Goal: Task Accomplishment & Management: Use online tool/utility

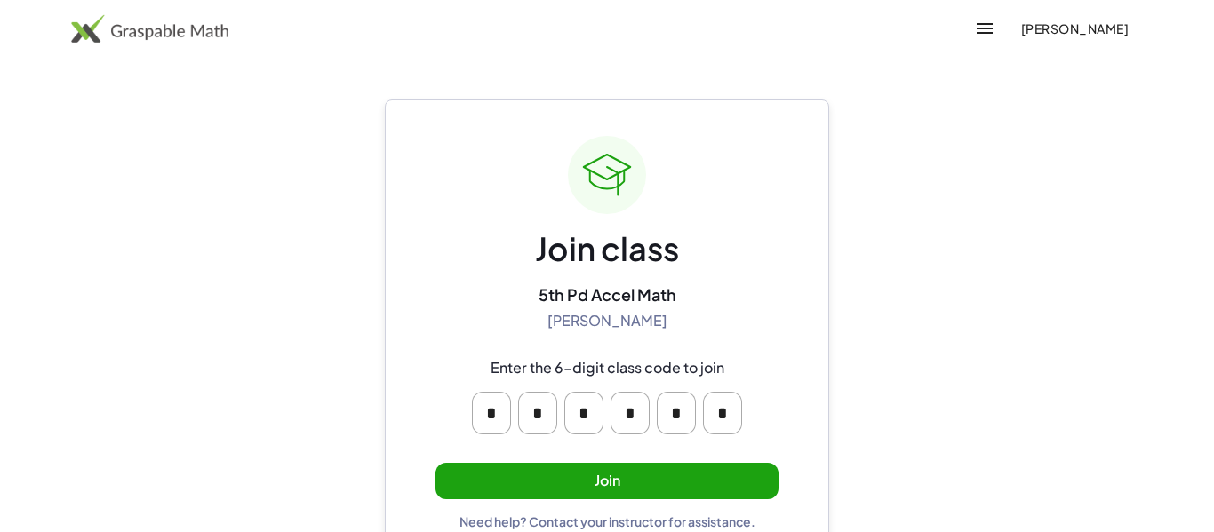
click at [709, 474] on button "Join" at bounding box center [606, 481] width 343 height 36
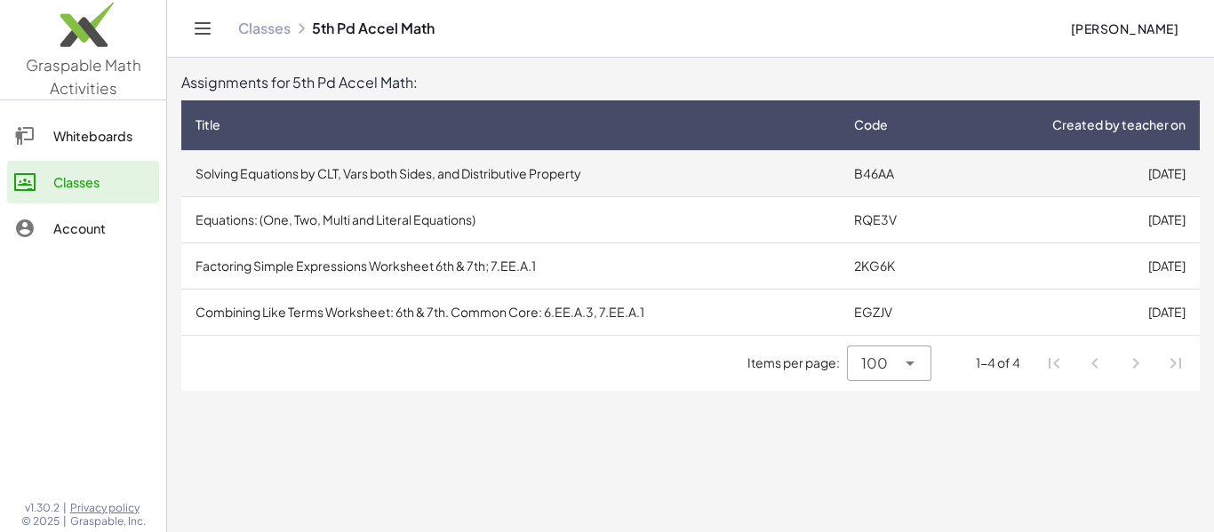
click at [760, 176] on td "Solving Equations by CLT, Vars both Sides, and Distributive Property" at bounding box center [510, 173] width 658 height 46
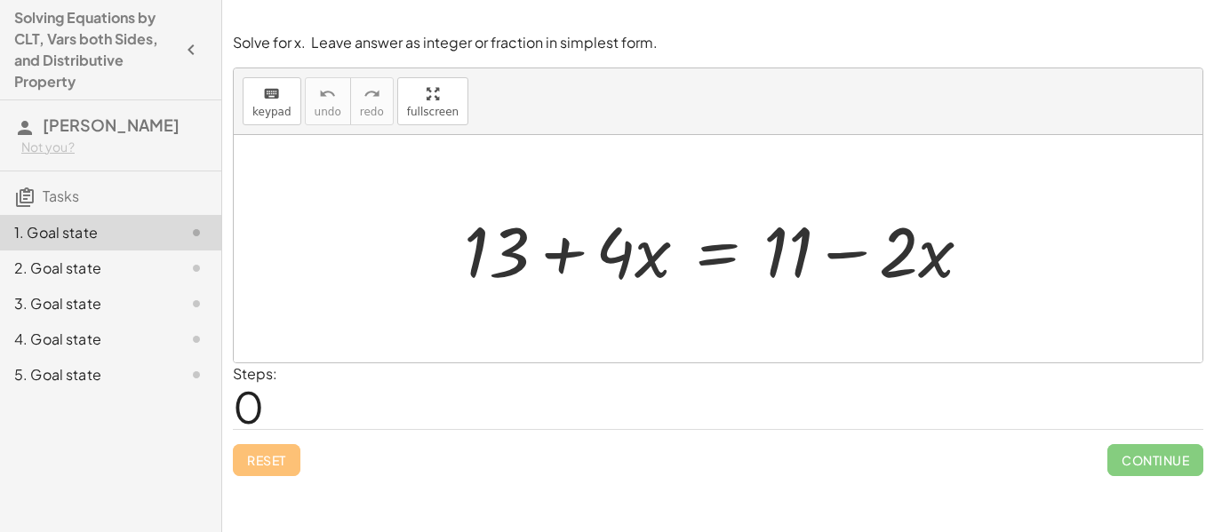
click at [497, 257] on div at bounding box center [724, 249] width 539 height 92
click at [562, 251] on div at bounding box center [724, 249] width 539 height 92
drag, startPoint x: 886, startPoint y: 260, endPoint x: 591, endPoint y: 258, distance: 295.0
click at [591, 258] on div at bounding box center [724, 249] width 539 height 92
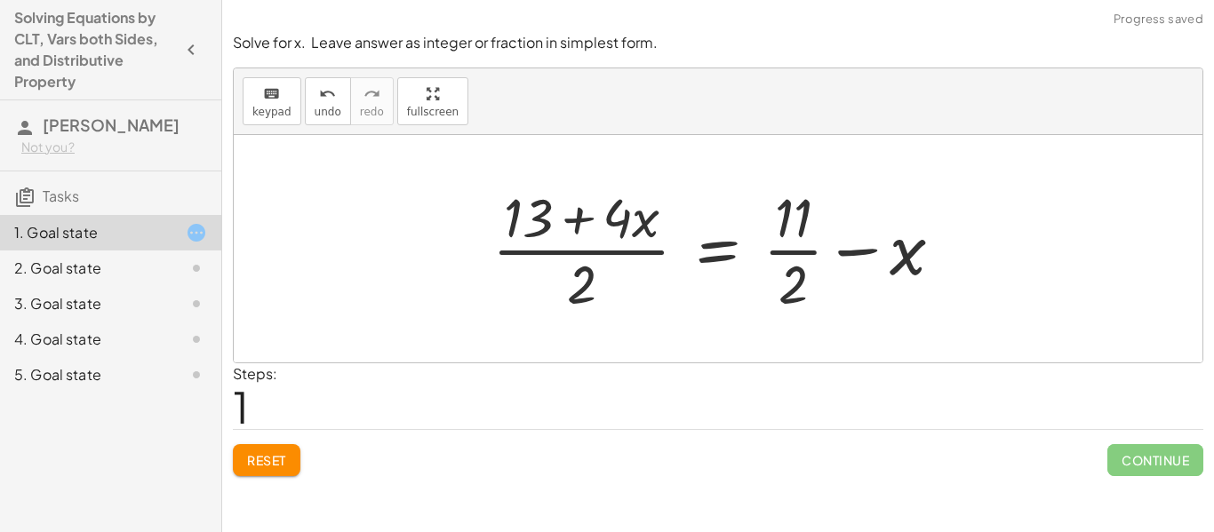
click at [632, 259] on div at bounding box center [724, 248] width 482 height 137
drag, startPoint x: 582, startPoint y: 280, endPoint x: 576, endPoint y: 295, distance: 16.3
click at [576, 295] on div at bounding box center [724, 248] width 482 height 137
drag, startPoint x: 796, startPoint y: 300, endPoint x: 602, endPoint y: 242, distance: 202.3
click at [602, 242] on div at bounding box center [724, 248] width 482 height 137
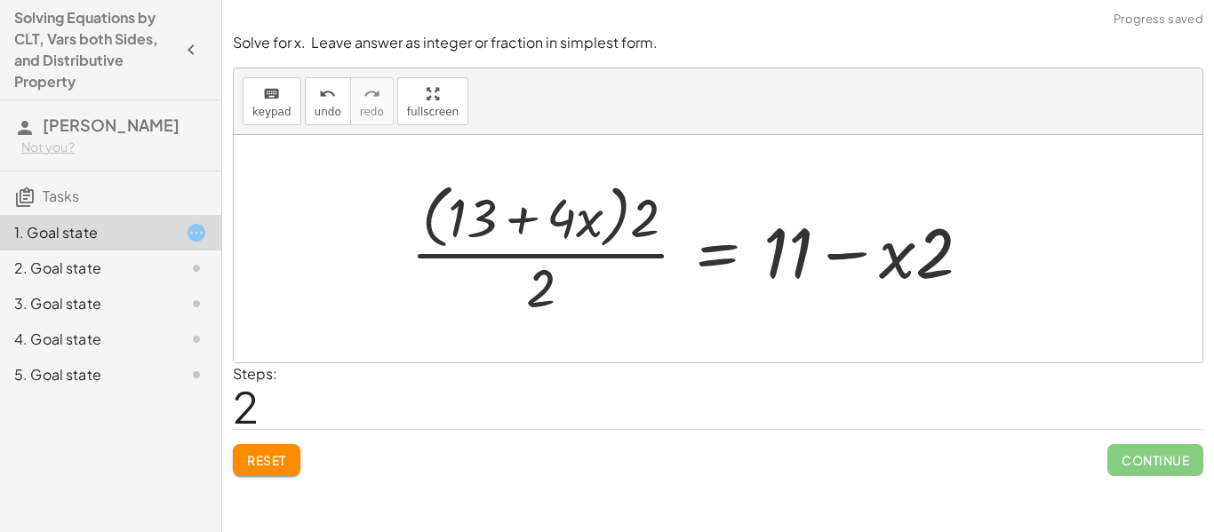
click at [258, 465] on span "Reset" at bounding box center [266, 460] width 39 height 16
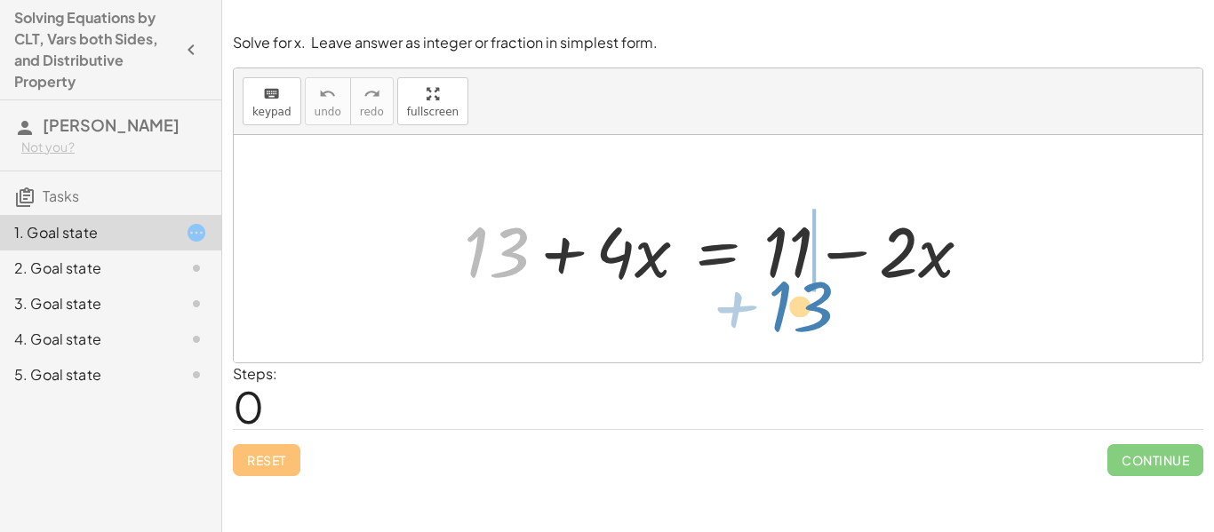
drag, startPoint x: 487, startPoint y: 255, endPoint x: 790, endPoint y: 308, distance: 307.6
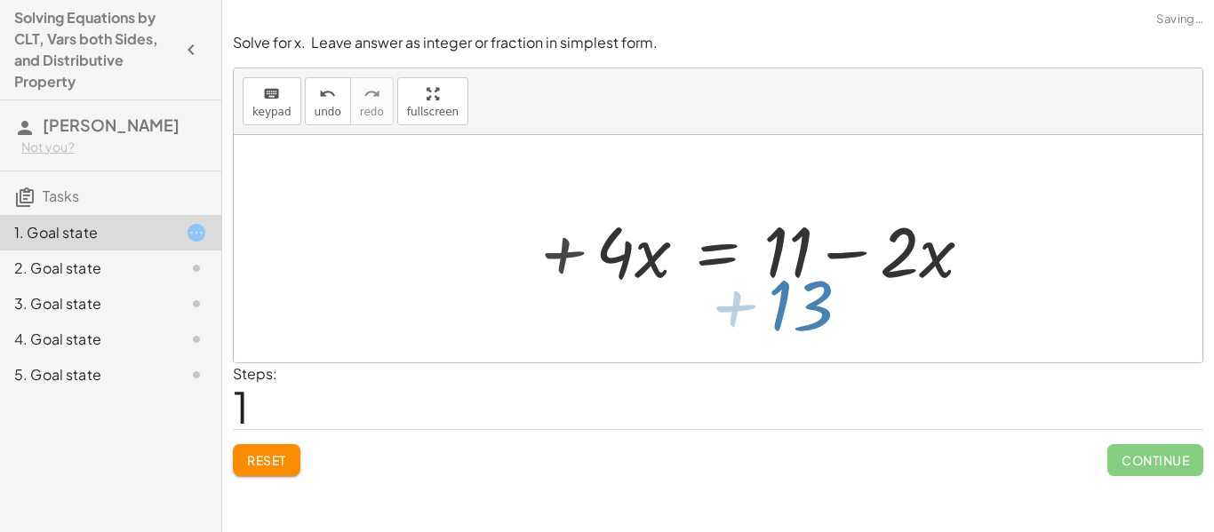
click at [790, 308] on div at bounding box center [718, 248] width 968 height 227
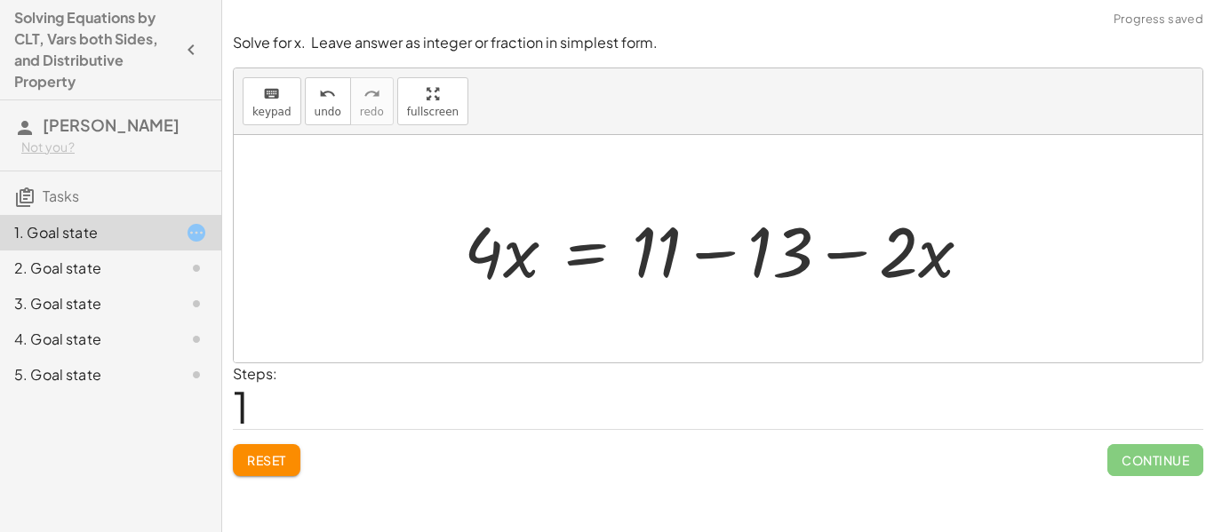
click at [260, 472] on button "Reset" at bounding box center [267, 460] width 68 height 32
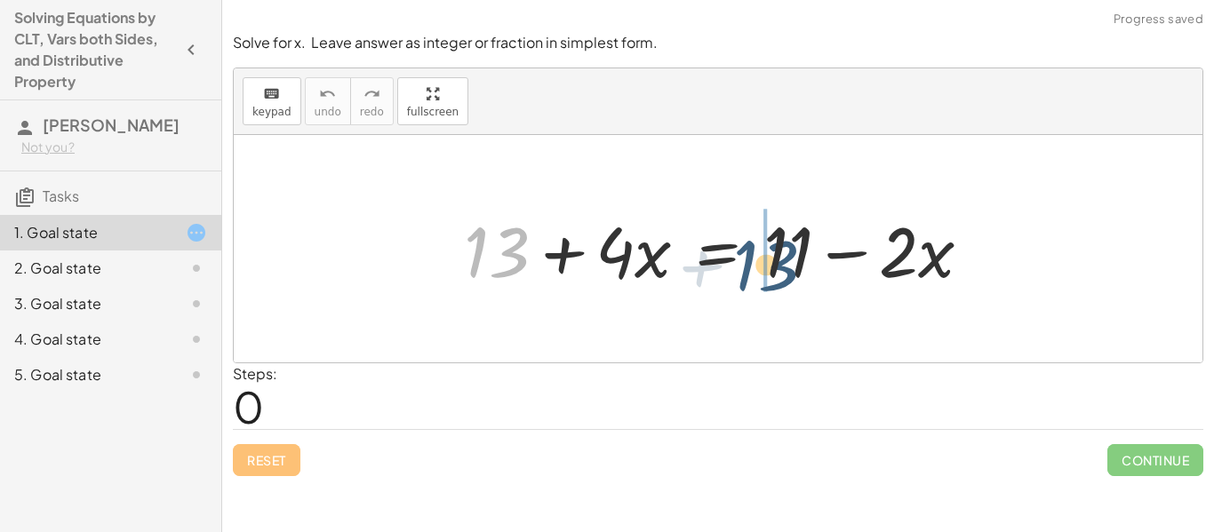
drag, startPoint x: 489, startPoint y: 274, endPoint x: 754, endPoint y: 283, distance: 264.9
click at [754, 283] on div at bounding box center [724, 249] width 539 height 92
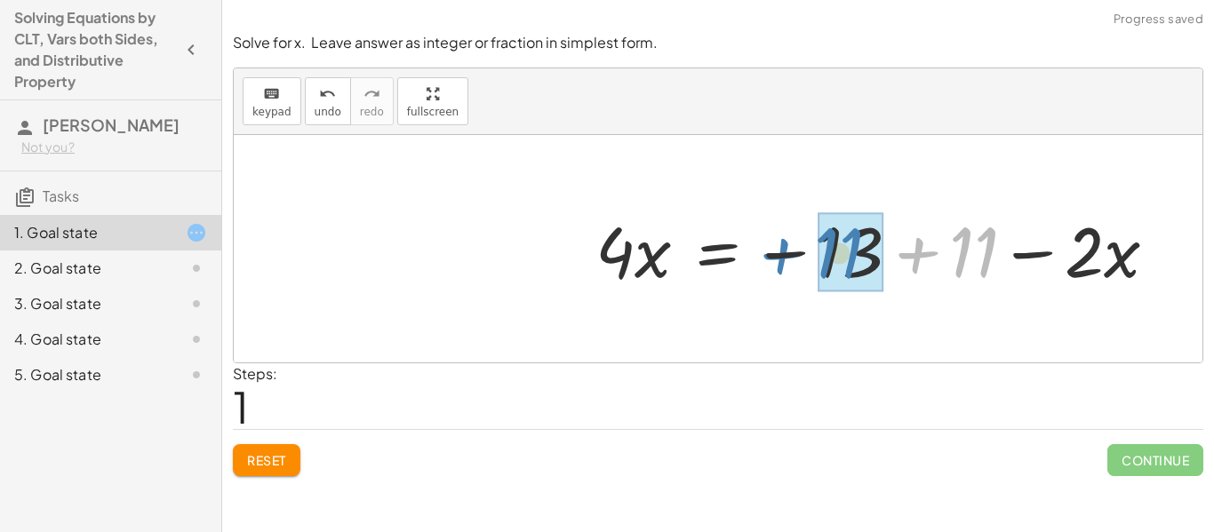
drag, startPoint x: 936, startPoint y: 251, endPoint x: 807, endPoint y: 251, distance: 129.7
click at [807, 251] on div at bounding box center [883, 249] width 594 height 92
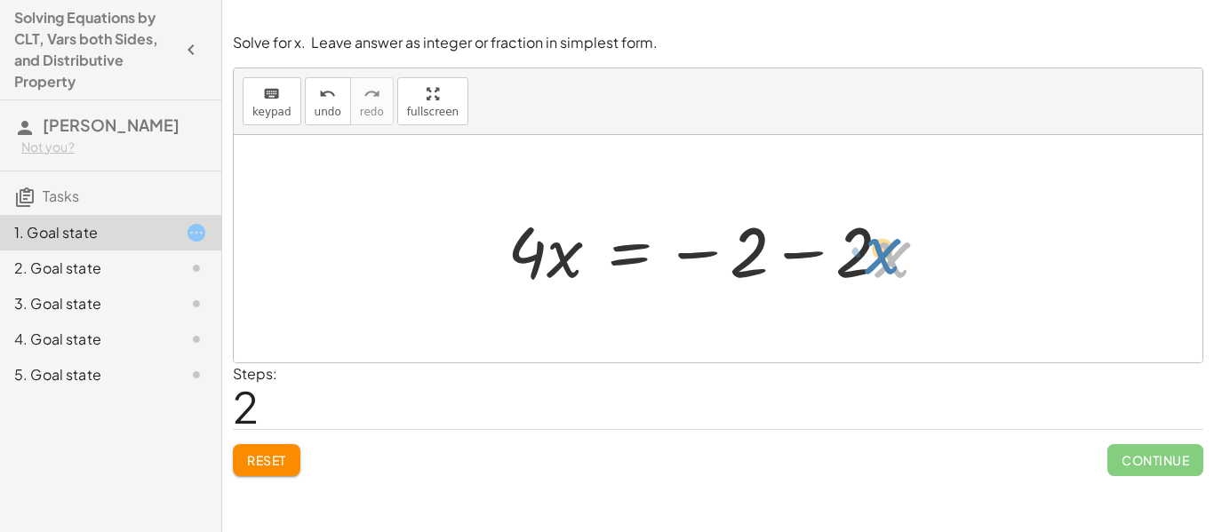
drag, startPoint x: 881, startPoint y: 254, endPoint x: 891, endPoint y: 258, distance: 10.4
click at [891, 258] on div at bounding box center [724, 249] width 452 height 92
drag, startPoint x: 815, startPoint y: 252, endPoint x: 519, endPoint y: 257, distance: 295.9
click at [519, 257] on div at bounding box center [724, 249] width 452 height 92
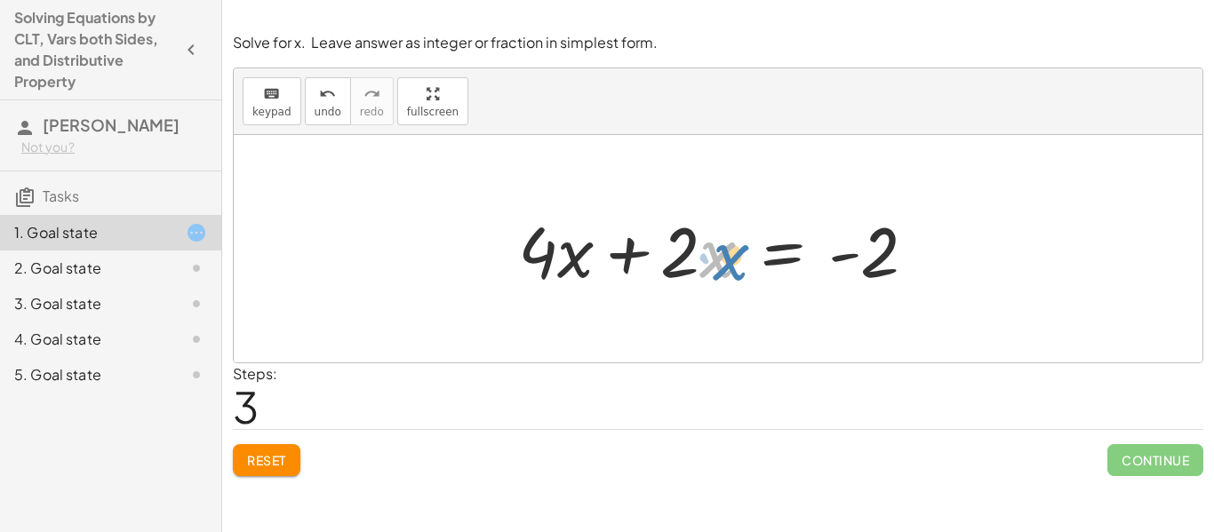
drag, startPoint x: 705, startPoint y: 259, endPoint x: 716, endPoint y: 259, distance: 10.7
click at [716, 259] on div at bounding box center [724, 249] width 430 height 92
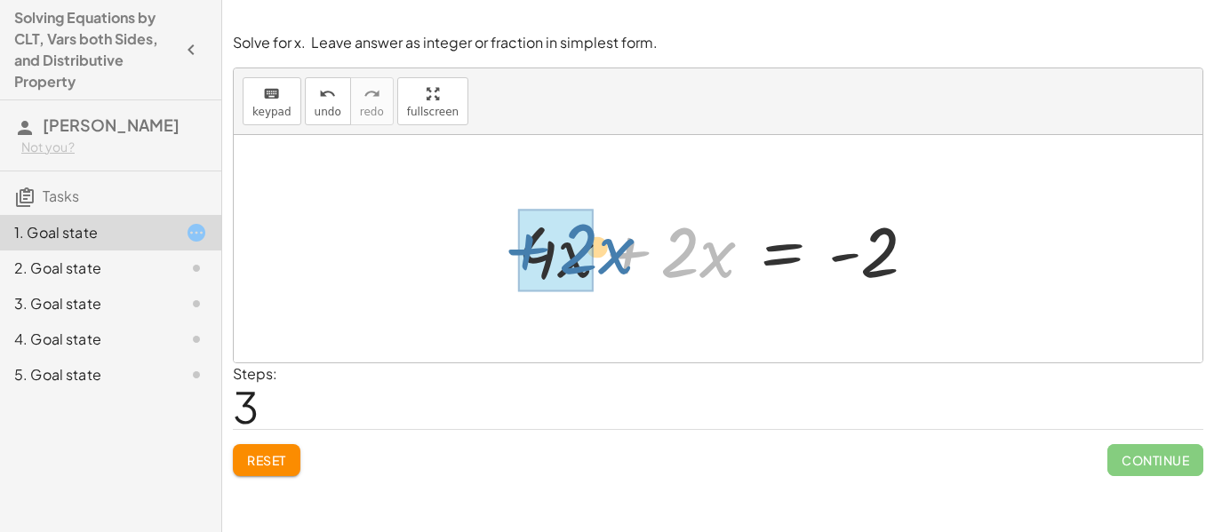
drag, startPoint x: 641, startPoint y: 255, endPoint x: 522, endPoint y: 251, distance: 118.2
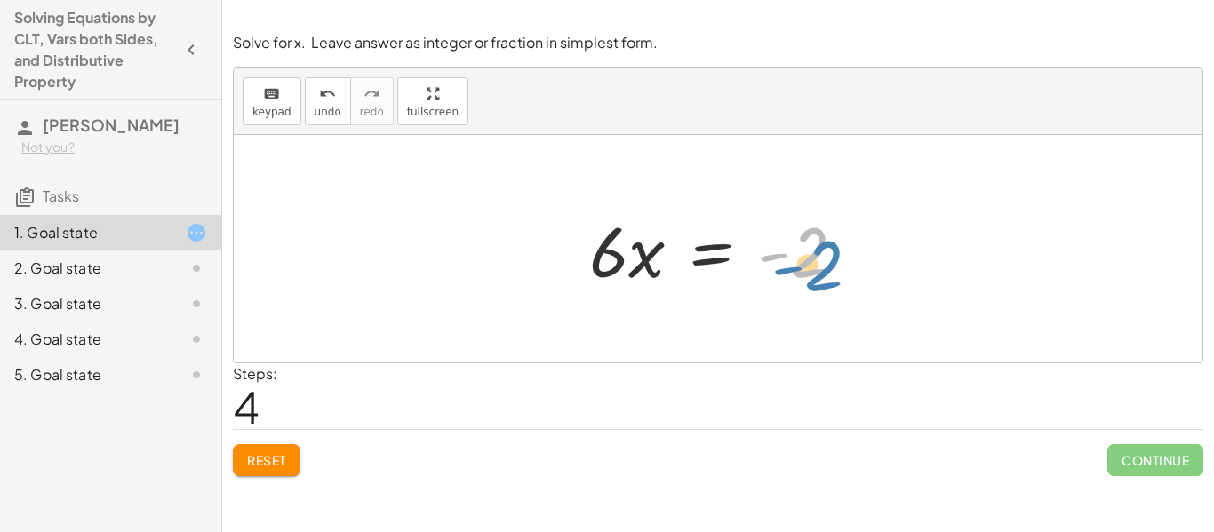
drag, startPoint x: 800, startPoint y: 266, endPoint x: 813, endPoint y: 275, distance: 15.8
click at [813, 275] on div at bounding box center [724, 249] width 289 height 92
click at [603, 243] on div at bounding box center [724, 249] width 289 height 92
drag, startPoint x: 600, startPoint y: 259, endPoint x: 833, endPoint y: 291, distance: 235.8
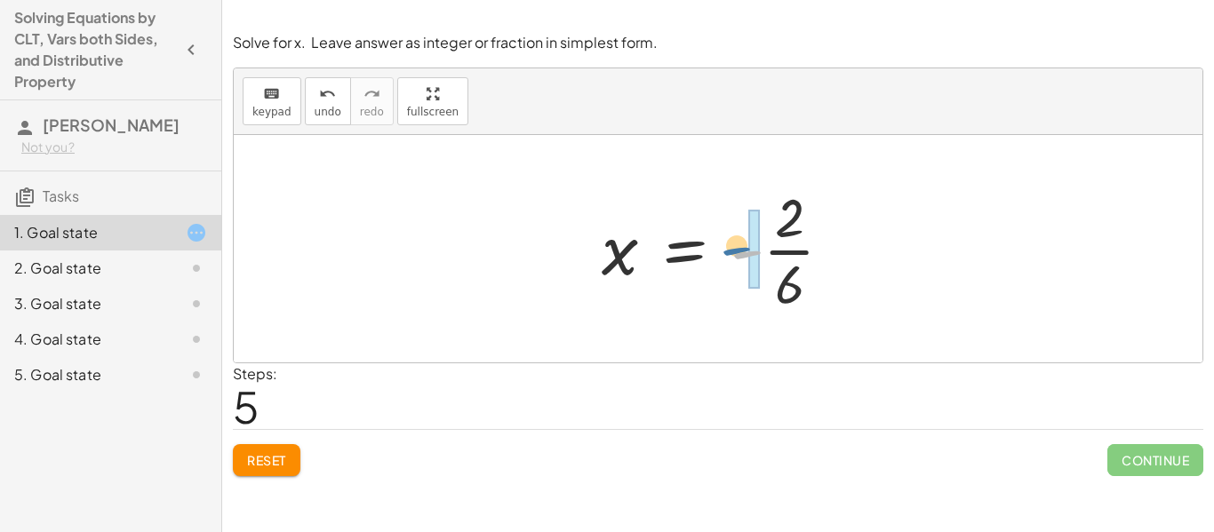
drag, startPoint x: 744, startPoint y: 258, endPoint x: 731, endPoint y: 253, distance: 13.2
click at [731, 253] on div at bounding box center [724, 248] width 263 height 137
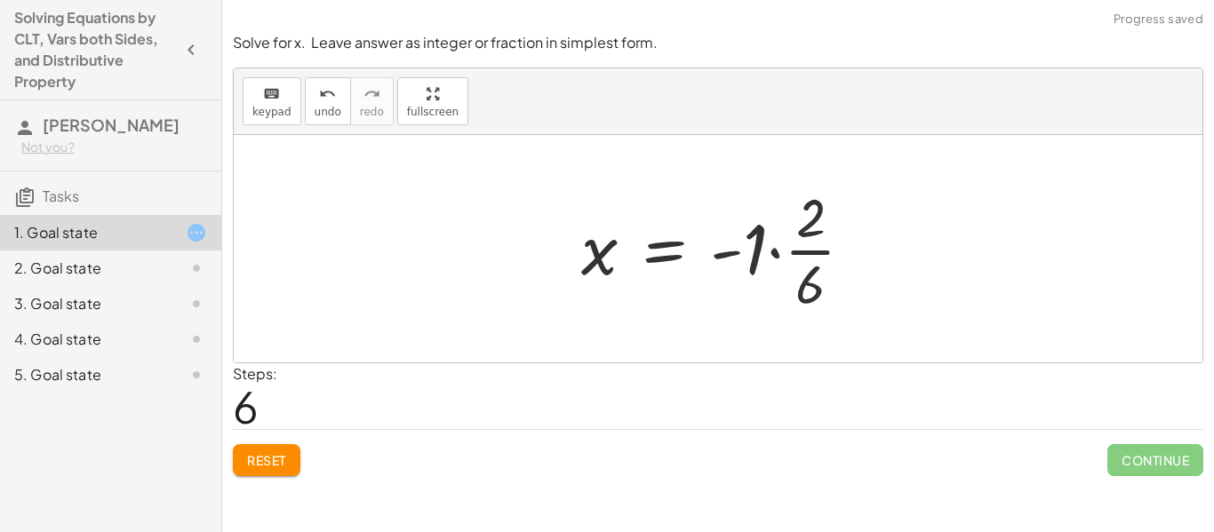
click at [262, 465] on span "Reset" at bounding box center [266, 460] width 39 height 16
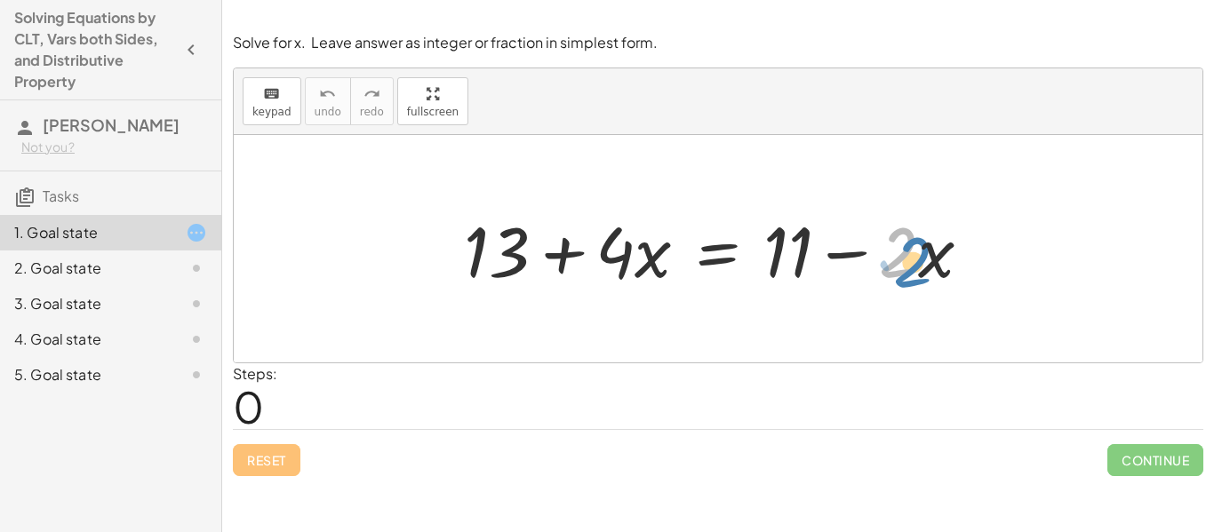
click at [891, 267] on div at bounding box center [724, 249] width 539 height 92
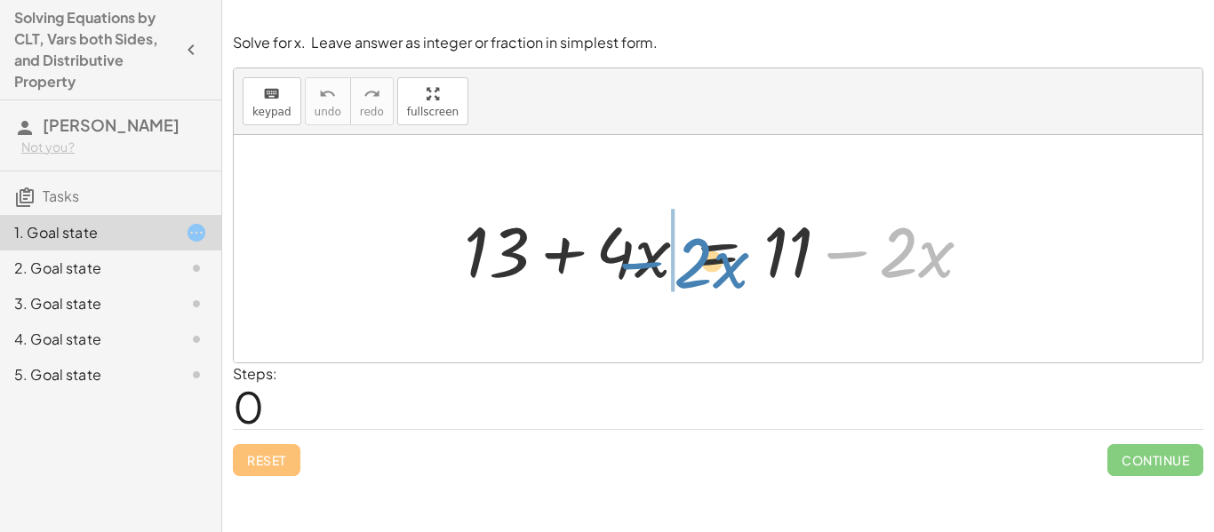
drag, startPoint x: 851, startPoint y: 257, endPoint x: 642, endPoint y: 268, distance: 209.1
click at [642, 268] on div at bounding box center [724, 249] width 539 height 92
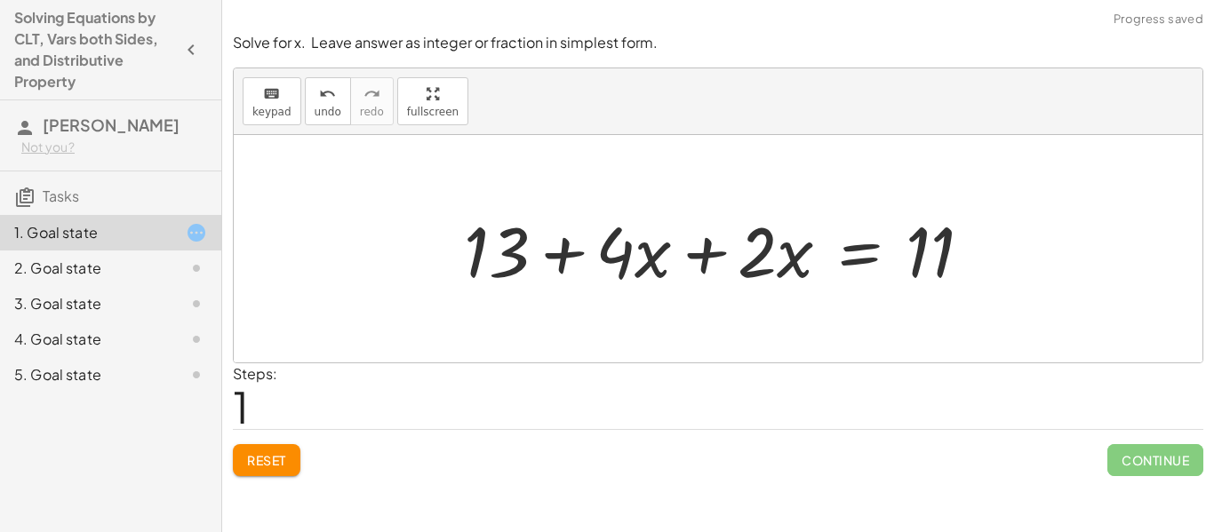
click at [293, 442] on div "Reset Continue" at bounding box center [718, 452] width 970 height 47
click at [260, 474] on button "Reset" at bounding box center [267, 460] width 68 height 32
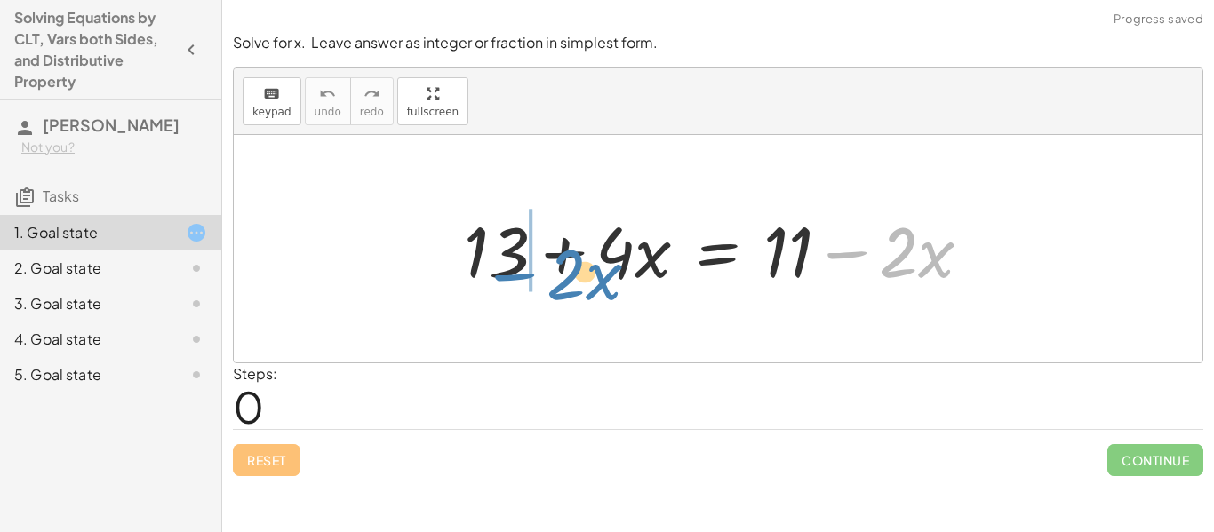
drag, startPoint x: 830, startPoint y: 251, endPoint x: 494, endPoint y: 271, distance: 336.4
click at [494, 271] on div at bounding box center [724, 249] width 539 height 92
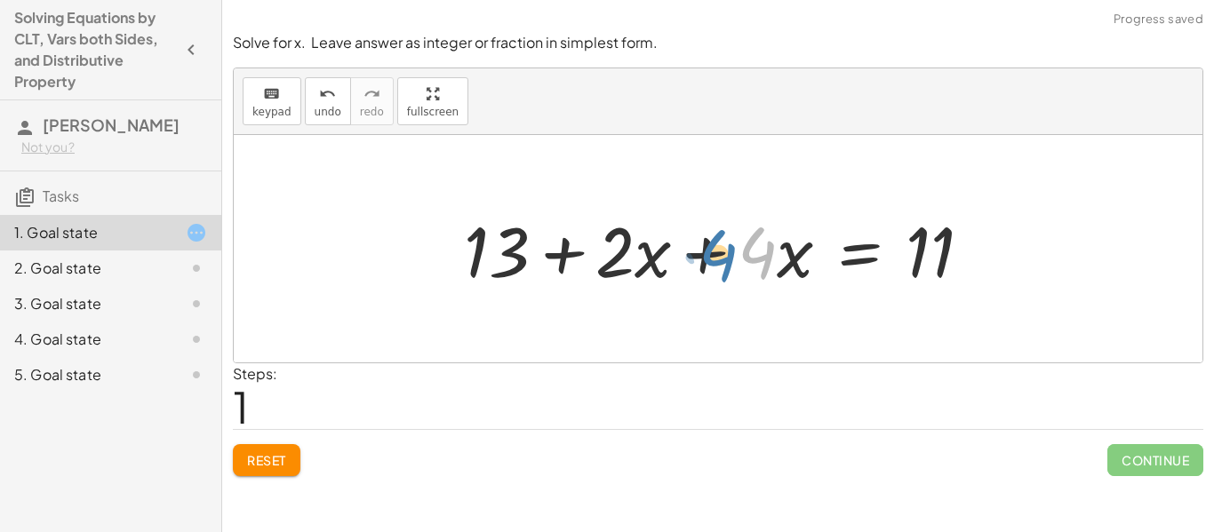
drag, startPoint x: 758, startPoint y: 241, endPoint x: 723, endPoint y: 244, distance: 34.8
click at [723, 244] on div at bounding box center [724, 249] width 539 height 92
click at [265, 461] on span "Reset" at bounding box center [266, 460] width 39 height 16
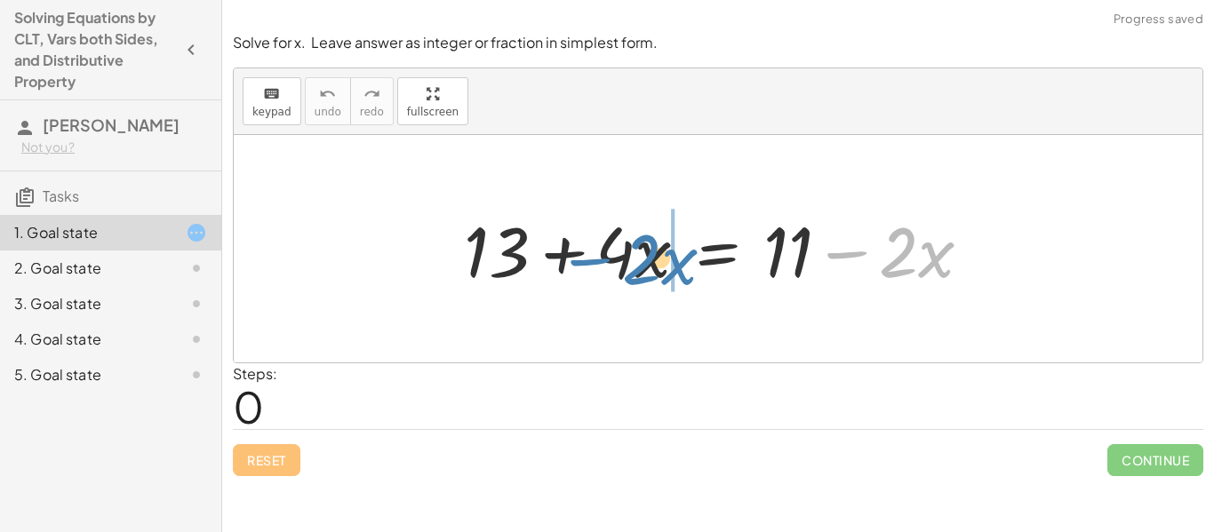
drag, startPoint x: 856, startPoint y: 258, endPoint x: 601, endPoint y: 265, distance: 254.2
click at [601, 265] on div at bounding box center [724, 249] width 539 height 92
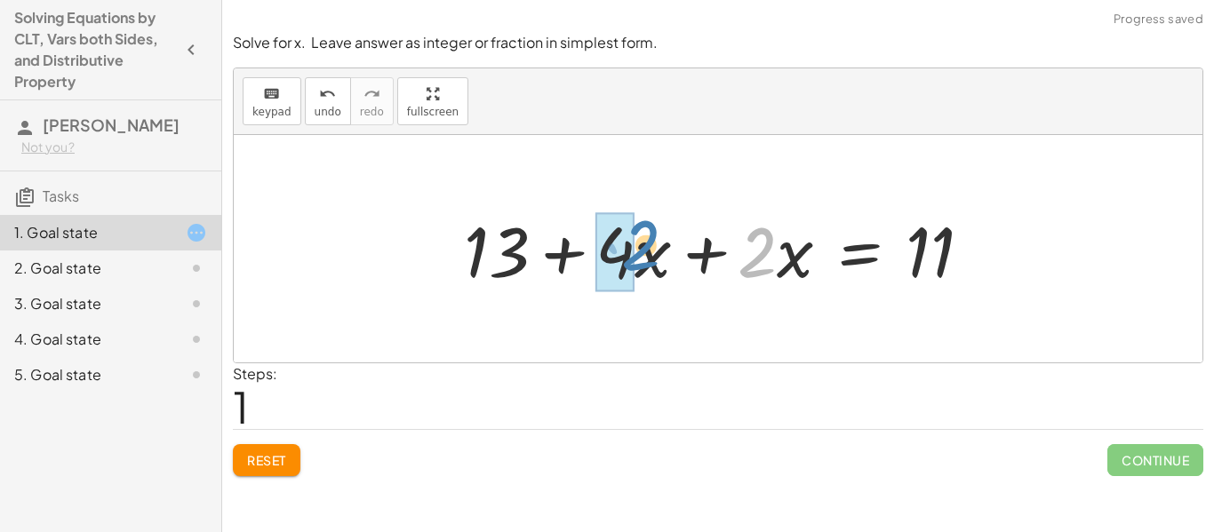
drag, startPoint x: 745, startPoint y: 268, endPoint x: 626, endPoint y: 259, distance: 119.4
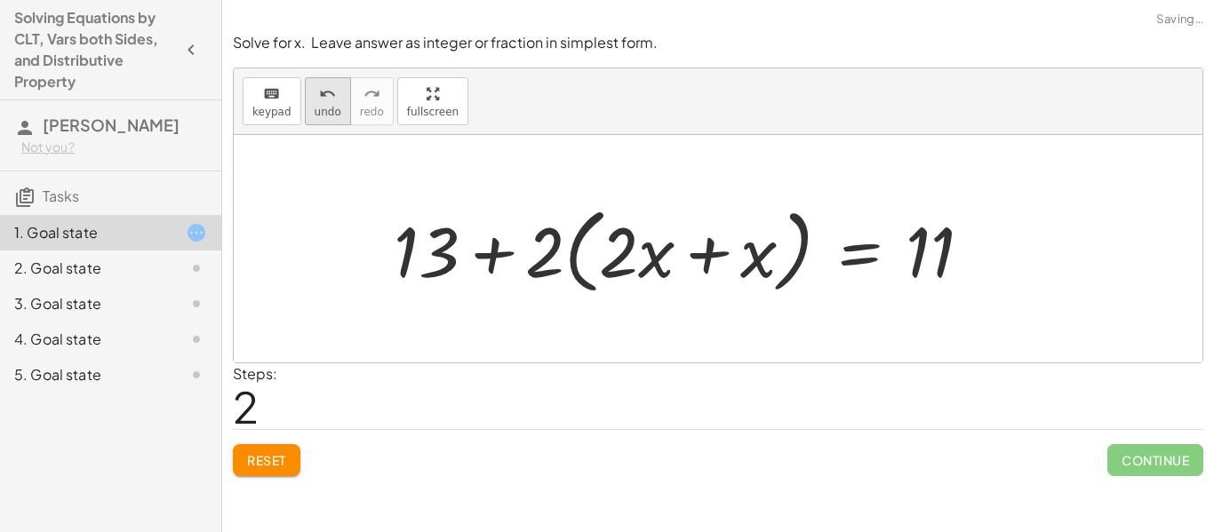
click at [330, 86] on icon "undo" at bounding box center [327, 94] width 17 height 21
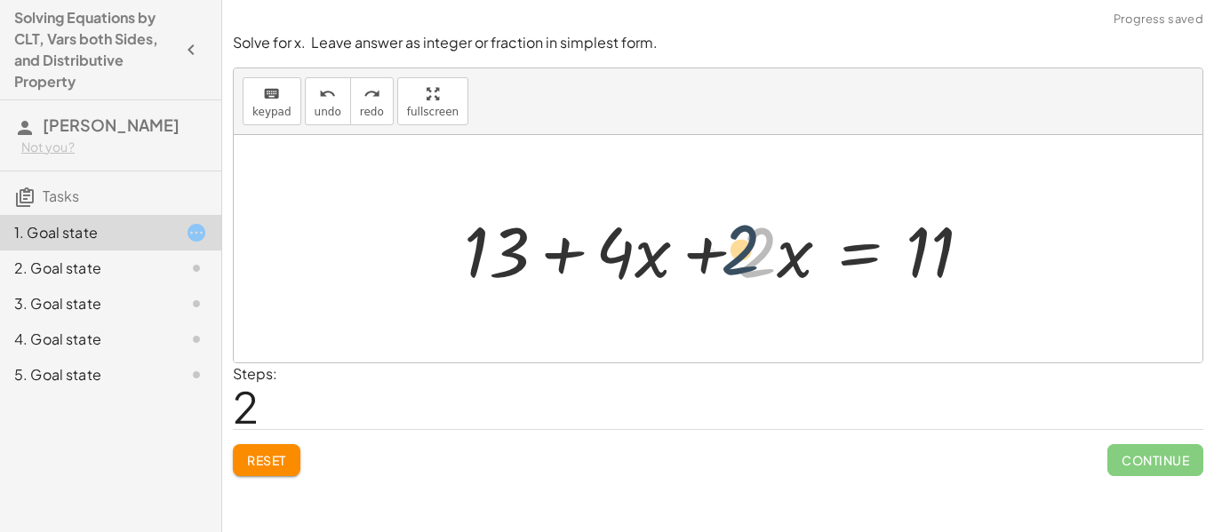
click at [757, 246] on div at bounding box center [724, 249] width 539 height 92
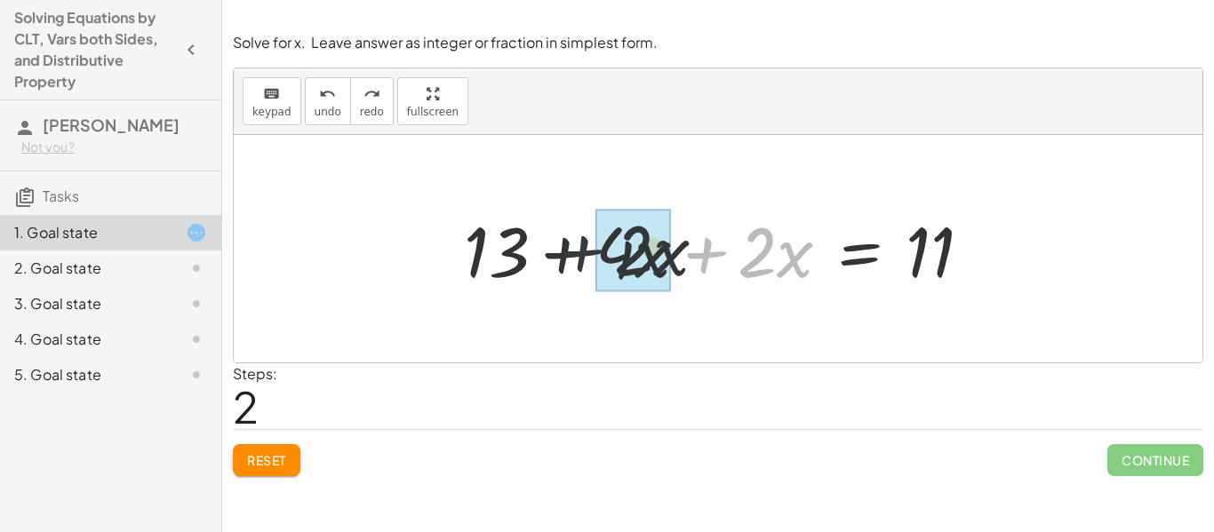
drag, startPoint x: 709, startPoint y: 251, endPoint x: 582, endPoint y: 246, distance: 127.1
click at [582, 246] on div at bounding box center [724, 249] width 539 height 92
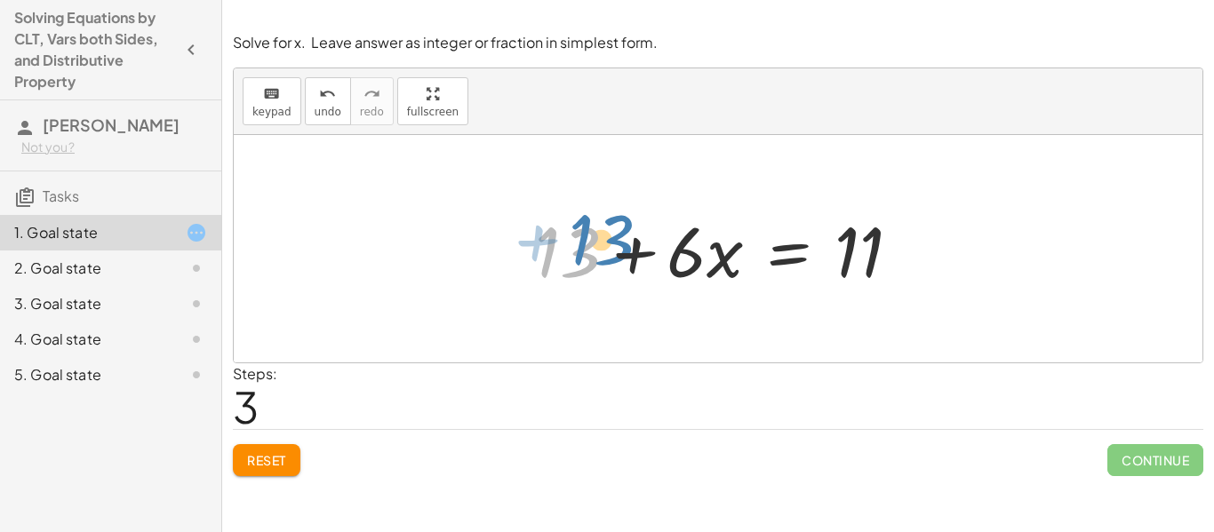
drag, startPoint x: 561, startPoint y: 249, endPoint x: 593, endPoint y: 243, distance: 33.5
click at [593, 243] on div at bounding box center [725, 249] width 398 height 92
drag, startPoint x: 545, startPoint y: 251, endPoint x: 502, endPoint y: 252, distance: 43.6
click at [502, 252] on div "+ 13 + · 4 · x = + 11 − · 2 · x + 13 + · 4 · x + · 2 · x = 11 + 13 + 13 + · x =…" at bounding box center [718, 248] width 968 height 227
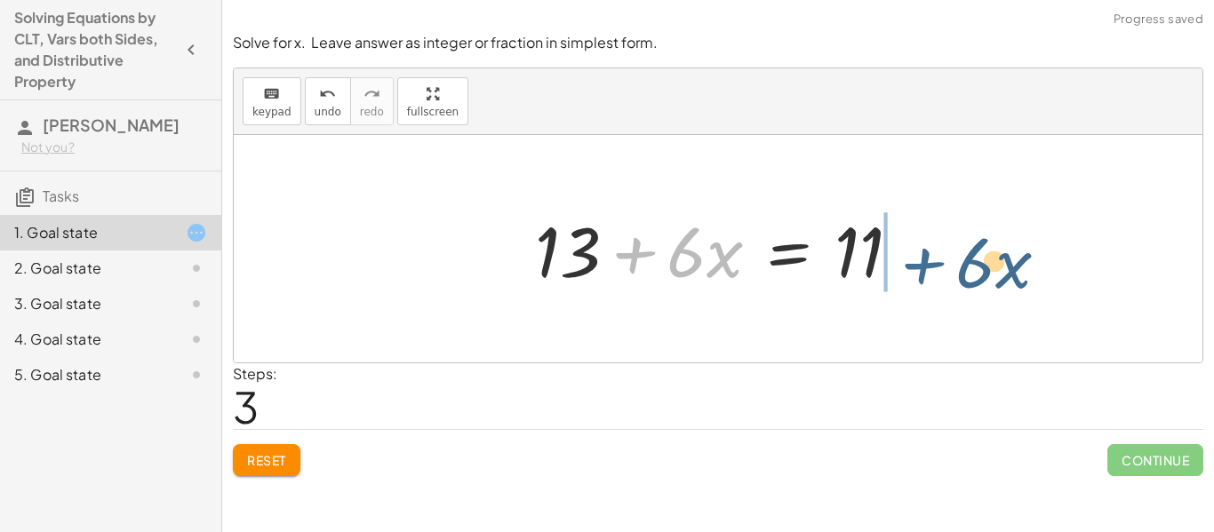
drag, startPoint x: 641, startPoint y: 258, endPoint x: 932, endPoint y: 267, distance: 290.6
click at [932, 267] on div "+ 13 + · 4 · x = + 11 − · 2 · x + 13 + · 4 · x + · 2 · x = 11 + · 6 · x + 13 + …" at bounding box center [718, 248] width 968 height 227
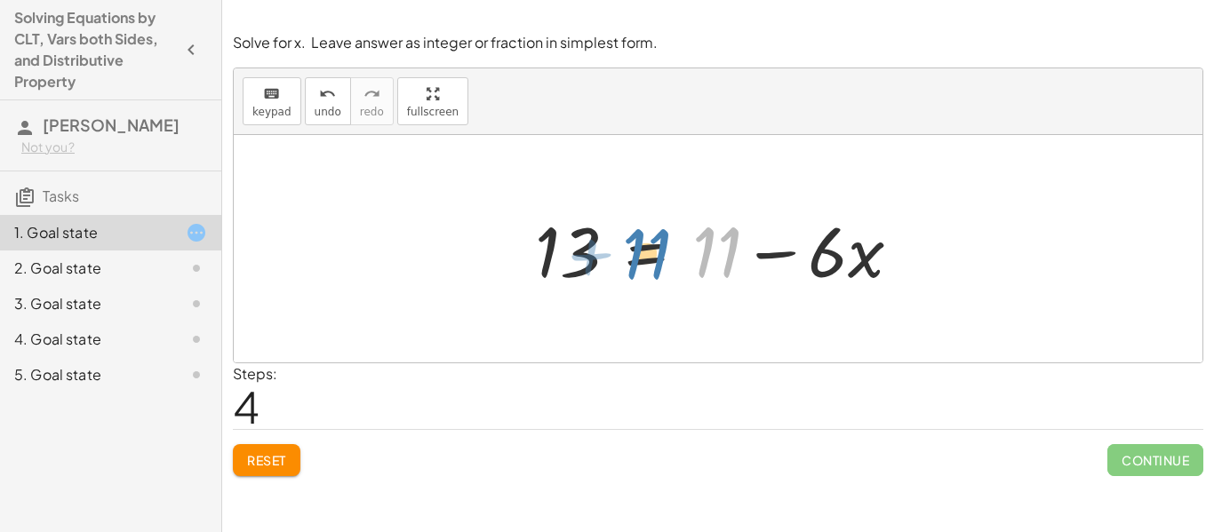
drag, startPoint x: 735, startPoint y: 258, endPoint x: 665, endPoint y: 259, distance: 70.2
click at [665, 259] on div at bounding box center [725, 249] width 398 height 92
click at [0, 0] on div "Solve for x. Leave answer as integer or fraction in simplest form. keyboard key…" at bounding box center [0, 0] width 0 height 0
click at [243, 456] on button "Reset" at bounding box center [267, 460] width 68 height 32
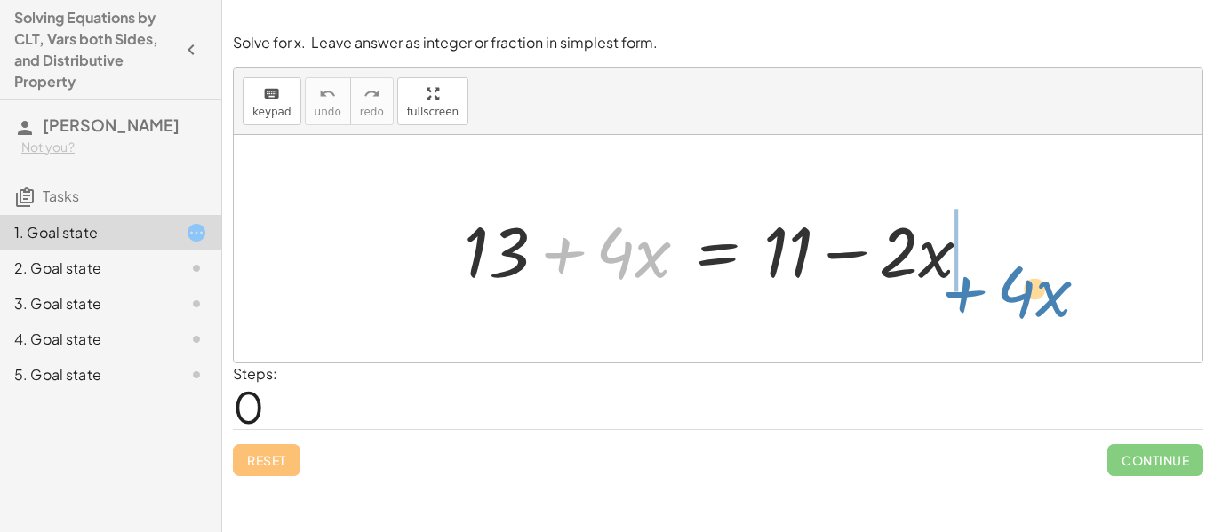
drag, startPoint x: 577, startPoint y: 255, endPoint x: 975, endPoint y: 291, distance: 400.5
click at [975, 291] on div at bounding box center [724, 249] width 539 height 92
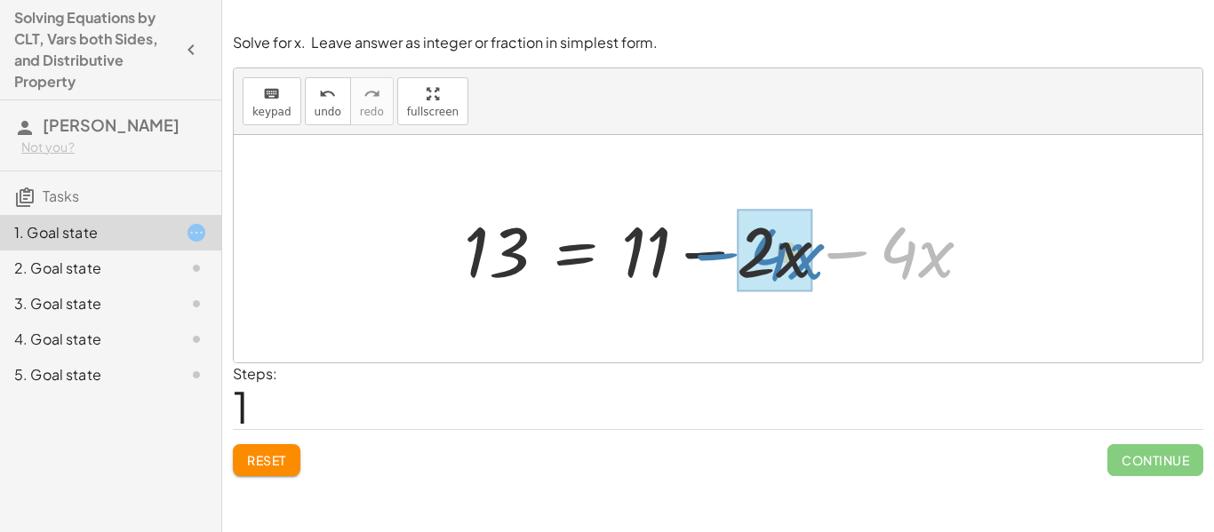
drag, startPoint x: 832, startPoint y: 256, endPoint x: 702, endPoint y: 258, distance: 130.6
click at [702, 258] on div at bounding box center [724, 249] width 539 height 92
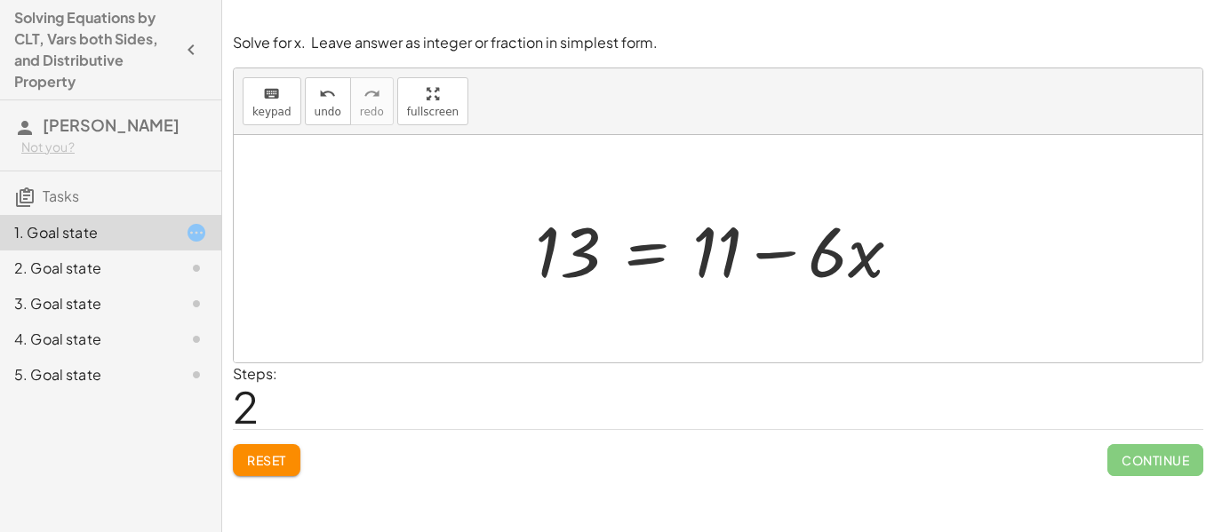
click at [274, 455] on span "Reset" at bounding box center [266, 460] width 39 height 16
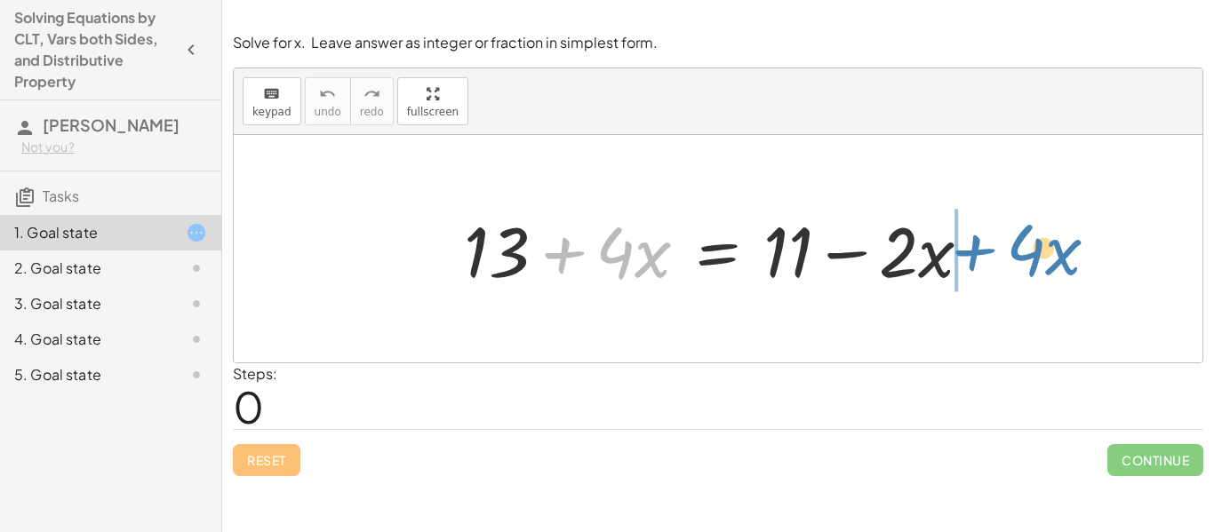
drag, startPoint x: 571, startPoint y: 251, endPoint x: 982, endPoint y: 248, distance: 410.4
click at [982, 248] on div at bounding box center [724, 249] width 539 height 92
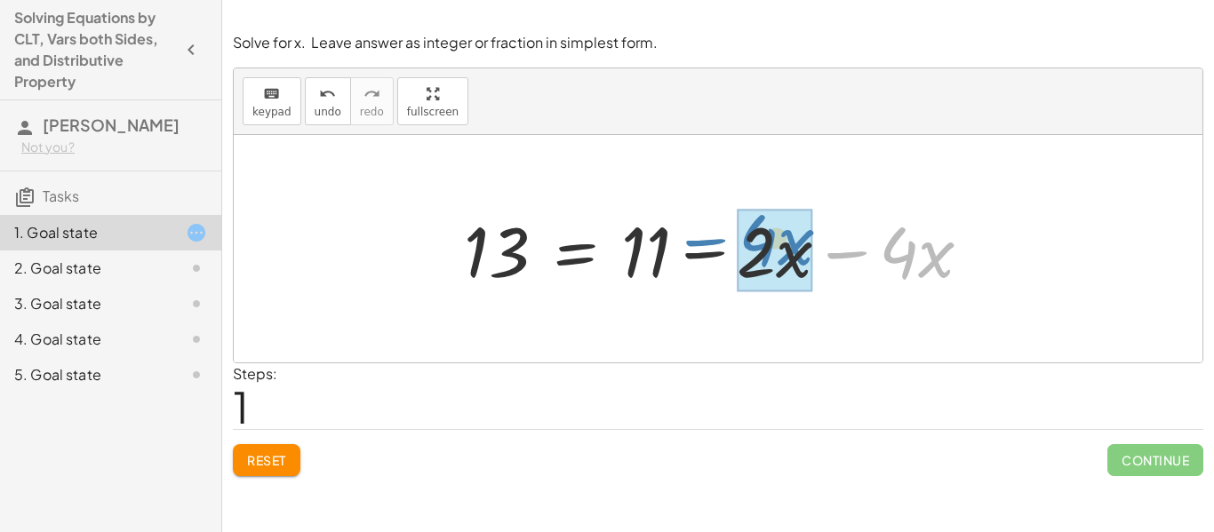
drag, startPoint x: 859, startPoint y: 250, endPoint x: 725, endPoint y: 244, distance: 134.3
click at [725, 244] on div at bounding box center [724, 249] width 539 height 92
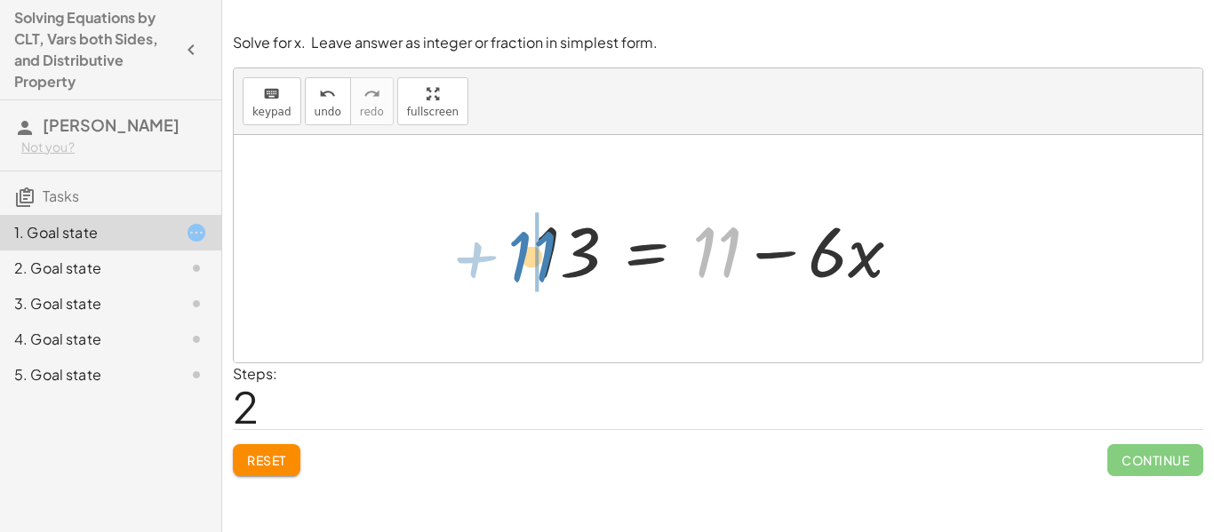
drag, startPoint x: 704, startPoint y: 263, endPoint x: 519, endPoint y: 267, distance: 185.7
click at [519, 267] on div "+ 13 + · 4 · x = + 11 − · 2 · x 13 = + 11 − · 2 · x − · 4 · x + 11 13 = + 11 − …" at bounding box center [718, 249] width 420 height 100
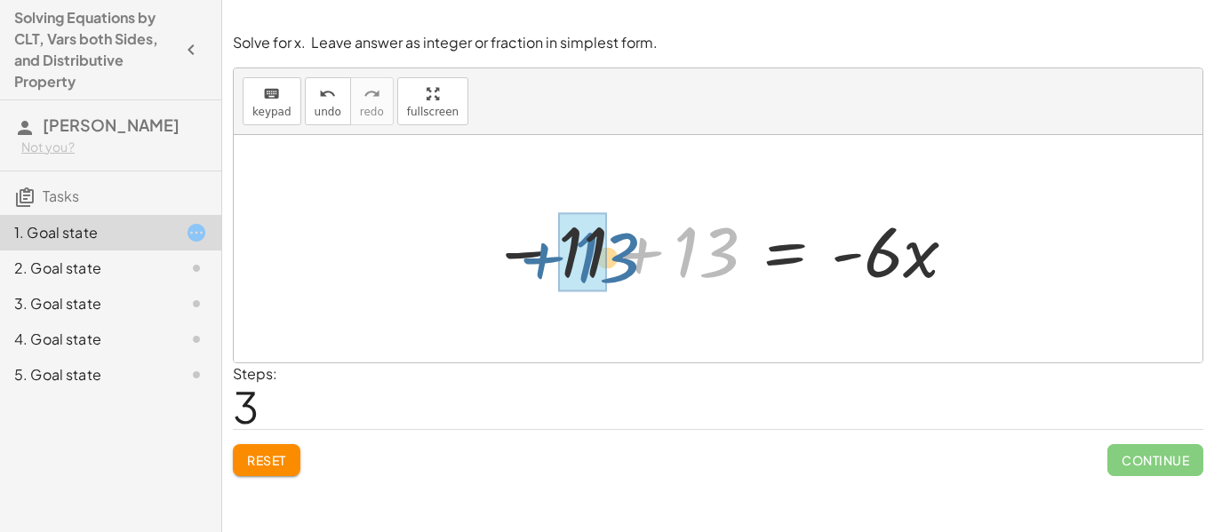
drag, startPoint x: 714, startPoint y: 258, endPoint x: 609, endPoint y: 265, distance: 106.0
click at [609, 265] on div at bounding box center [724, 249] width 485 height 92
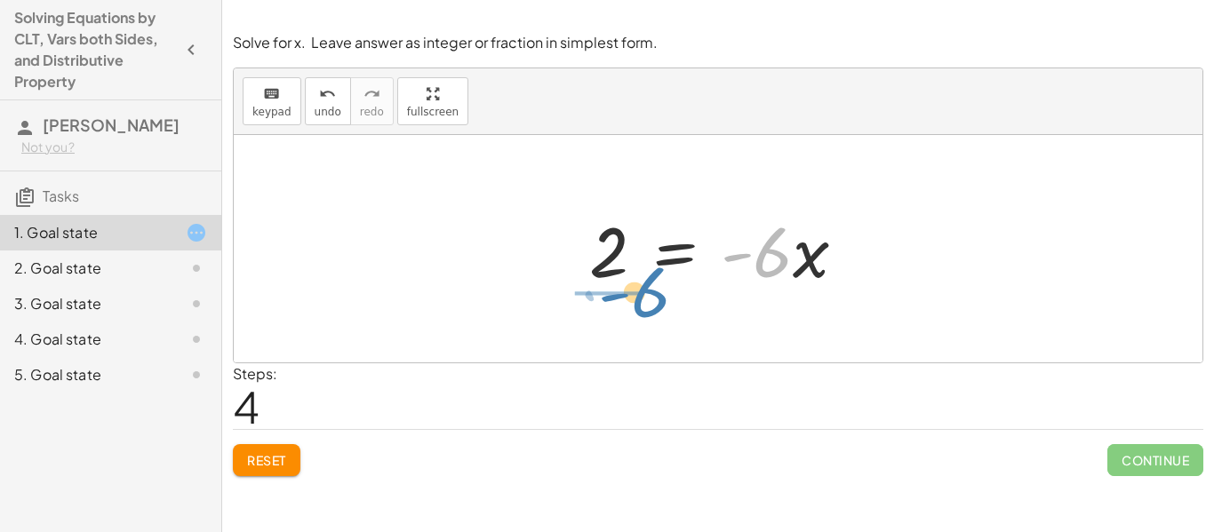
drag, startPoint x: 768, startPoint y: 251, endPoint x: 645, endPoint y: 291, distance: 128.7
click at [645, 291] on div at bounding box center [724, 249] width 289 height 92
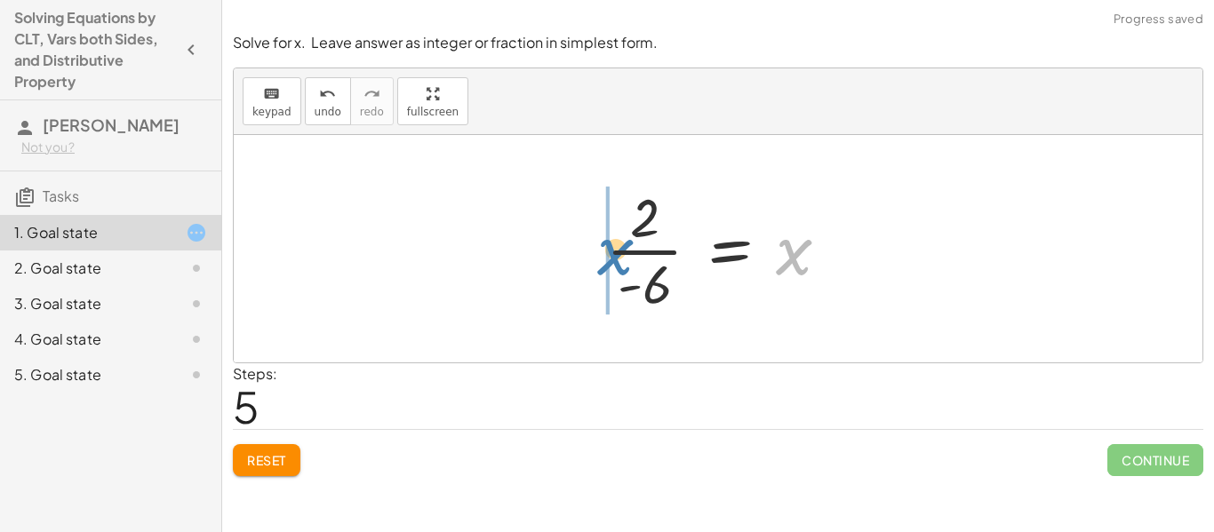
drag, startPoint x: 791, startPoint y: 251, endPoint x: 611, endPoint y: 251, distance: 179.5
click at [611, 251] on div at bounding box center [724, 248] width 255 height 137
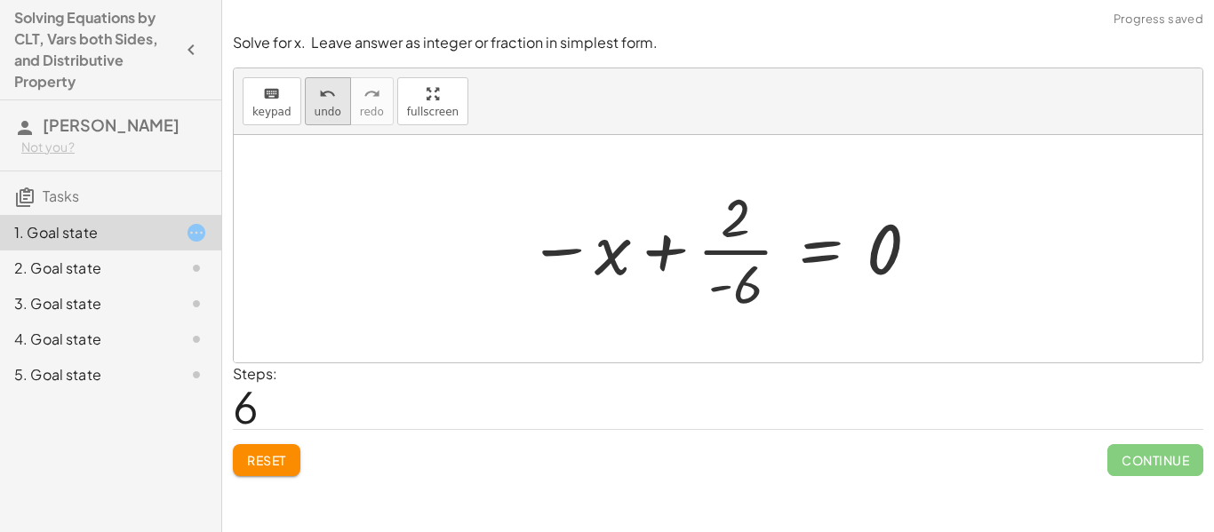
click at [316, 107] on span "undo" at bounding box center [327, 112] width 27 height 12
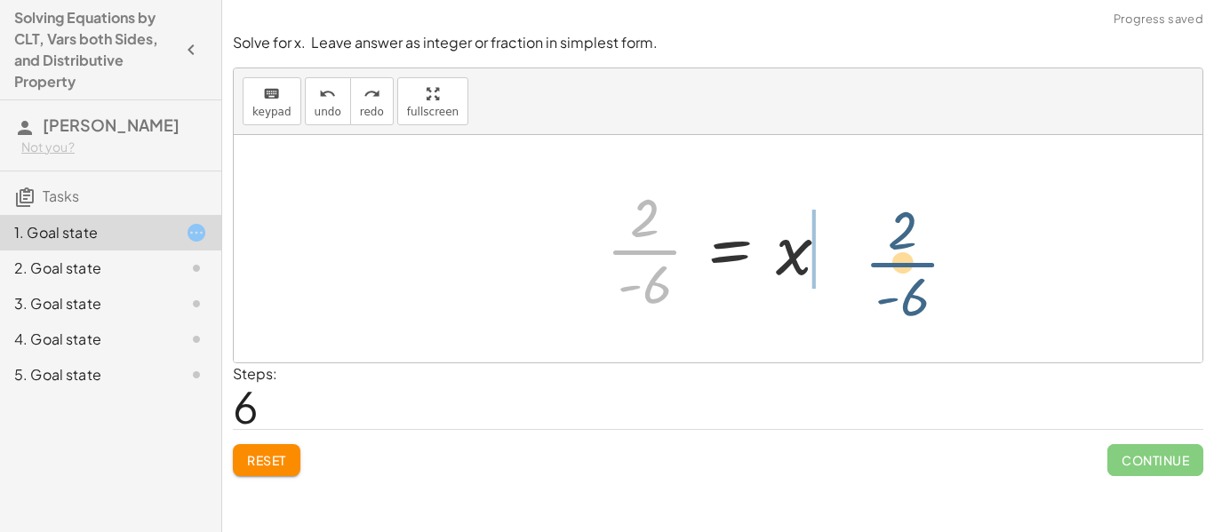
drag, startPoint x: 659, startPoint y: 250, endPoint x: 919, endPoint y: 262, distance: 259.7
click at [919, 262] on div "+ 13 + · 4 · x = + 11 − · 2 · x 13 = + 11 − · 2 · x − · 4 · x 13 = + 11 − · 6 ·…" at bounding box center [718, 248] width 968 height 227
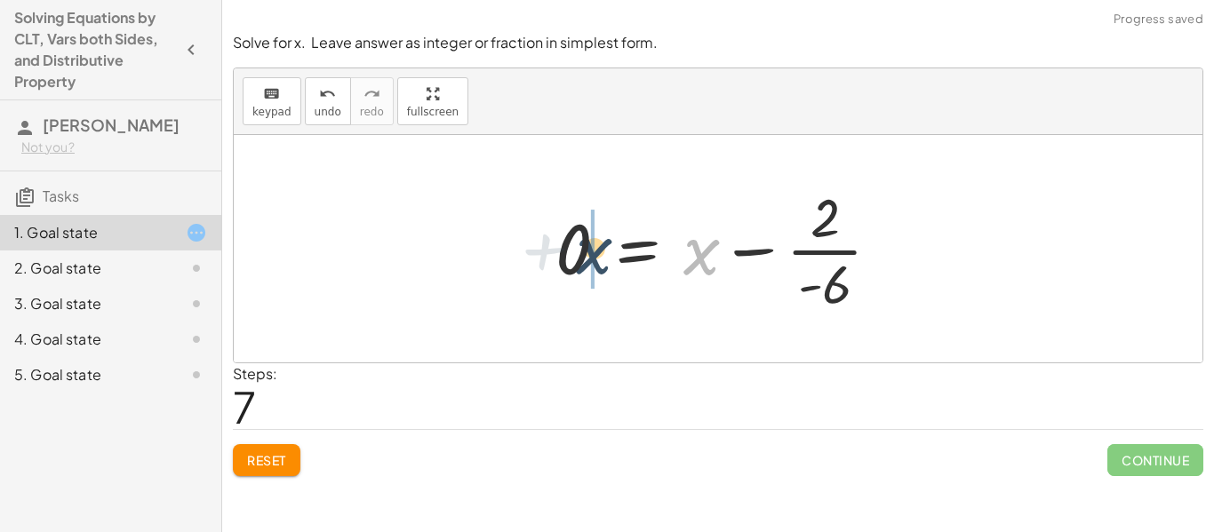
drag, startPoint x: 703, startPoint y: 263, endPoint x: 577, endPoint y: 262, distance: 125.3
click at [577, 262] on div at bounding box center [724, 248] width 357 height 137
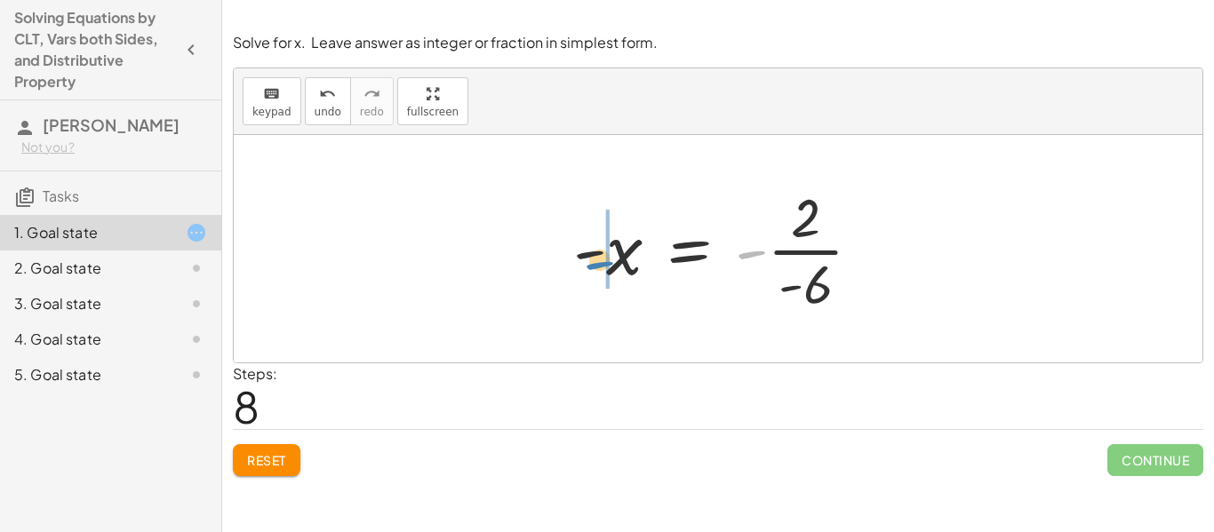
drag, startPoint x: 754, startPoint y: 251, endPoint x: 599, endPoint y: 259, distance: 155.7
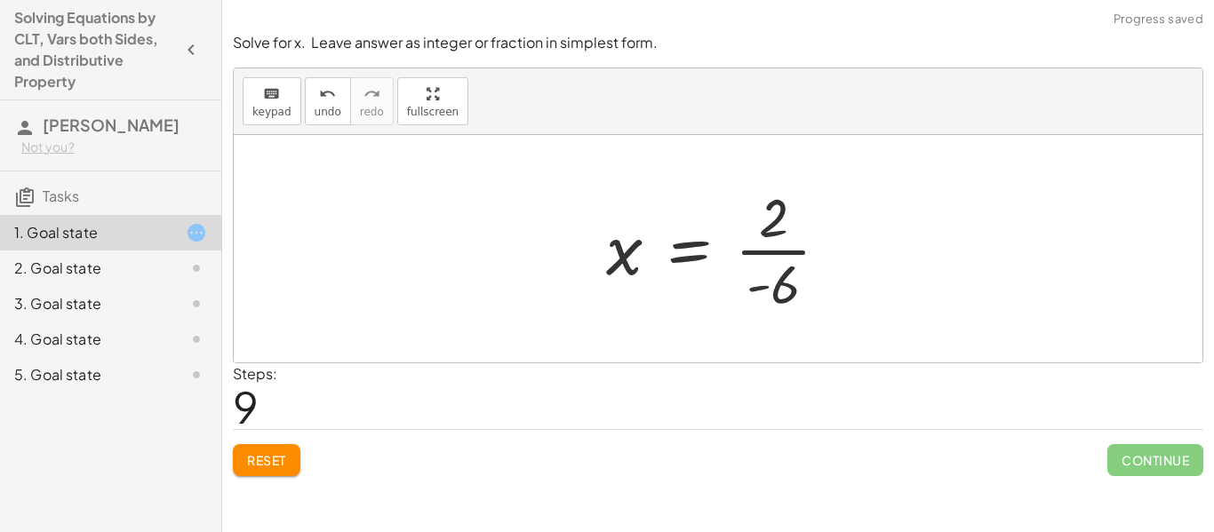
click at [249, 461] on span "Reset" at bounding box center [266, 460] width 39 height 16
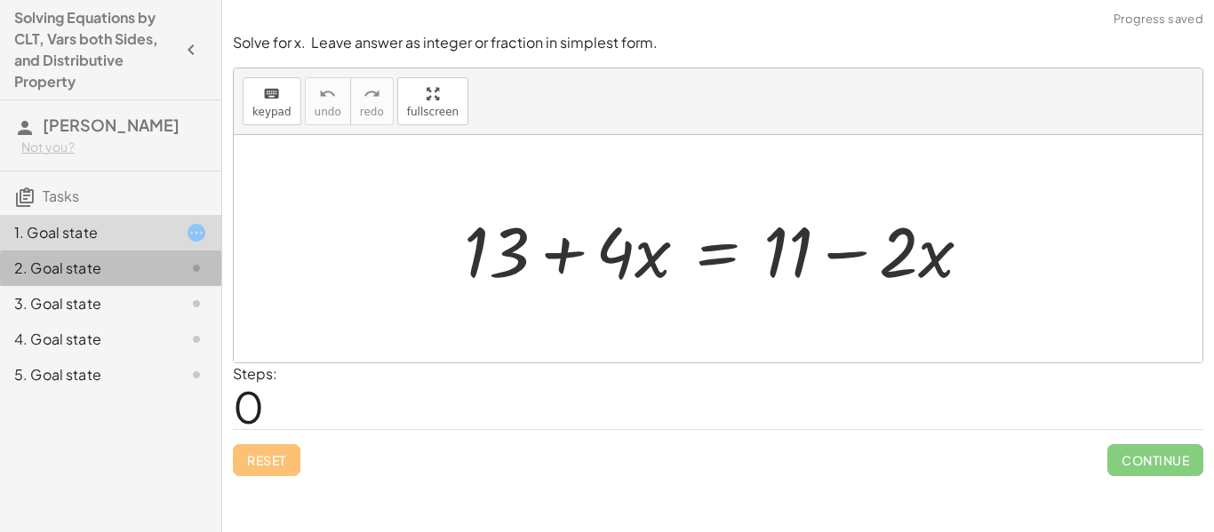
click at [122, 262] on div "2. Goal state" at bounding box center [85, 268] width 143 height 21
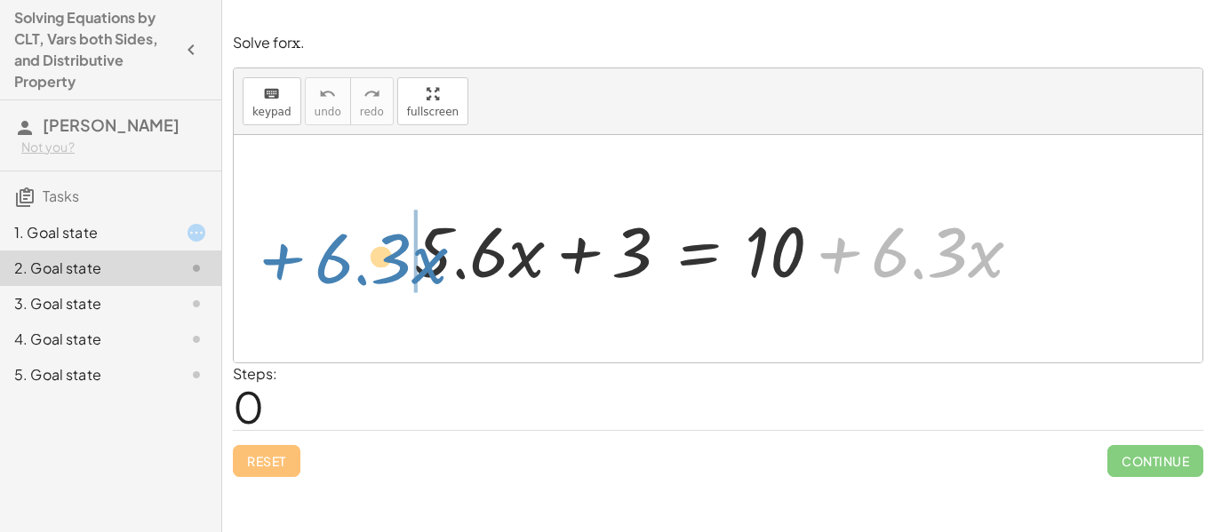
drag, startPoint x: 831, startPoint y: 244, endPoint x: 276, endPoint y: 250, distance: 554.4
click at [276, 250] on div "+ · 6.3 · x + · 5.6 · x + 3 = + 10 + · 6.3 · x" at bounding box center [718, 248] width 968 height 227
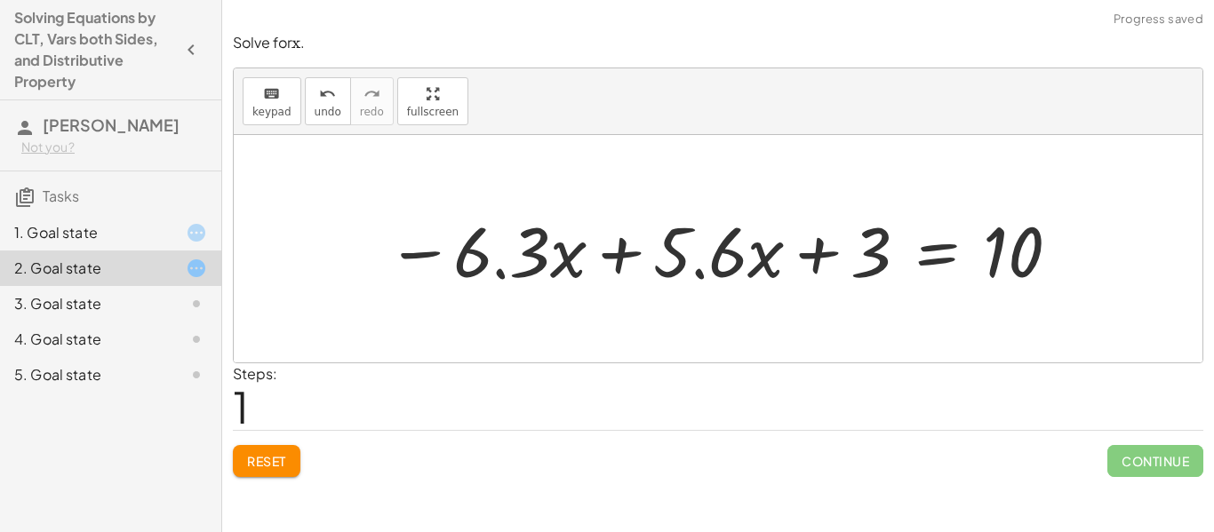
click at [264, 476] on button "Reset" at bounding box center [267, 461] width 68 height 32
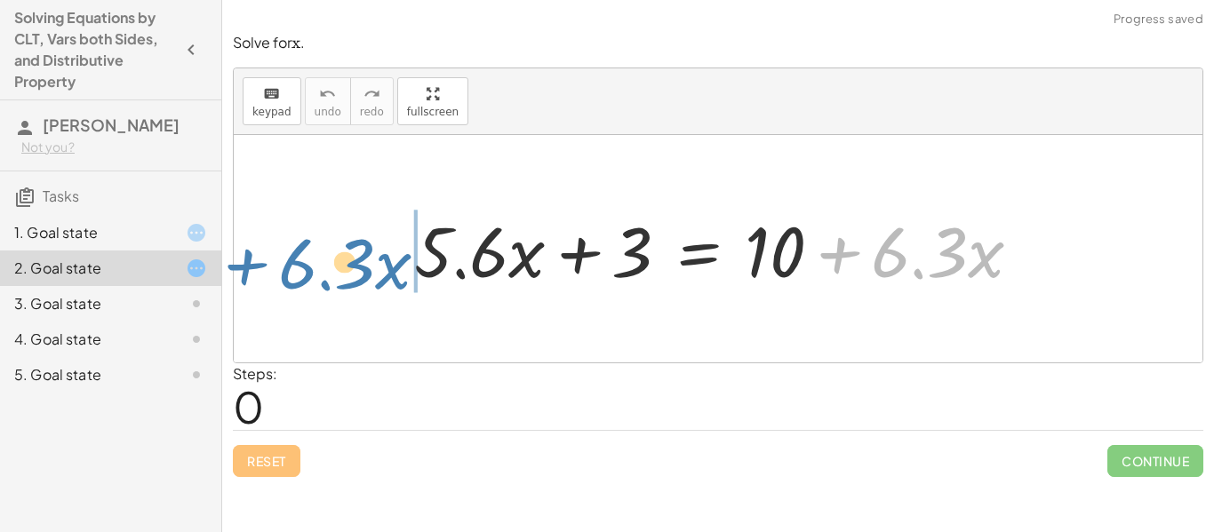
drag, startPoint x: 870, startPoint y: 248, endPoint x: 277, endPoint y: 259, distance: 592.6
click at [277, 259] on div "+ · 6.3 · x + · 5.6 · x + 3 = + 10 + · 6.3 · x" at bounding box center [718, 248] width 968 height 227
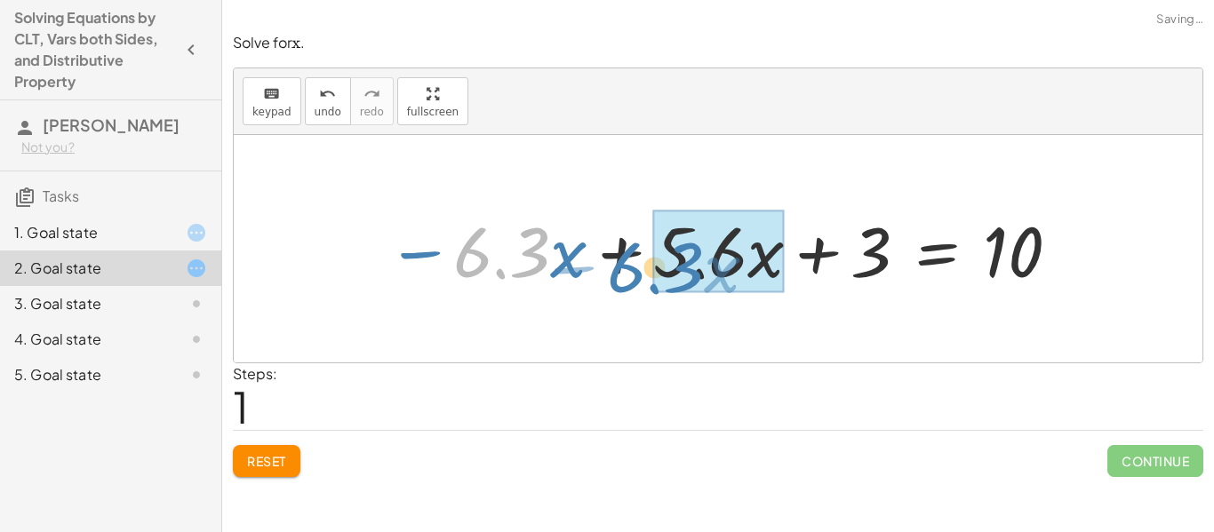
drag, startPoint x: 482, startPoint y: 252, endPoint x: 647, endPoint y: 262, distance: 165.5
click at [647, 262] on div at bounding box center [725, 249] width 694 height 92
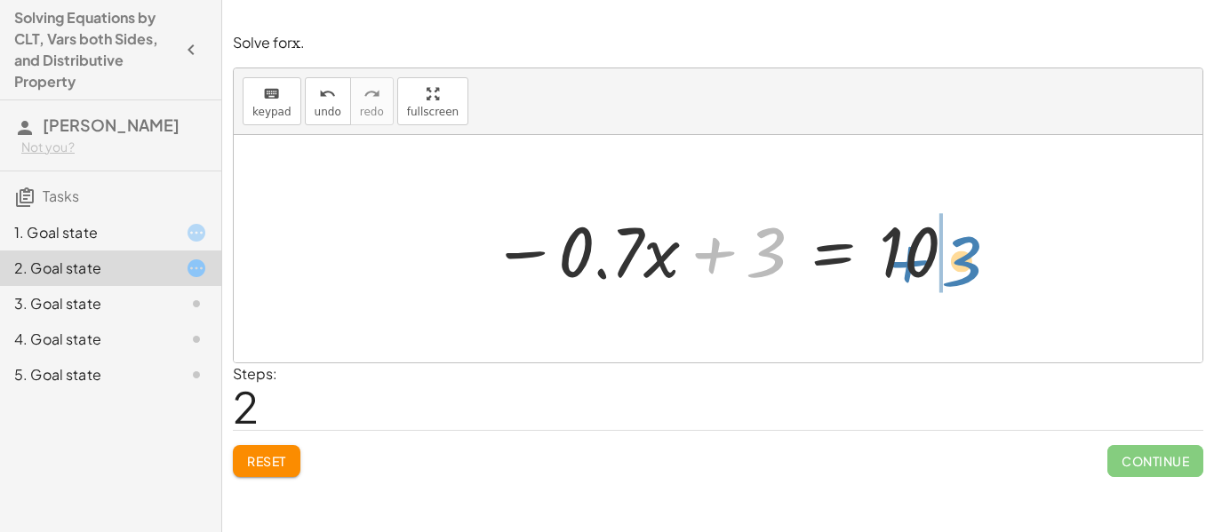
drag, startPoint x: 760, startPoint y: 252, endPoint x: 964, endPoint y: 260, distance: 204.5
click at [964, 260] on div at bounding box center [724, 249] width 484 height 92
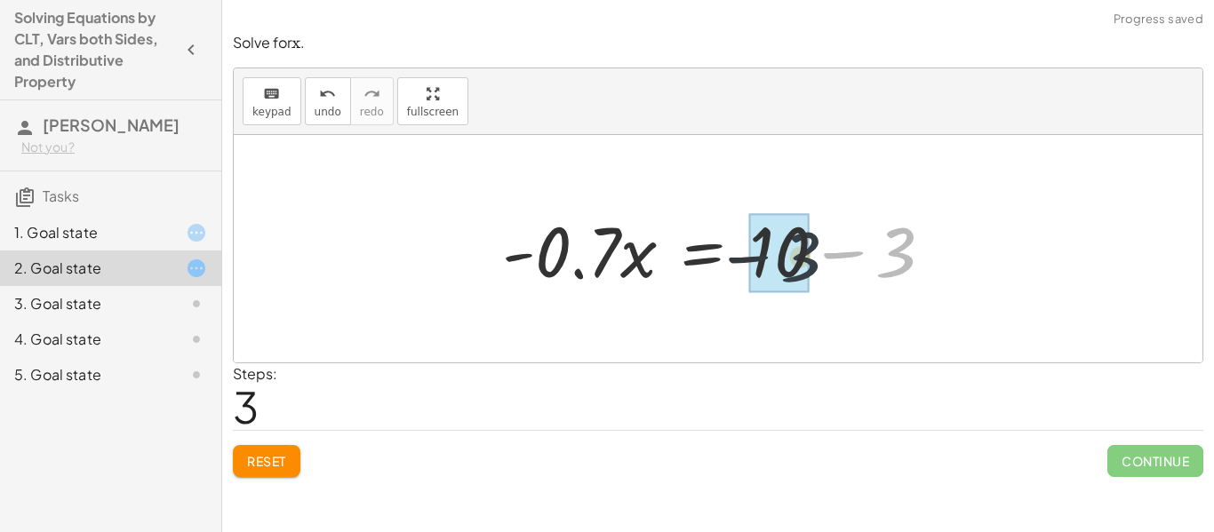
drag, startPoint x: 908, startPoint y: 259, endPoint x: 801, endPoint y: 263, distance: 106.7
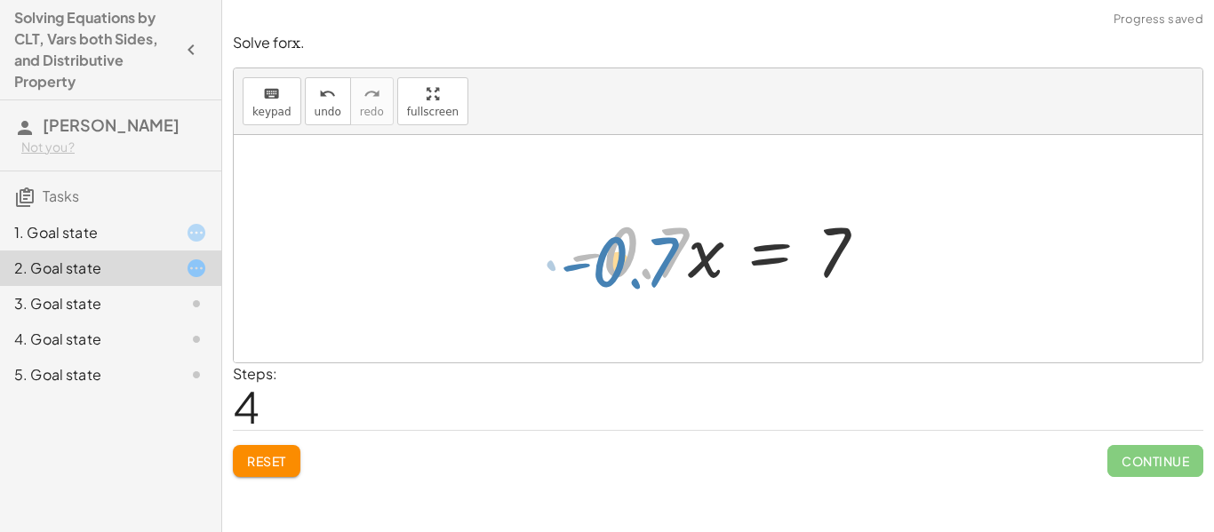
drag, startPoint x: 669, startPoint y: 255, endPoint x: 660, endPoint y: 259, distance: 9.9
click at [660, 259] on div at bounding box center [725, 249] width 328 height 92
click at [690, 270] on div at bounding box center [725, 249] width 328 height 92
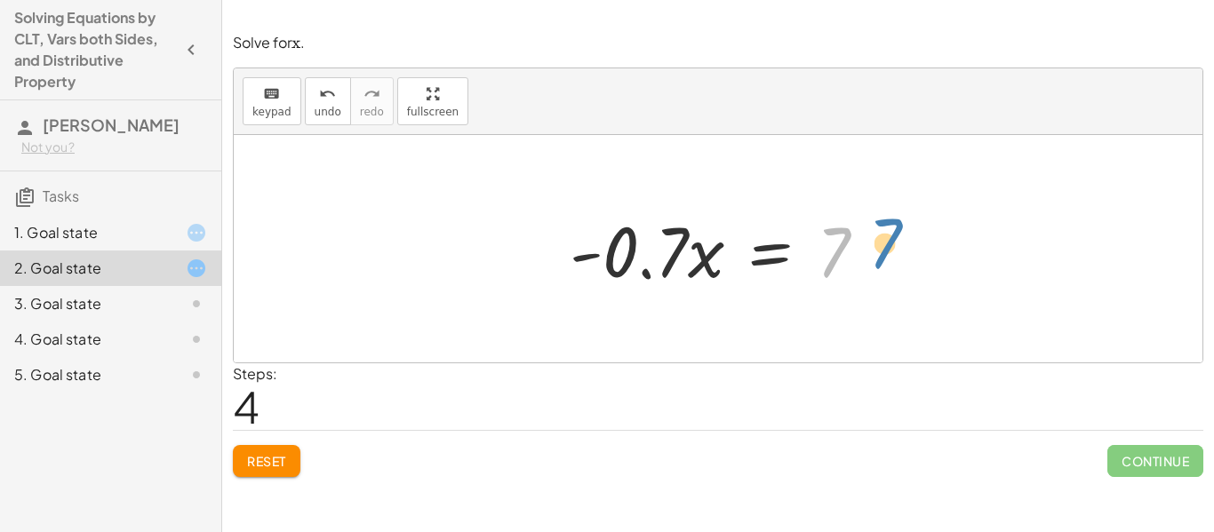
drag, startPoint x: 835, startPoint y: 257, endPoint x: 872, endPoint y: 241, distance: 40.6
click at [872, 241] on div at bounding box center [725, 249] width 328 height 92
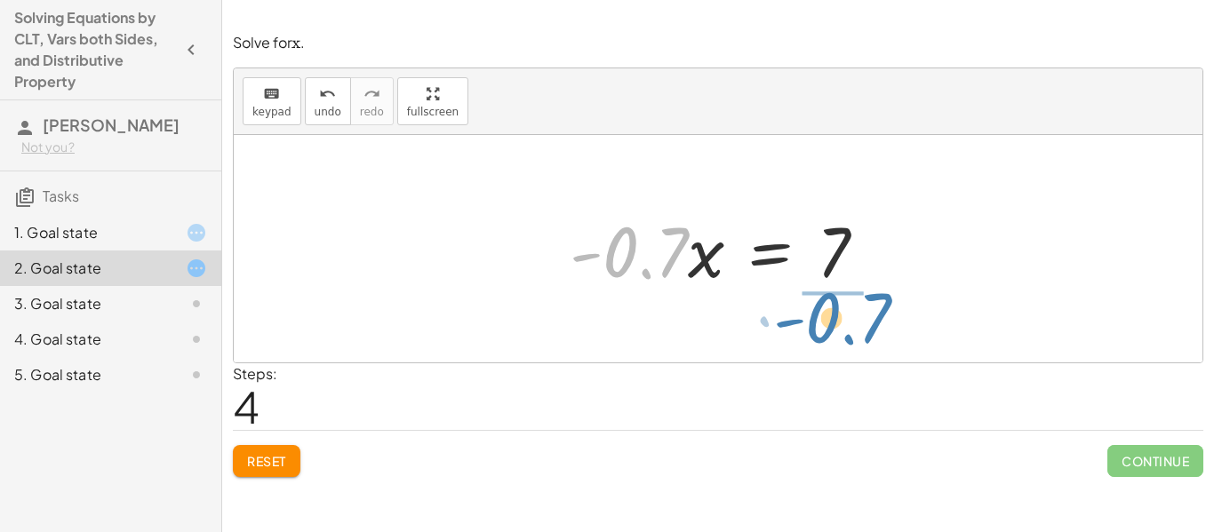
drag, startPoint x: 618, startPoint y: 245, endPoint x: 822, endPoint y: 311, distance: 213.8
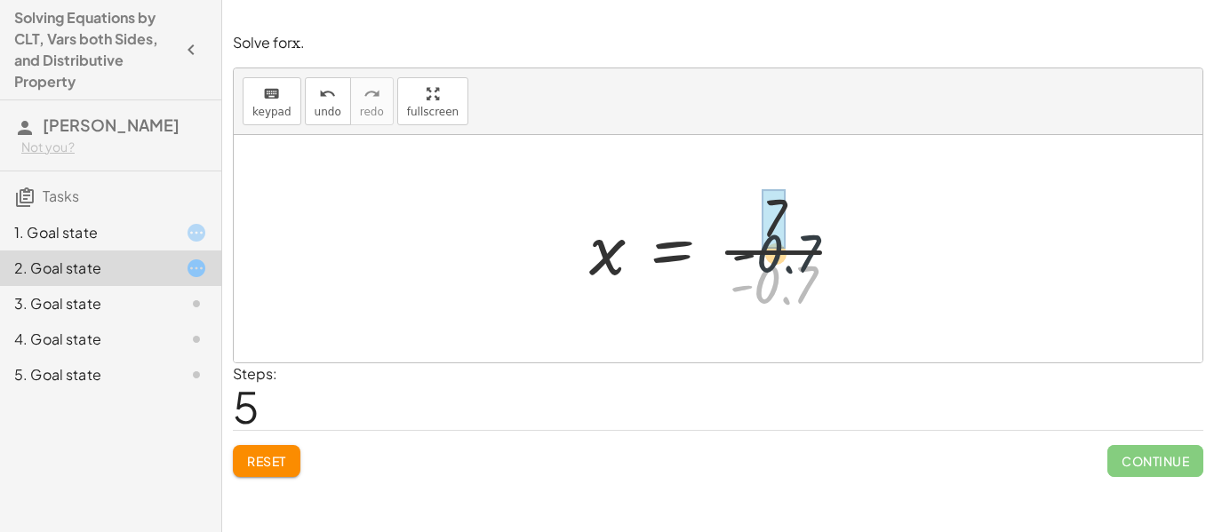
drag, startPoint x: 759, startPoint y: 285, endPoint x: 756, endPoint y: 239, distance: 46.3
click at [756, 239] on div at bounding box center [724, 248] width 289 height 137
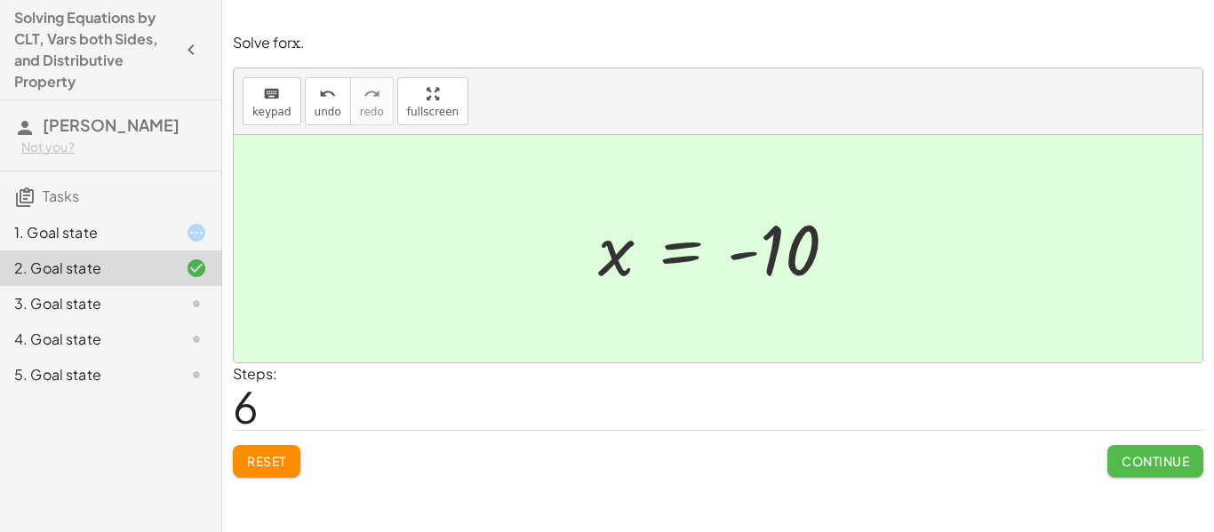
click at [1148, 460] on span "Continue" at bounding box center [1155, 461] width 68 height 16
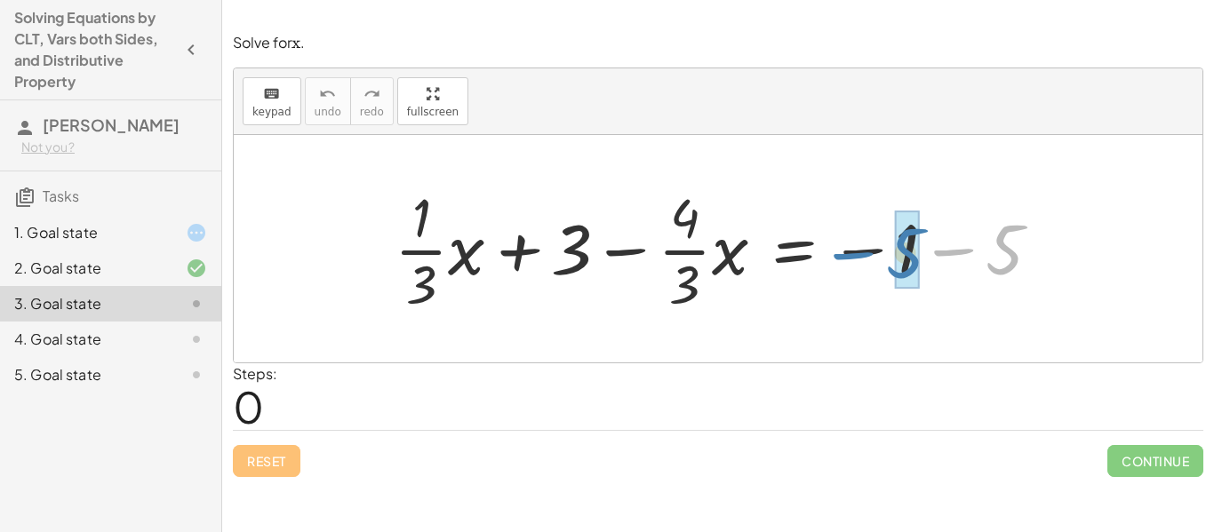
drag, startPoint x: 962, startPoint y: 251, endPoint x: 865, endPoint y: 251, distance: 96.8
click at [865, 251] on div at bounding box center [725, 248] width 678 height 137
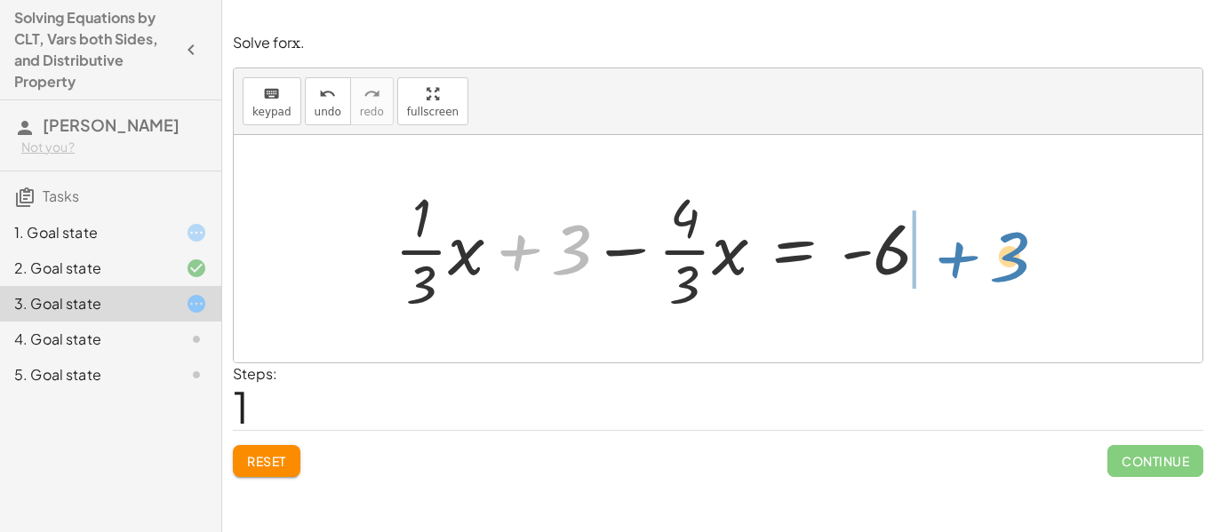
drag, startPoint x: 574, startPoint y: 256, endPoint x: 1018, endPoint y: 263, distance: 444.2
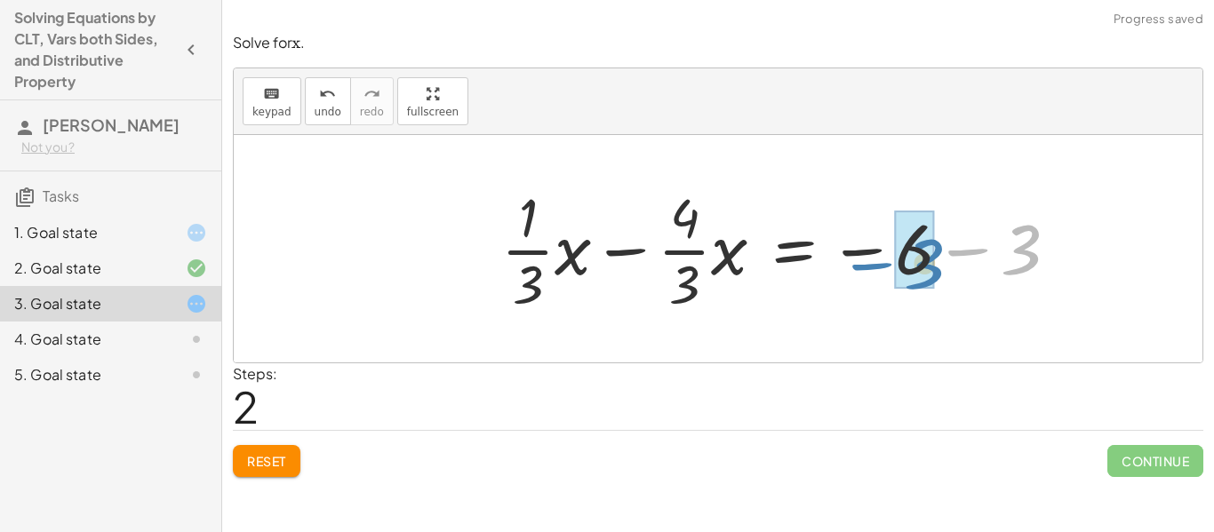
drag, startPoint x: 1017, startPoint y: 260, endPoint x: 918, endPoint y: 273, distance: 100.3
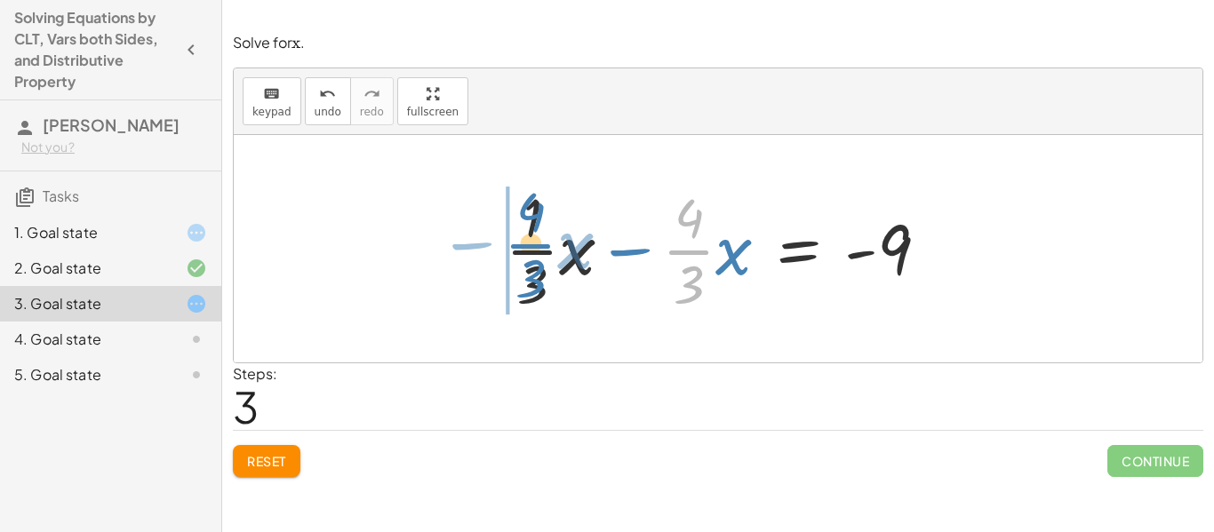
drag, startPoint x: 691, startPoint y: 246, endPoint x: 532, endPoint y: 239, distance: 159.2
click at [532, 239] on div at bounding box center [724, 248] width 455 height 137
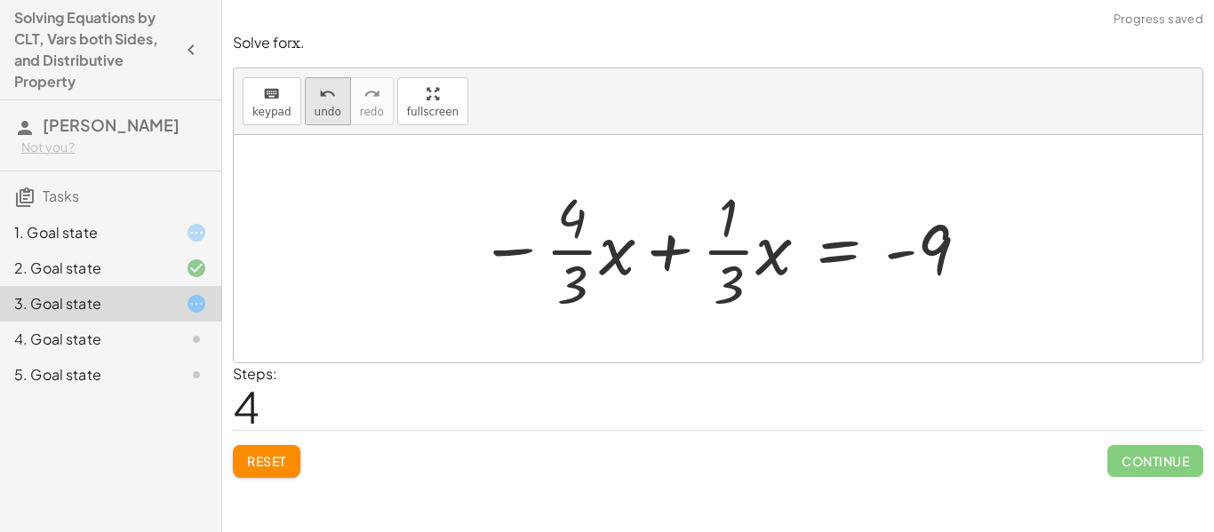
click at [327, 118] on span "undo" at bounding box center [327, 112] width 27 height 12
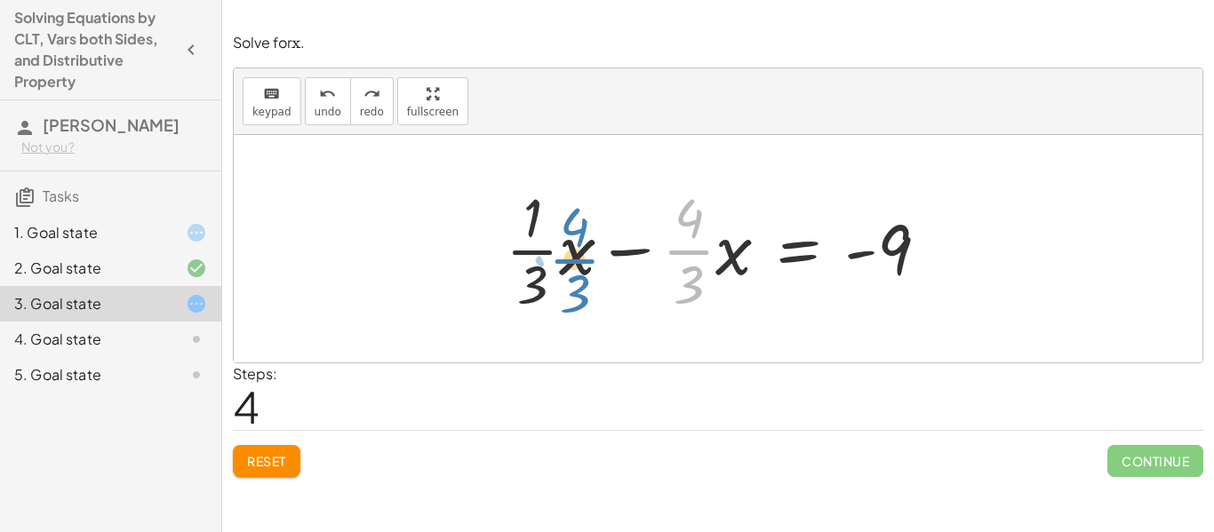
drag, startPoint x: 680, startPoint y: 247, endPoint x: 539, endPoint y: 244, distance: 140.4
click at [539, 244] on div at bounding box center [724, 248] width 455 height 137
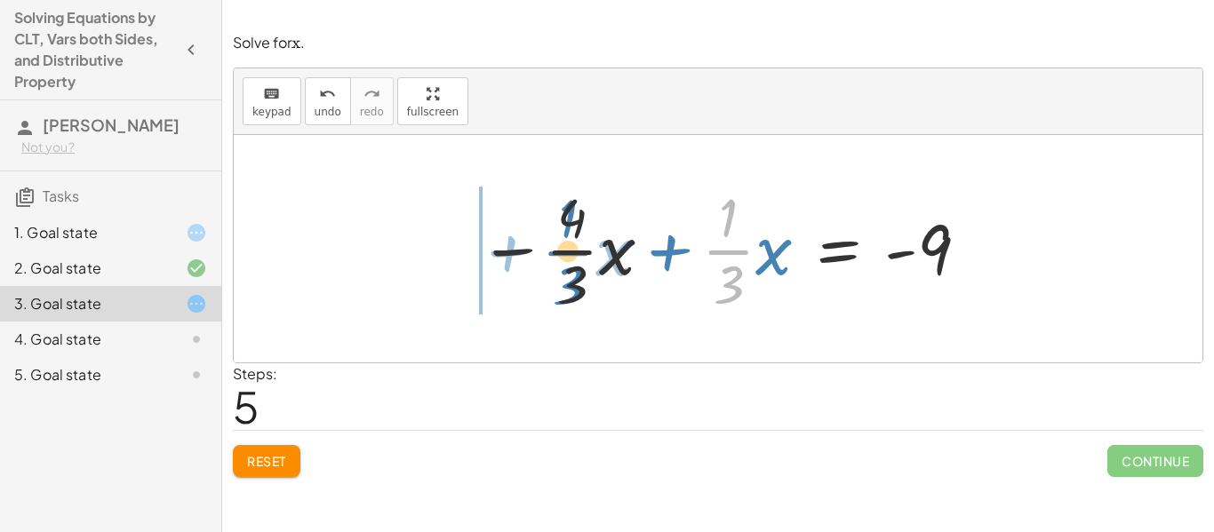
drag, startPoint x: 728, startPoint y: 251, endPoint x: 569, endPoint y: 253, distance: 159.0
click at [569, 253] on div at bounding box center [724, 248] width 509 height 137
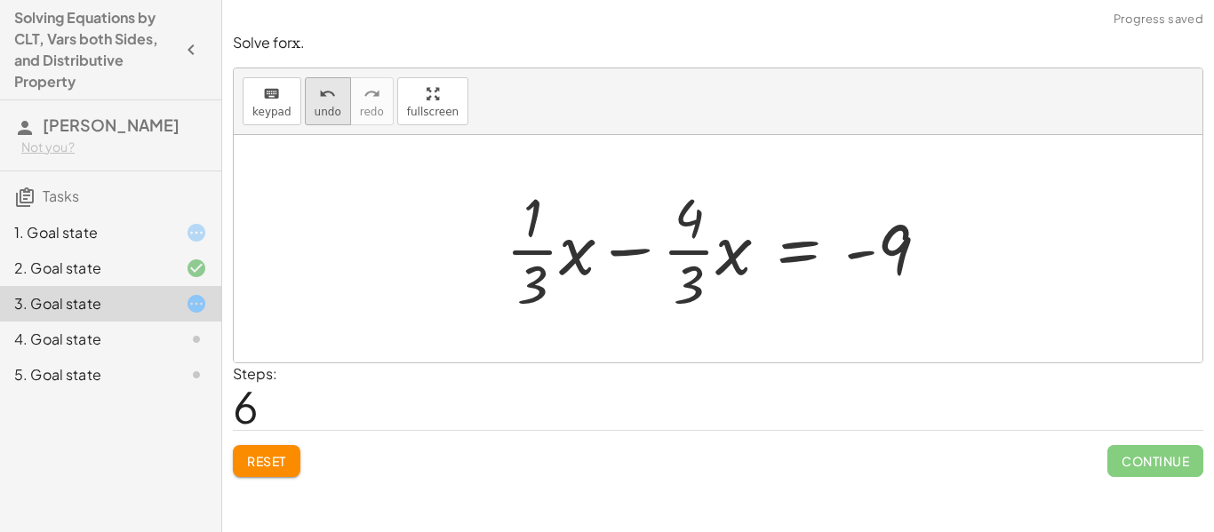
click at [318, 121] on button "undo undo" at bounding box center [328, 101] width 46 height 48
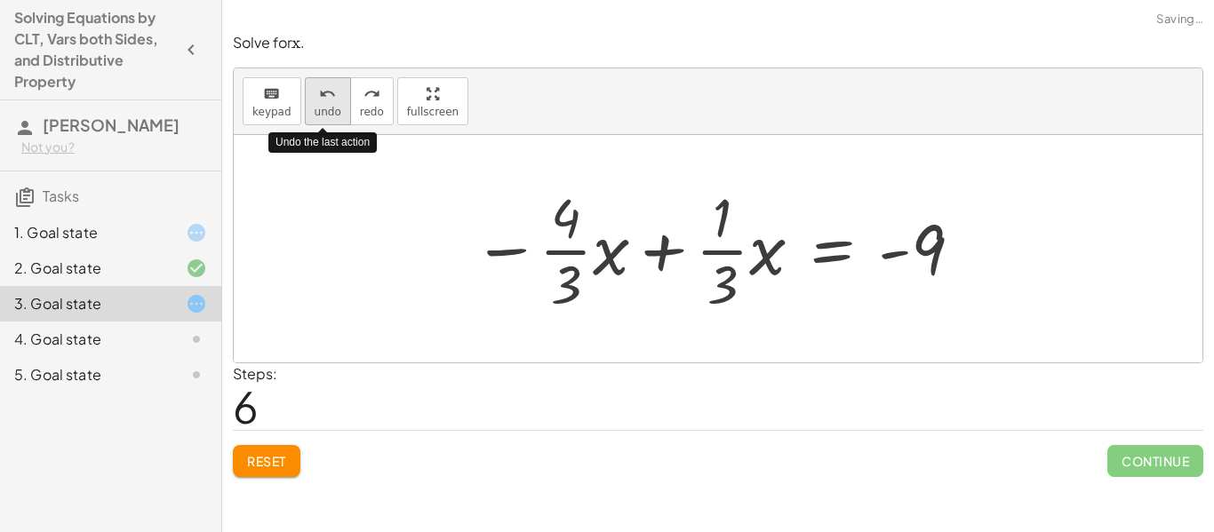
click at [318, 121] on button "undo undo" at bounding box center [328, 101] width 46 height 48
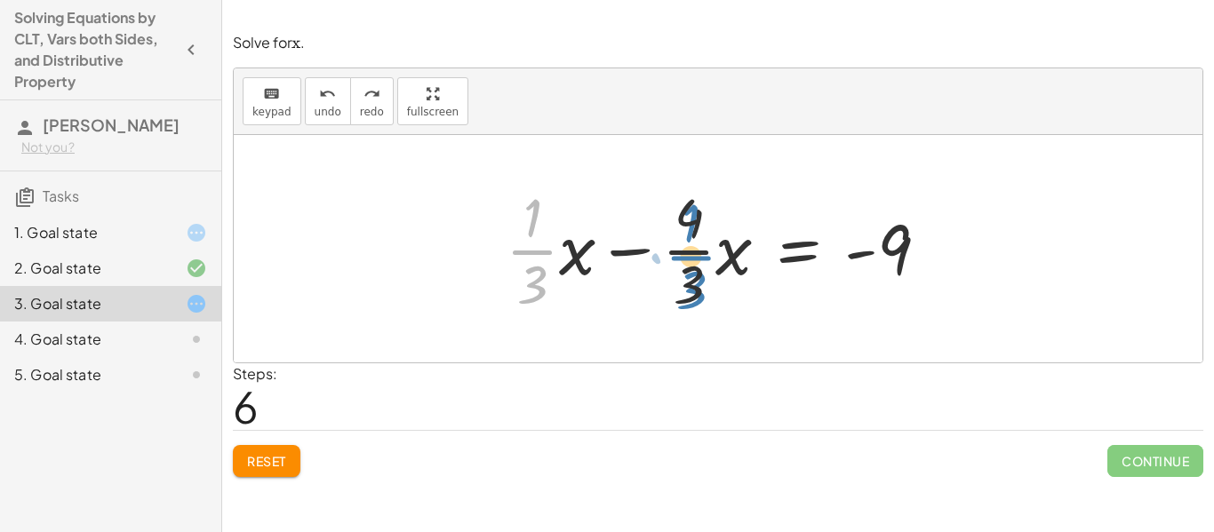
drag, startPoint x: 523, startPoint y: 251, endPoint x: 675, endPoint y: 257, distance: 152.0
click at [675, 257] on div at bounding box center [724, 248] width 455 height 137
drag, startPoint x: 641, startPoint y: 253, endPoint x: 649, endPoint y: 262, distance: 12.0
click at [649, 262] on div at bounding box center [724, 248] width 455 height 137
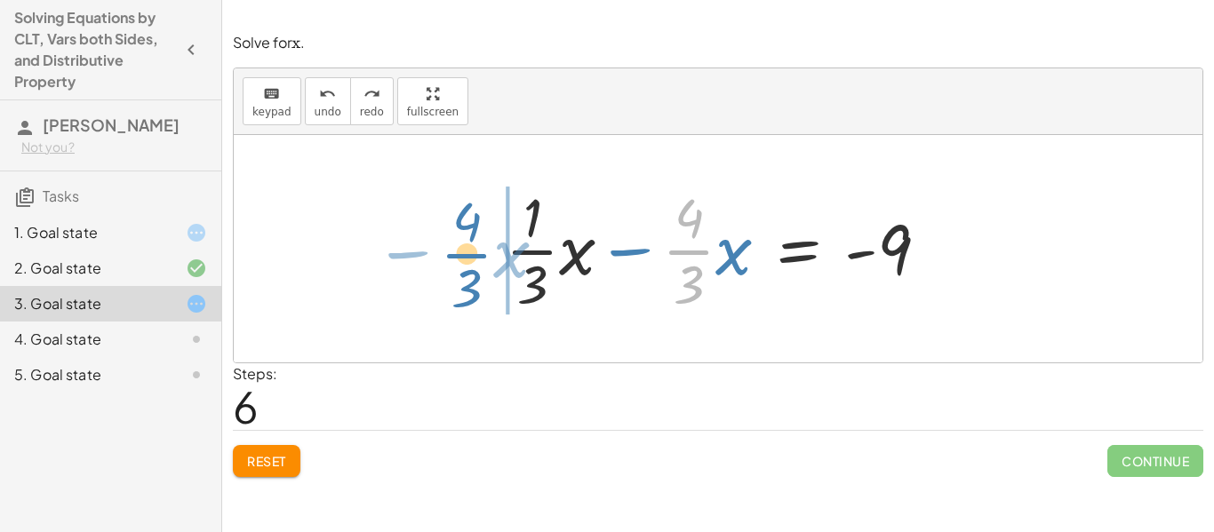
drag, startPoint x: 689, startPoint y: 252, endPoint x: 467, endPoint y: 256, distance: 222.1
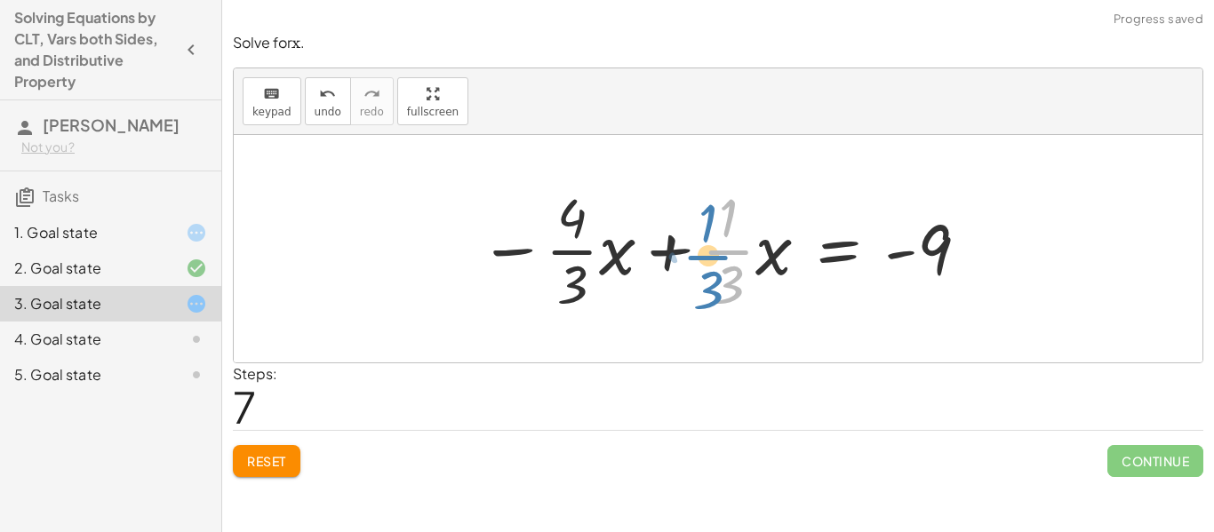
click at [731, 246] on div at bounding box center [724, 248] width 509 height 137
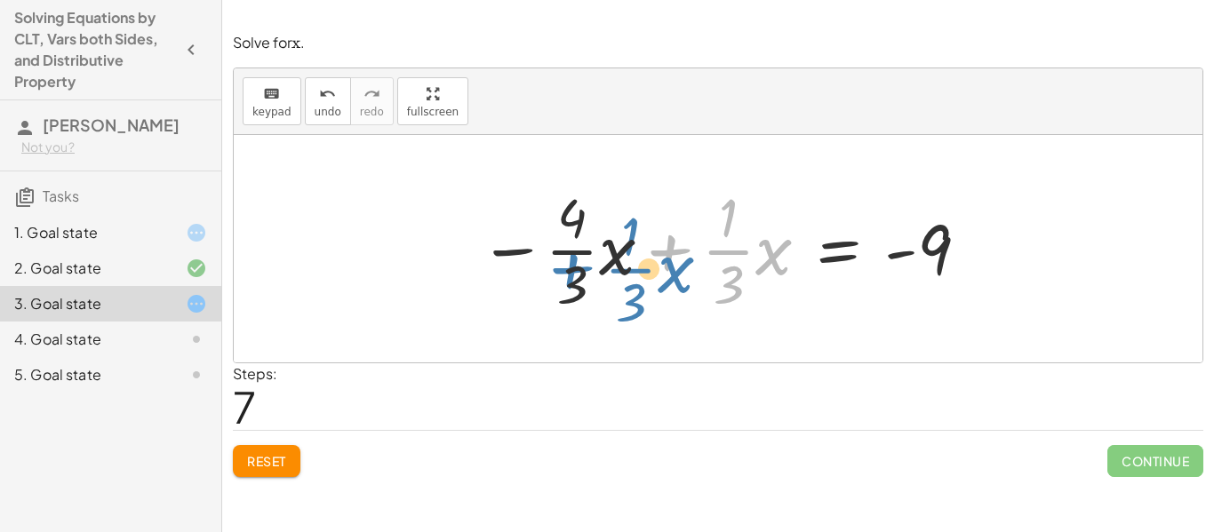
drag, startPoint x: 672, startPoint y: 250, endPoint x: 574, endPoint y: 269, distance: 99.7
click at [574, 269] on div at bounding box center [724, 248] width 509 height 137
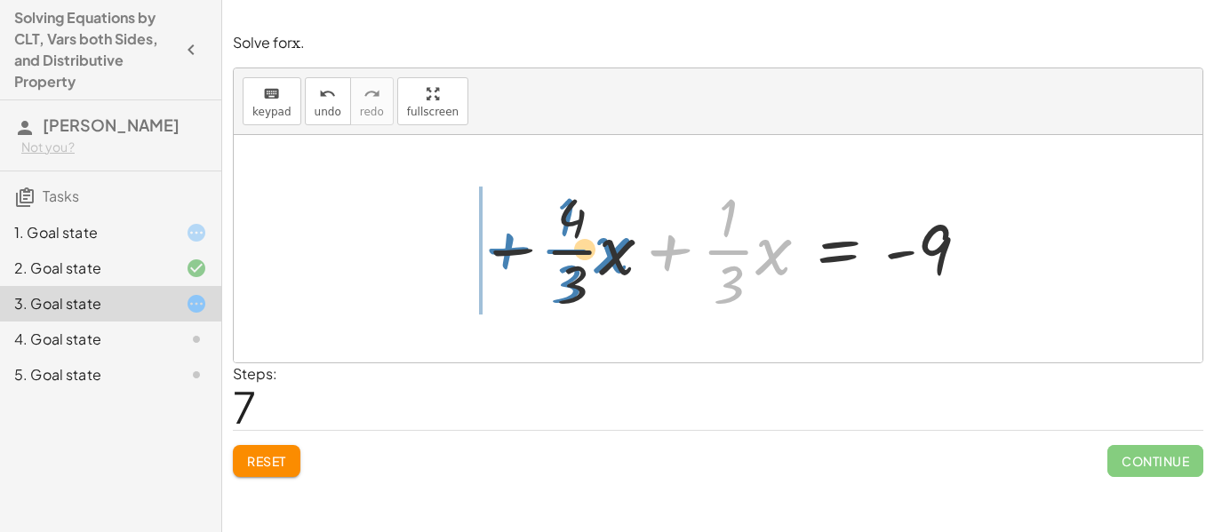
drag, startPoint x: 666, startPoint y: 255, endPoint x: 504, endPoint y: 254, distance: 162.6
click at [504, 254] on div at bounding box center [724, 248] width 509 height 137
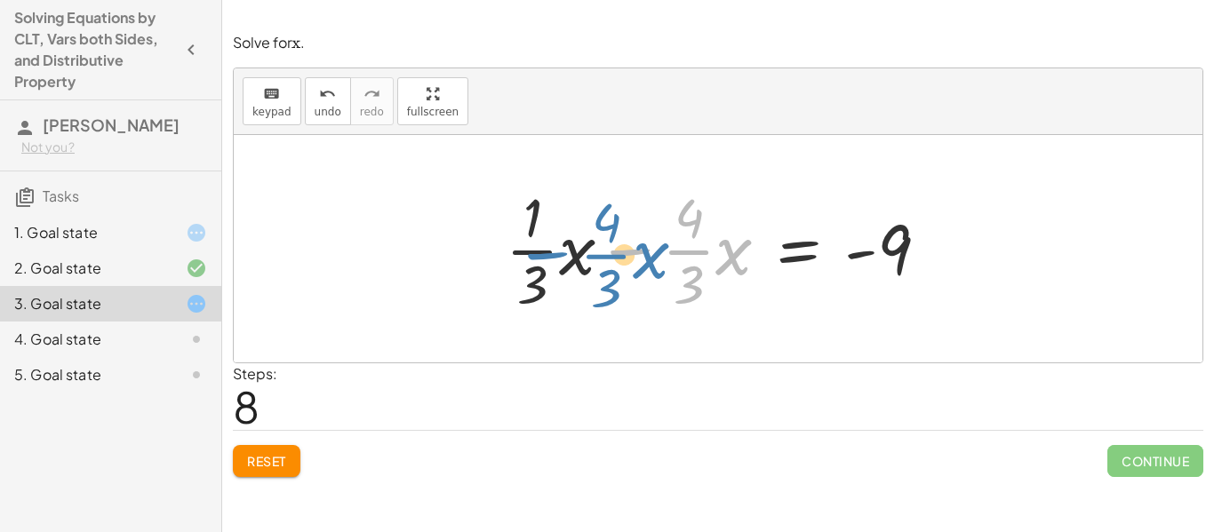
drag, startPoint x: 622, startPoint y: 251, endPoint x: 470, endPoint y: 253, distance: 151.9
click at [470, 253] on div "+ · · 1 · 3 · x + 3 − · · 4 · 3 · x = − 1 − 5 + · · 1 · 3 · x + 3 − · · 4 · 3 ·…" at bounding box center [718, 248] width 968 height 227
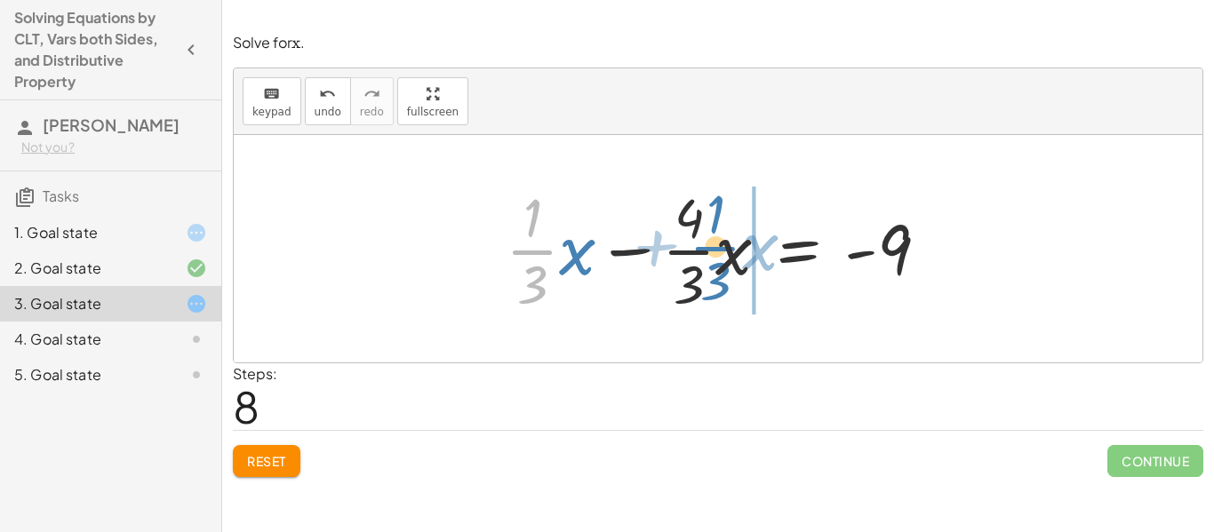
drag, startPoint x: 527, startPoint y: 253, endPoint x: 711, endPoint y: 250, distance: 183.9
click at [711, 250] on div at bounding box center [724, 248] width 455 height 137
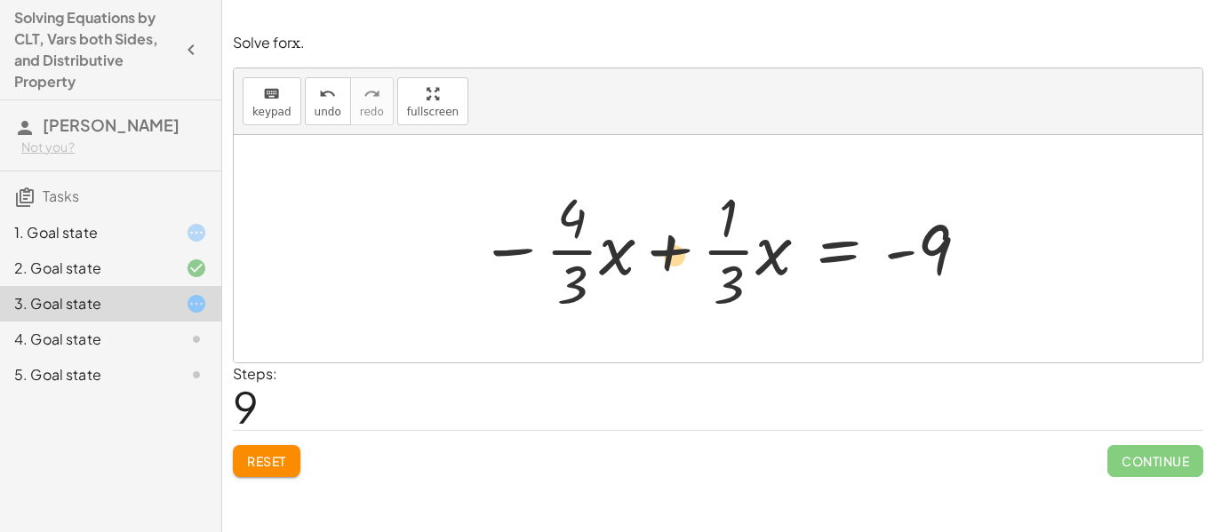
drag, startPoint x: 722, startPoint y: 251, endPoint x: 670, endPoint y: 254, distance: 52.5
click at [670, 254] on div at bounding box center [724, 248] width 509 height 137
drag, startPoint x: 583, startPoint y: 250, endPoint x: 659, endPoint y: 248, distance: 76.4
click at [659, 248] on div at bounding box center [724, 248] width 509 height 137
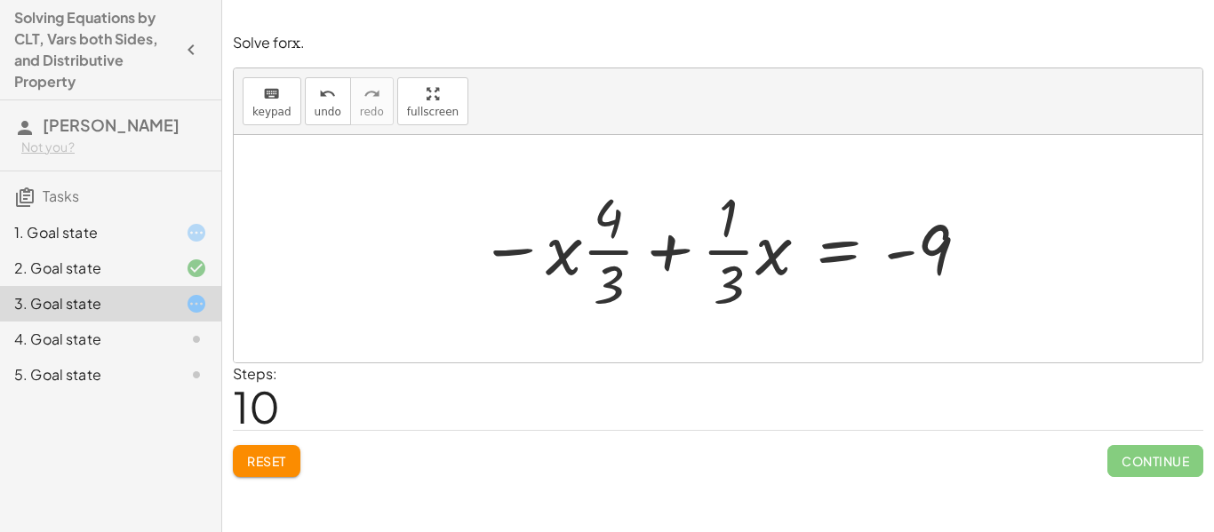
click at [263, 462] on span "Reset" at bounding box center [266, 461] width 39 height 16
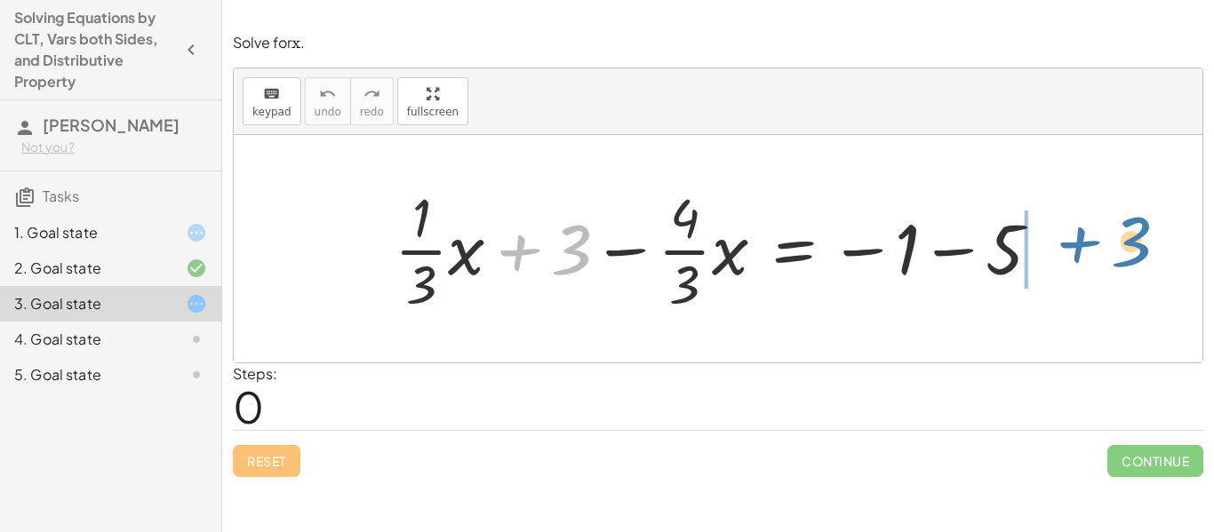
drag, startPoint x: 518, startPoint y: 259, endPoint x: 1077, endPoint y: 257, distance: 558.8
click at [1077, 257] on div "+ 3 + · · 1 · 3 · x + 3 − · · 4 · 3 · x = − 1 − 5" at bounding box center [718, 248] width 968 height 227
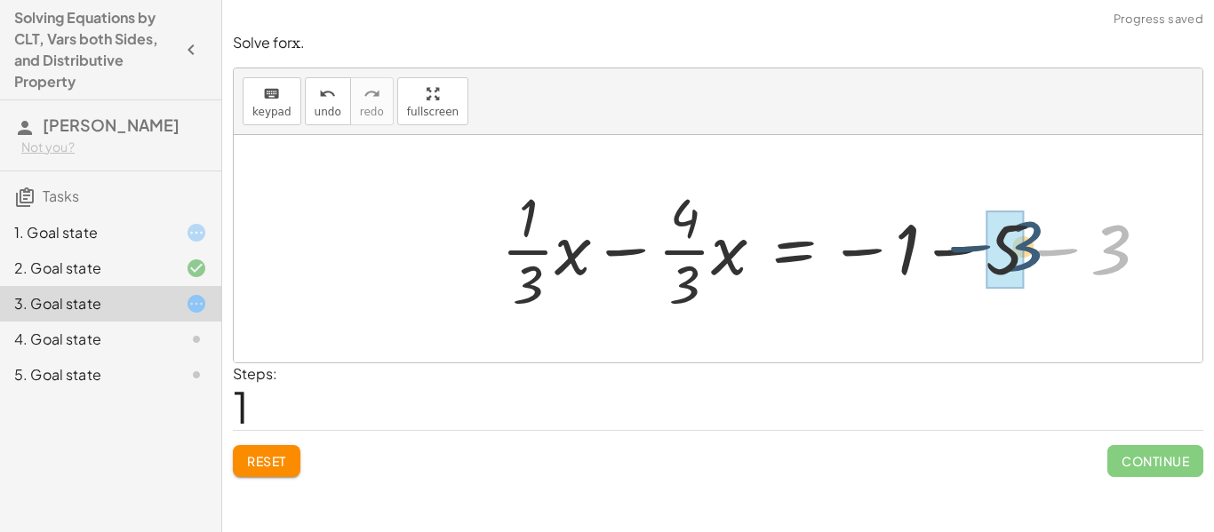
drag, startPoint x: 1102, startPoint y: 254, endPoint x: 995, endPoint y: 252, distance: 106.6
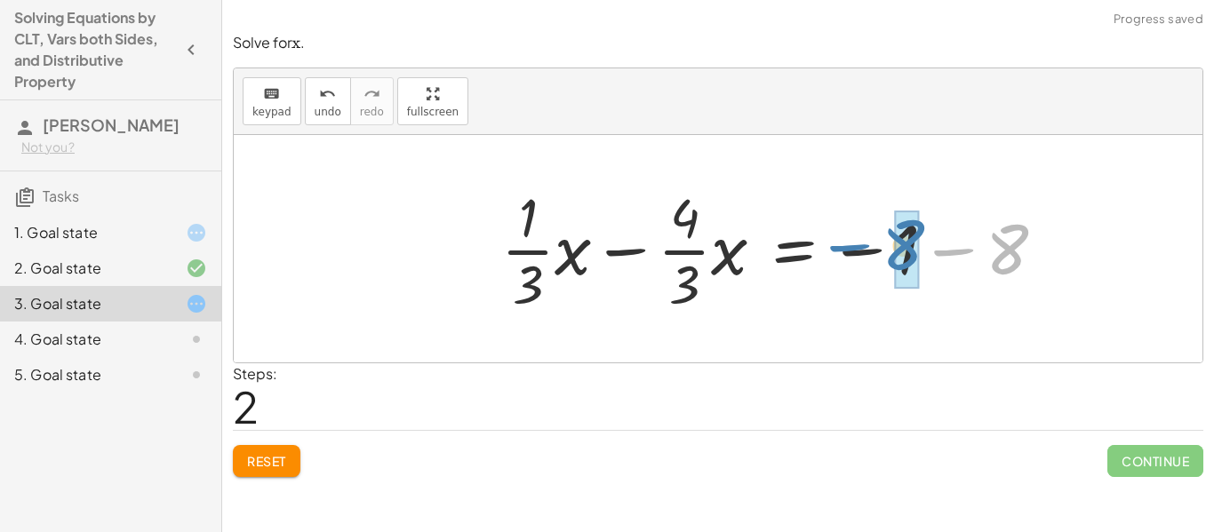
drag, startPoint x: 1005, startPoint y: 260, endPoint x: 908, endPoint y: 257, distance: 96.9
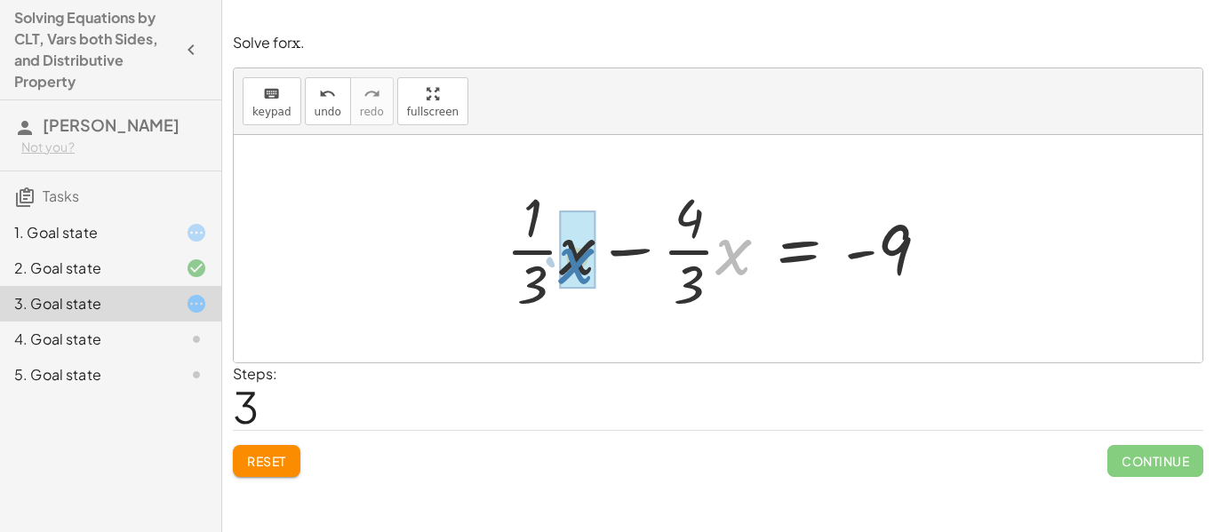
drag, startPoint x: 725, startPoint y: 258, endPoint x: 573, endPoint y: 264, distance: 152.0
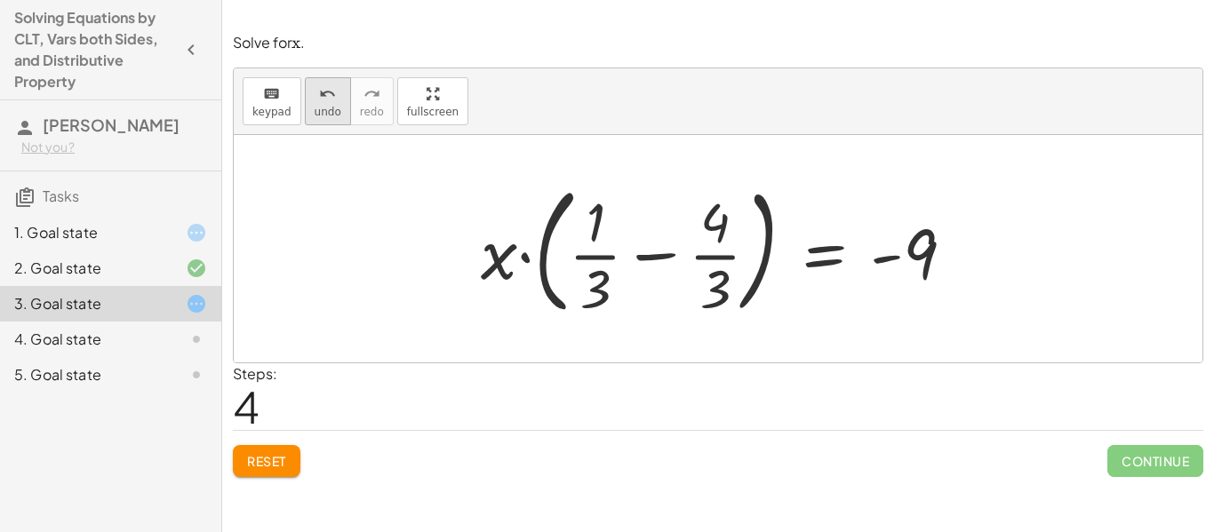
click at [314, 109] on span "undo" at bounding box center [327, 112] width 27 height 12
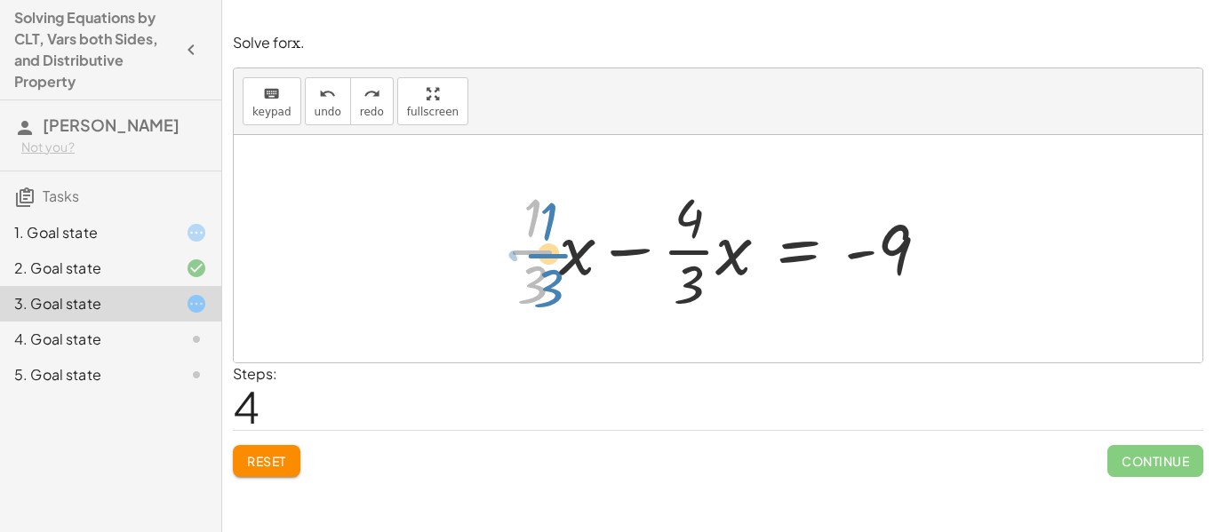
drag, startPoint x: 517, startPoint y: 251, endPoint x: 529, endPoint y: 255, distance: 12.9
click at [529, 255] on div at bounding box center [724, 248] width 455 height 137
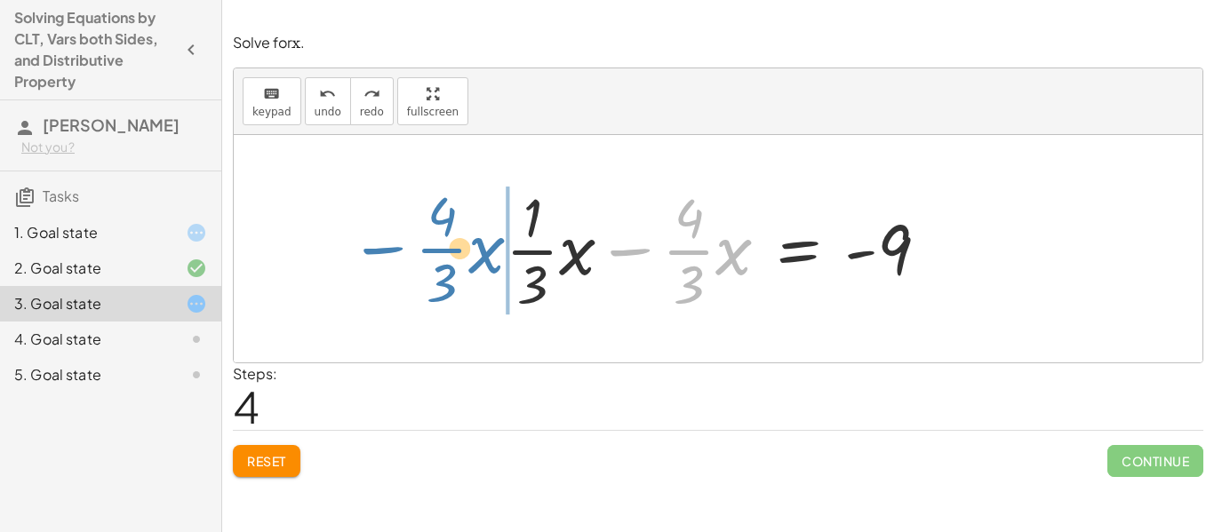
drag, startPoint x: 633, startPoint y: 251, endPoint x: 386, endPoint y: 249, distance: 247.0
click at [386, 249] on div "+ · · 1 · 3 · x + 3 − · · 4 · 3 · x = − 1 − 5 + · · 1 · 3 · x − · · 4 · 3 · x =…" at bounding box center [718, 248] width 968 height 227
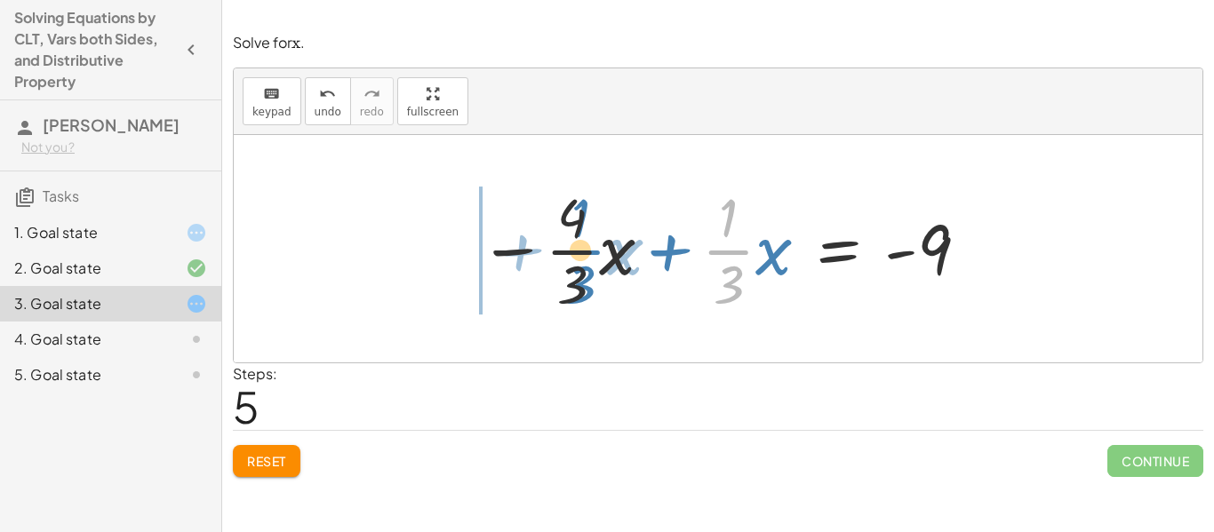
drag, startPoint x: 736, startPoint y: 248, endPoint x: 587, endPoint y: 248, distance: 148.4
click at [587, 248] on div at bounding box center [724, 248] width 509 height 137
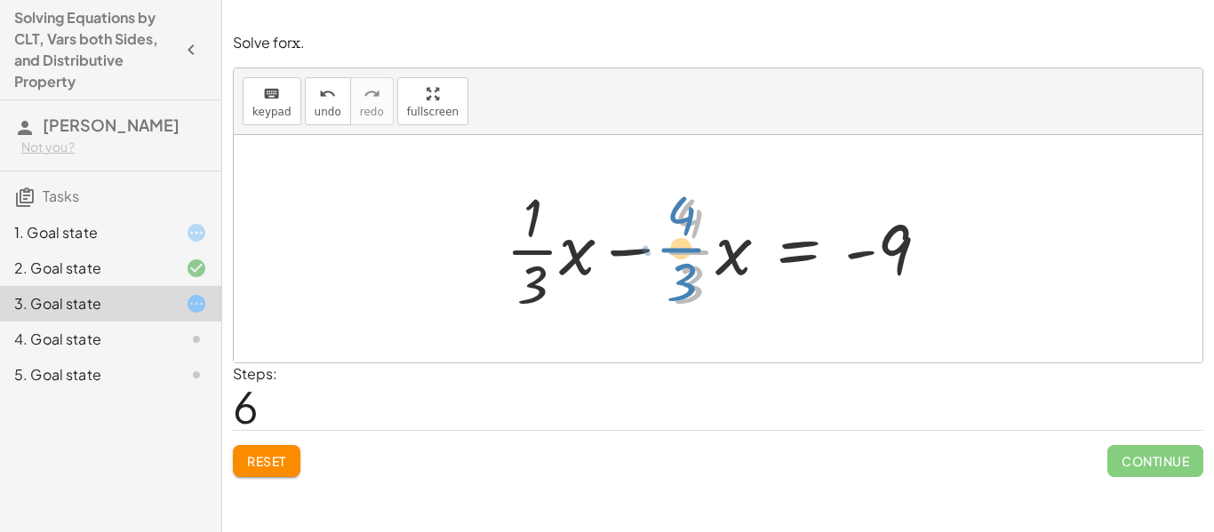
click at [685, 249] on div at bounding box center [724, 248] width 455 height 137
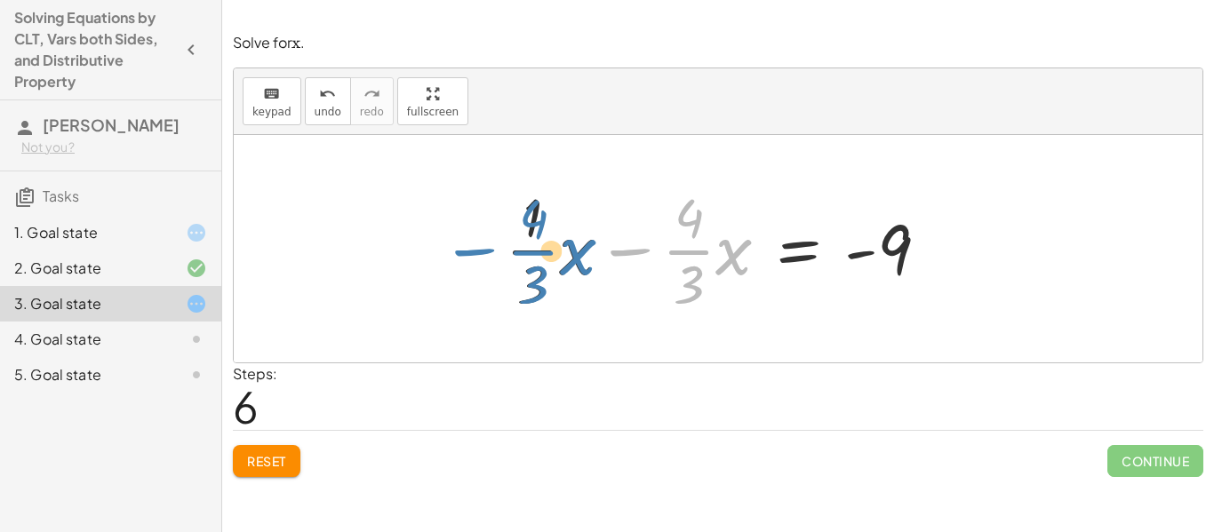
drag, startPoint x: 642, startPoint y: 247, endPoint x: 421, endPoint y: 249, distance: 221.2
click at [421, 249] on div "+ · · 1 · 3 · x + 3 − · · 4 · 3 · x = − 1 − 5 + · · 1 · 3 · x − · · 4 · 3 · x =…" at bounding box center [718, 248] width 968 height 227
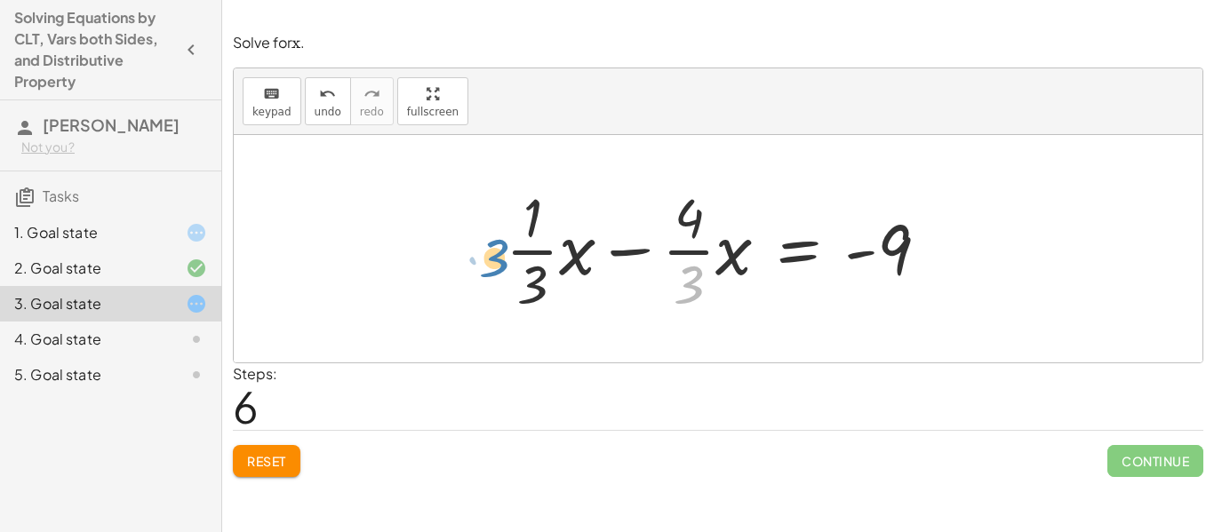
drag, startPoint x: 688, startPoint y: 299, endPoint x: 493, endPoint y: 272, distance: 196.5
click at [493, 272] on div "+ · · 1 · 3 · x + 3 − · · 4 · 3 · x = − 1 − 5 + · · 1 · 3 · x − · · 4 · 3 · x =…" at bounding box center [717, 249] width 477 height 146
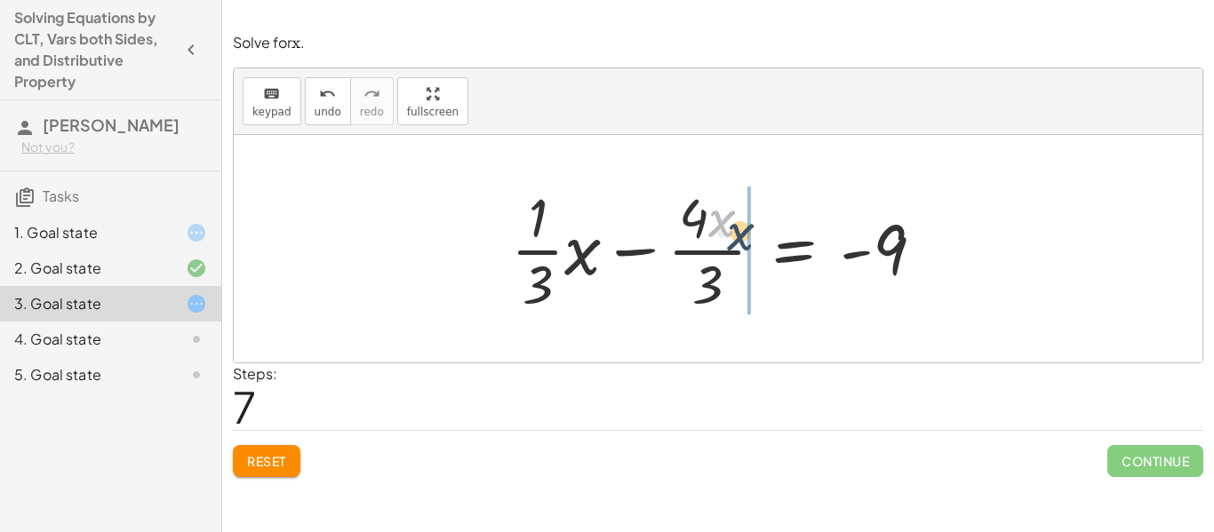
drag, startPoint x: 717, startPoint y: 220, endPoint x: 743, endPoint y: 236, distance: 30.3
click at [743, 236] on div at bounding box center [724, 248] width 445 height 137
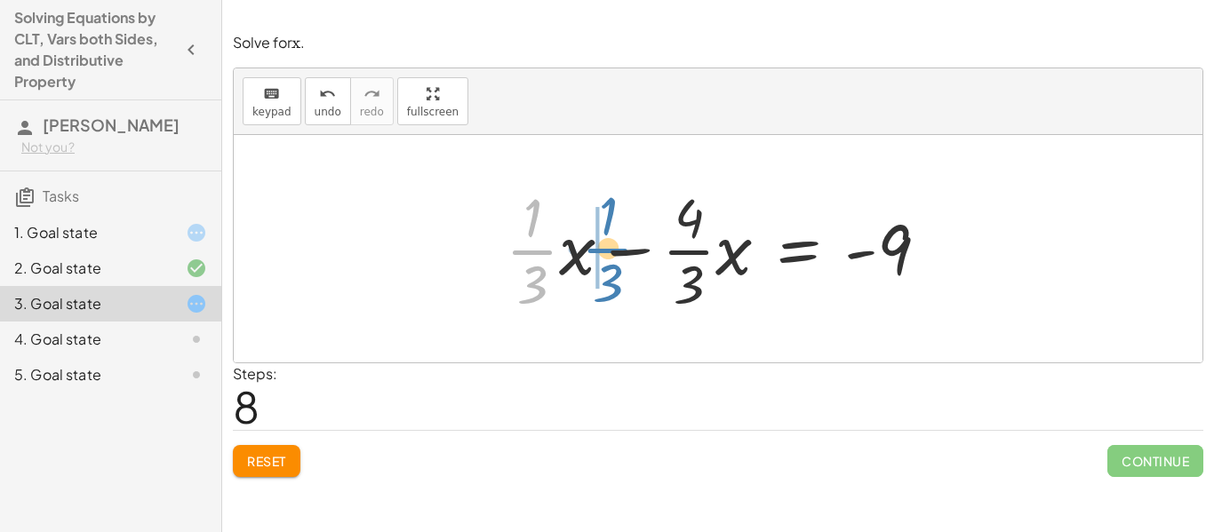
drag, startPoint x: 522, startPoint y: 247, endPoint x: 597, endPoint y: 245, distance: 74.6
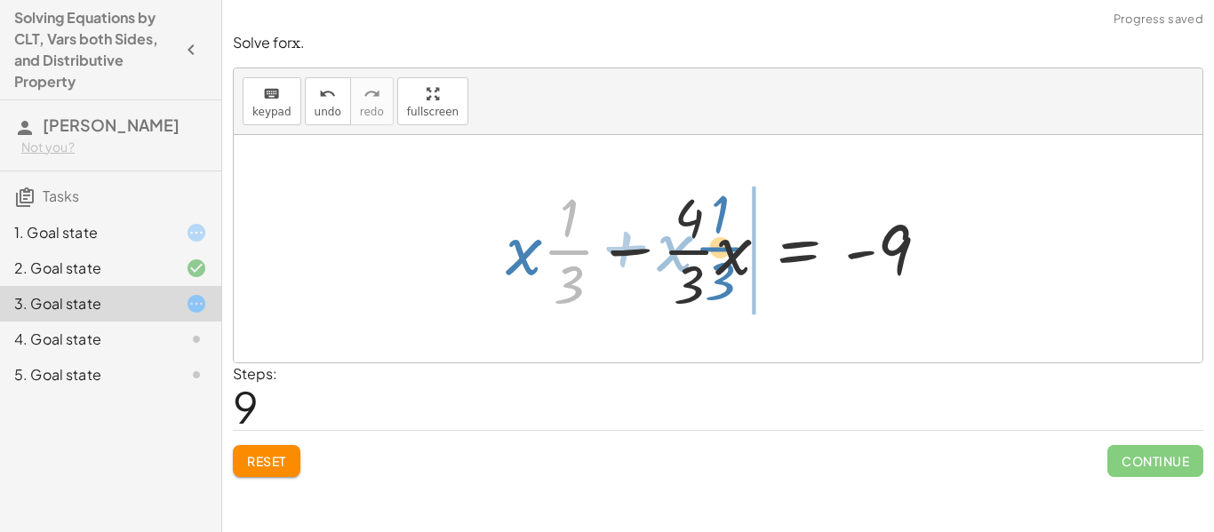
drag, startPoint x: 562, startPoint y: 256, endPoint x: 713, endPoint y: 251, distance: 151.1
click at [713, 251] on div at bounding box center [724, 248] width 455 height 137
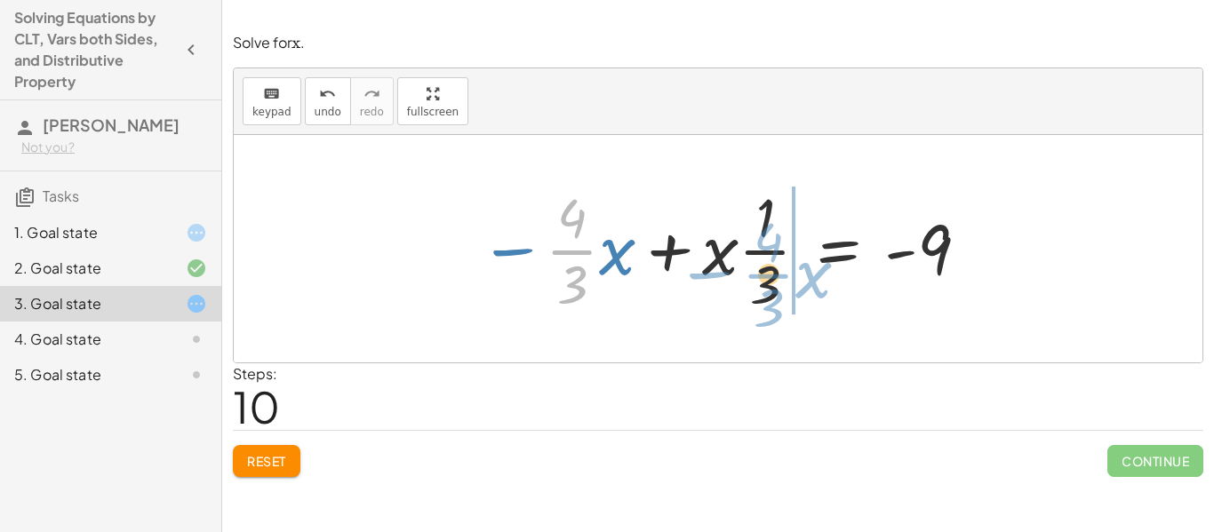
drag, startPoint x: 559, startPoint y: 251, endPoint x: 755, endPoint y: 275, distance: 197.7
click at [755, 275] on div at bounding box center [724, 248] width 509 height 137
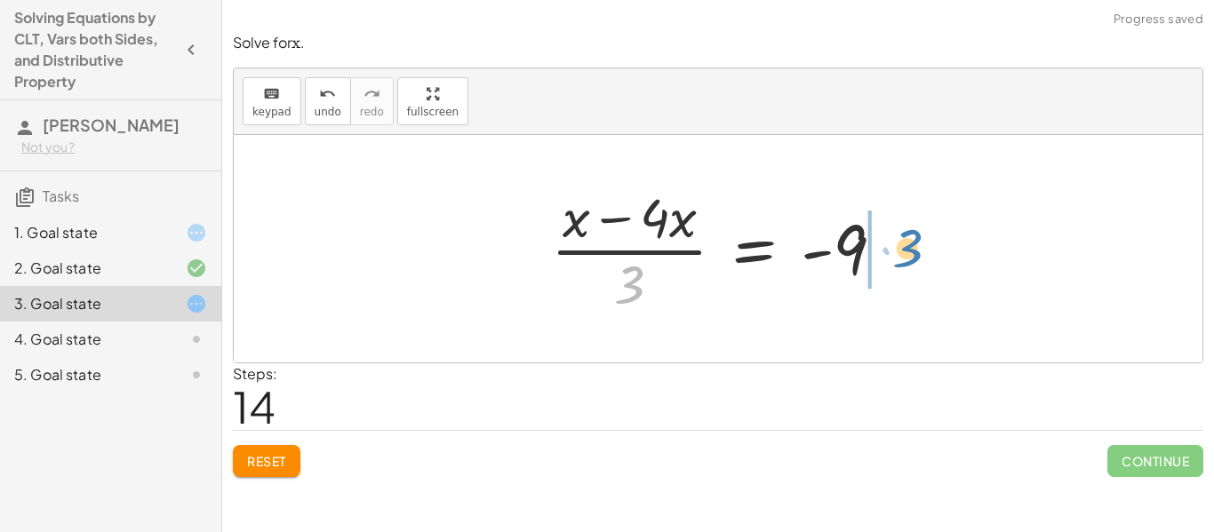
drag, startPoint x: 619, startPoint y: 307, endPoint x: 897, endPoint y: 272, distance: 280.3
click at [897, 272] on div at bounding box center [724, 248] width 365 height 137
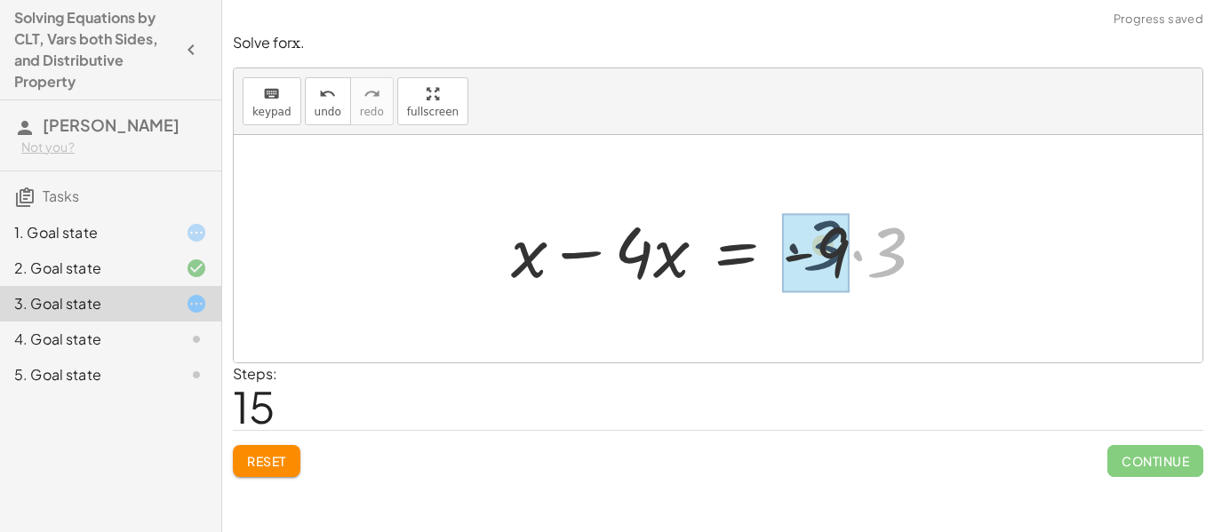
drag, startPoint x: 898, startPoint y: 262, endPoint x: 834, endPoint y: 255, distance: 64.4
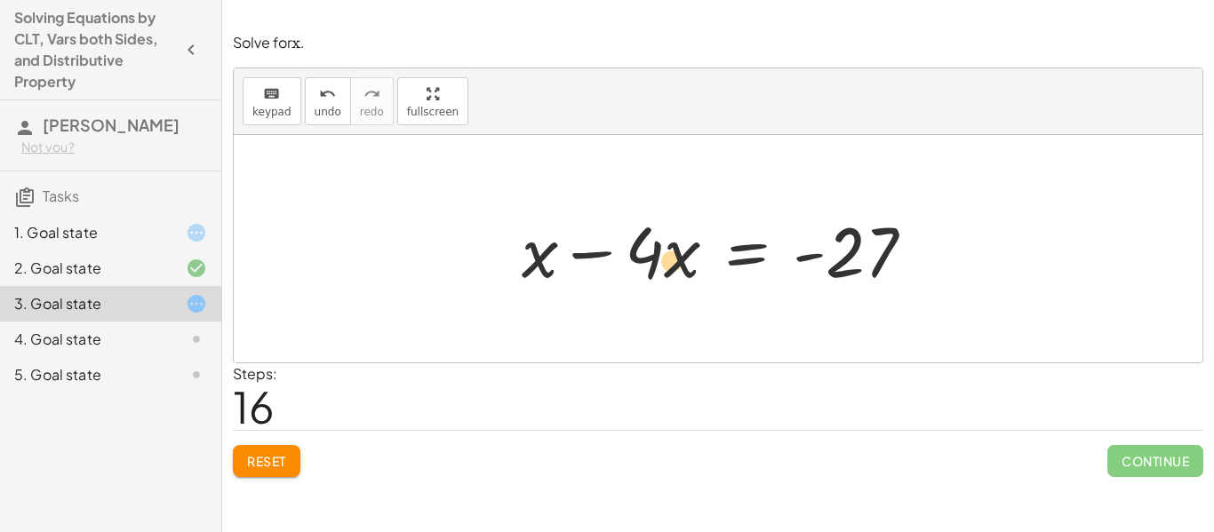
drag, startPoint x: 672, startPoint y: 243, endPoint x: 667, endPoint y: 251, distance: 9.1
click at [667, 251] on div at bounding box center [725, 249] width 424 height 92
drag, startPoint x: 637, startPoint y: 249, endPoint x: 658, endPoint y: 260, distance: 24.2
click at [658, 260] on div at bounding box center [725, 249] width 424 height 92
drag, startPoint x: 599, startPoint y: 251, endPoint x: 592, endPoint y: 259, distance: 10.1
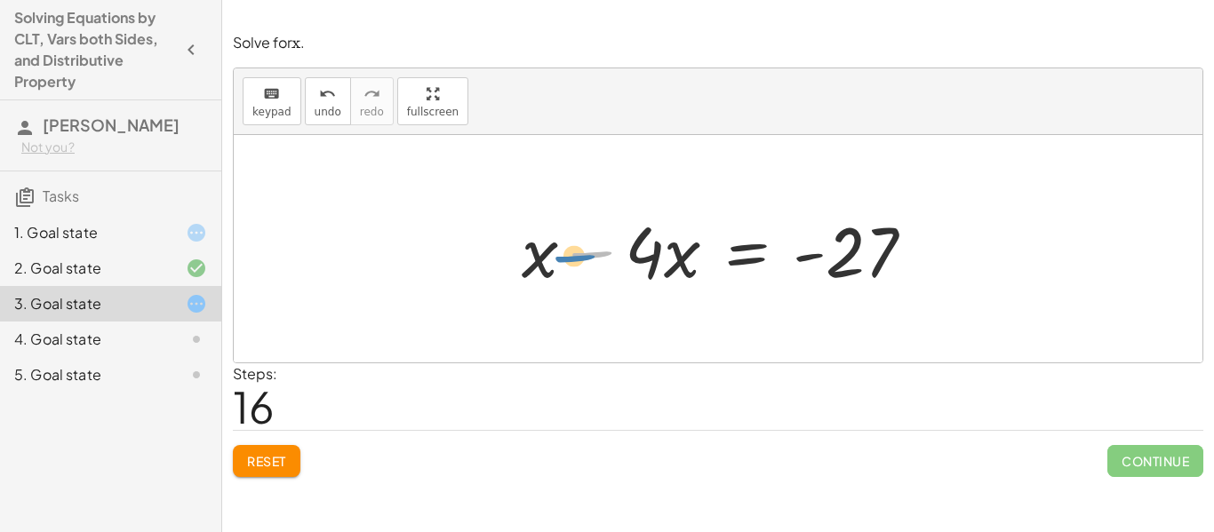
click at [592, 259] on div at bounding box center [725, 249] width 424 height 92
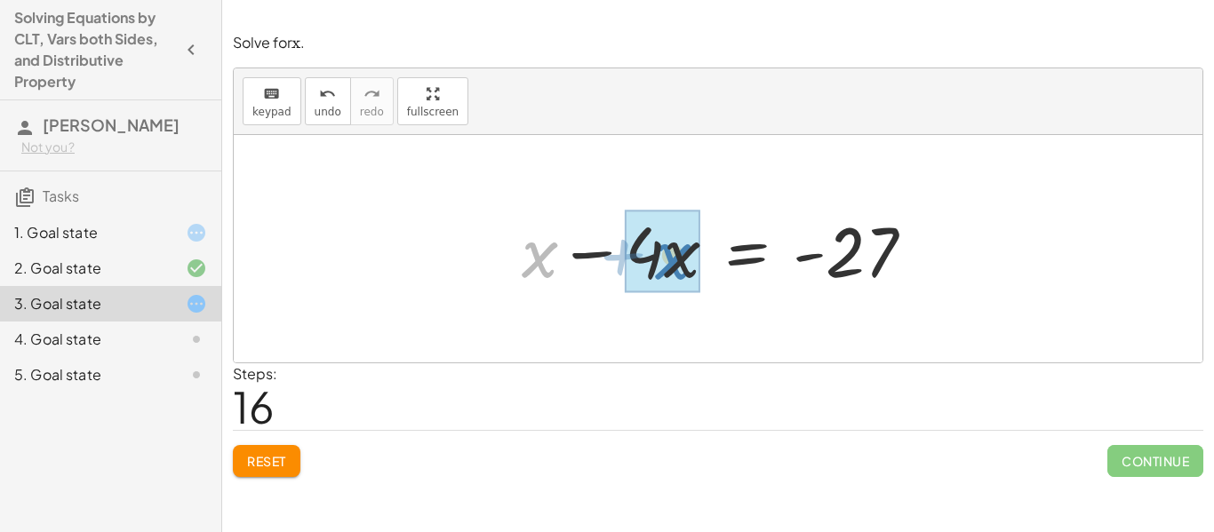
drag, startPoint x: 547, startPoint y: 257, endPoint x: 682, endPoint y: 258, distance: 135.0
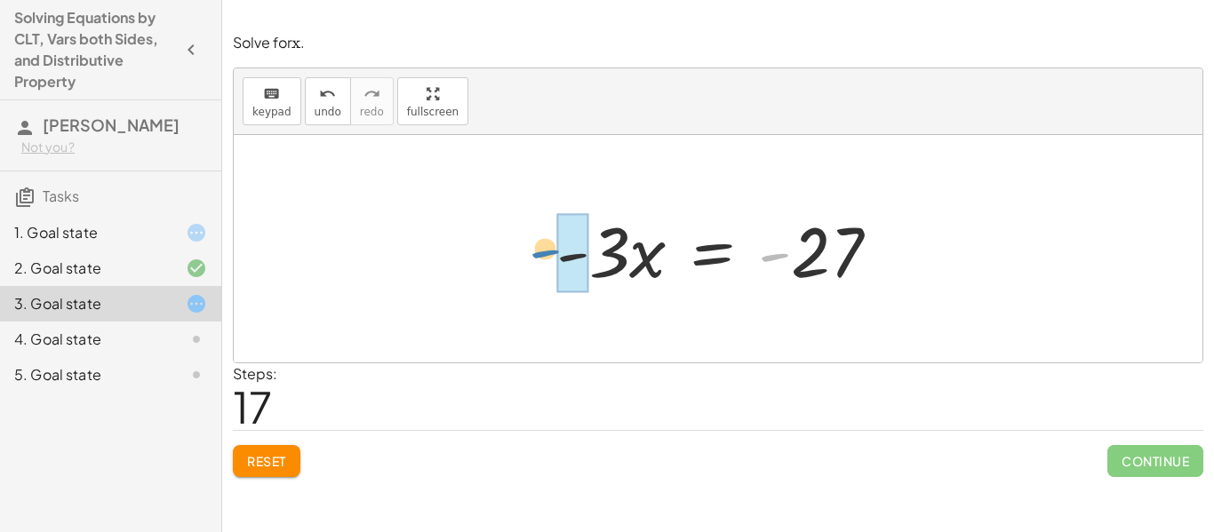
drag, startPoint x: 775, startPoint y: 255, endPoint x: 562, endPoint y: 253, distance: 212.3
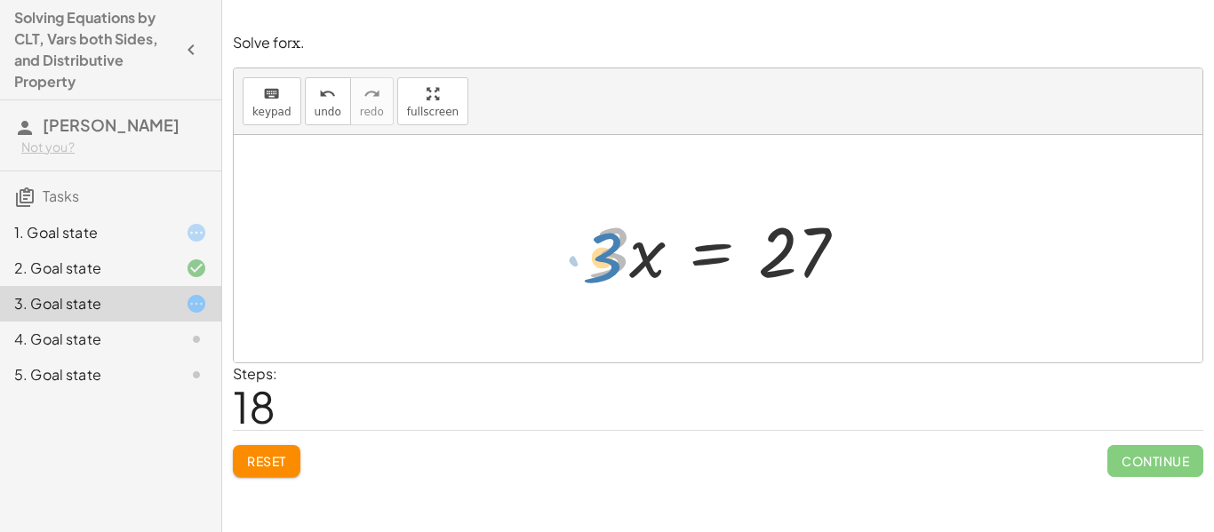
click at [599, 263] on div at bounding box center [724, 249] width 290 height 92
drag, startPoint x: 601, startPoint y: 261, endPoint x: 801, endPoint y: 318, distance: 207.8
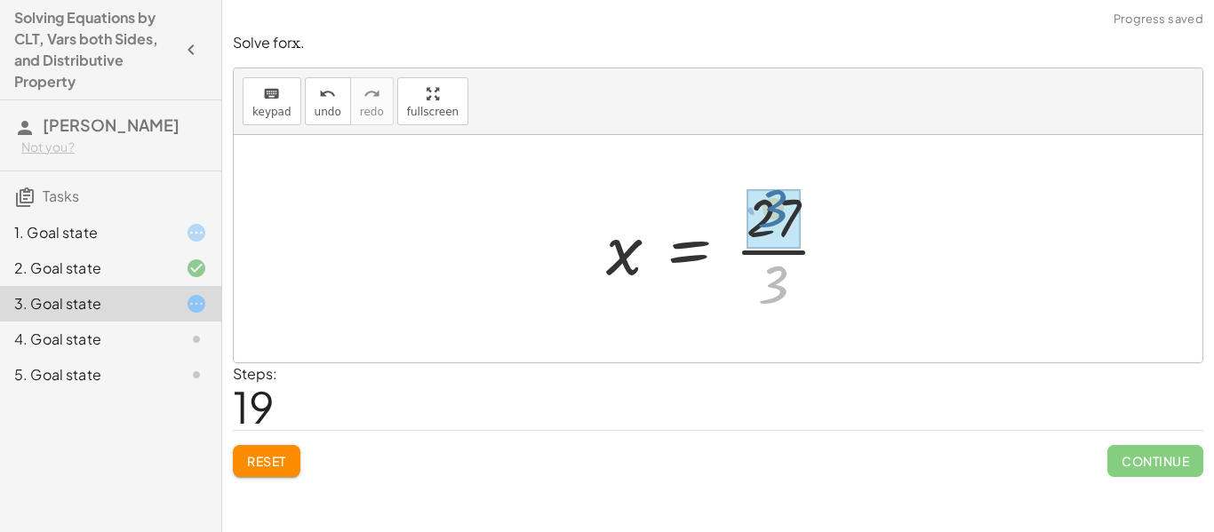
drag, startPoint x: 773, startPoint y: 283, endPoint x: 770, endPoint y: 207, distance: 76.4
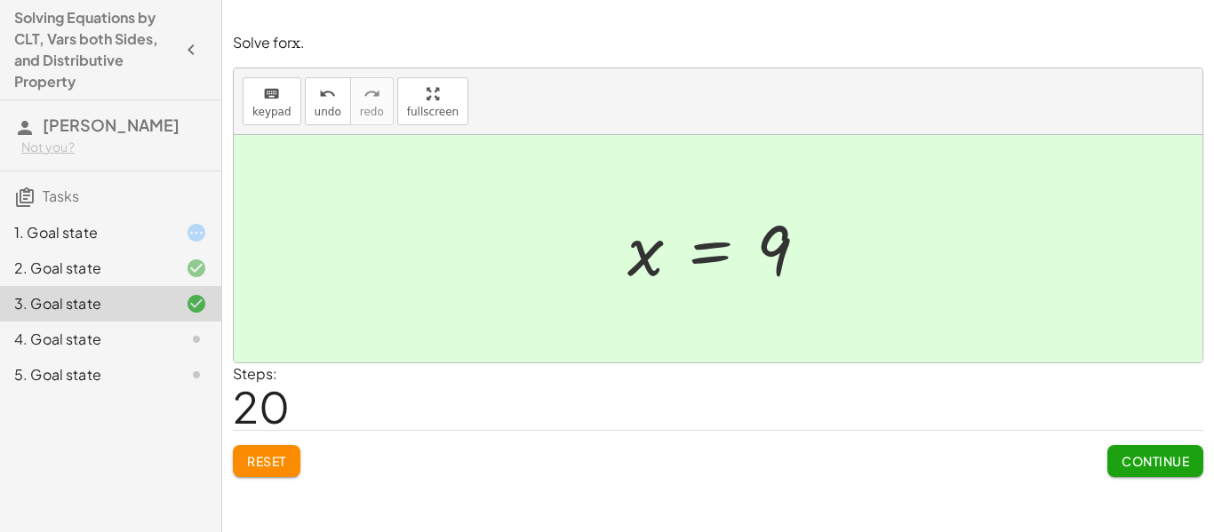
click at [161, 345] on div at bounding box center [182, 339] width 50 height 21
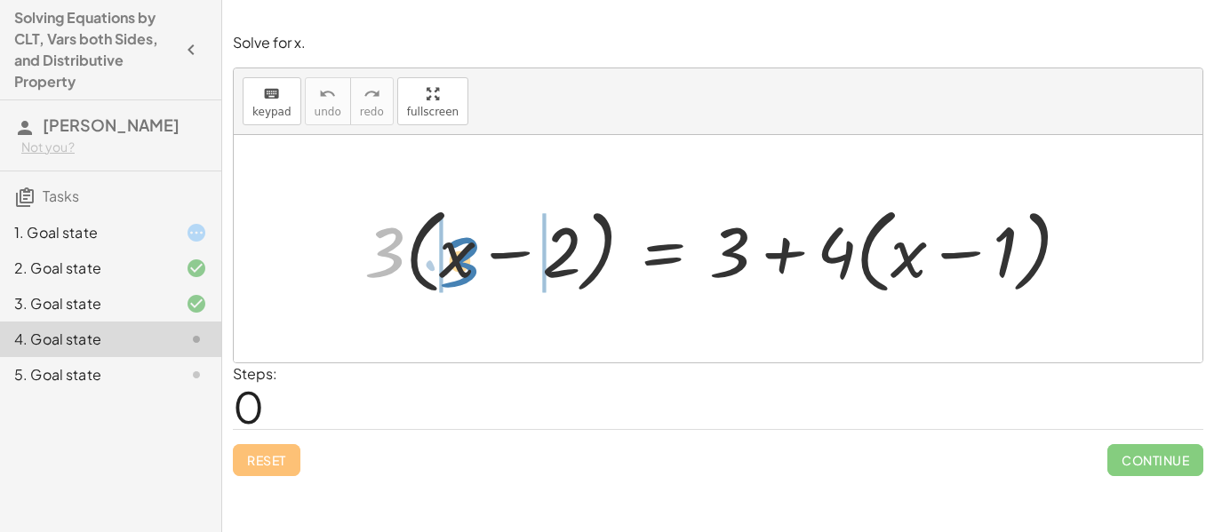
drag, startPoint x: 377, startPoint y: 256, endPoint x: 446, endPoint y: 264, distance: 69.8
click at [446, 264] on div at bounding box center [723, 249] width 737 height 102
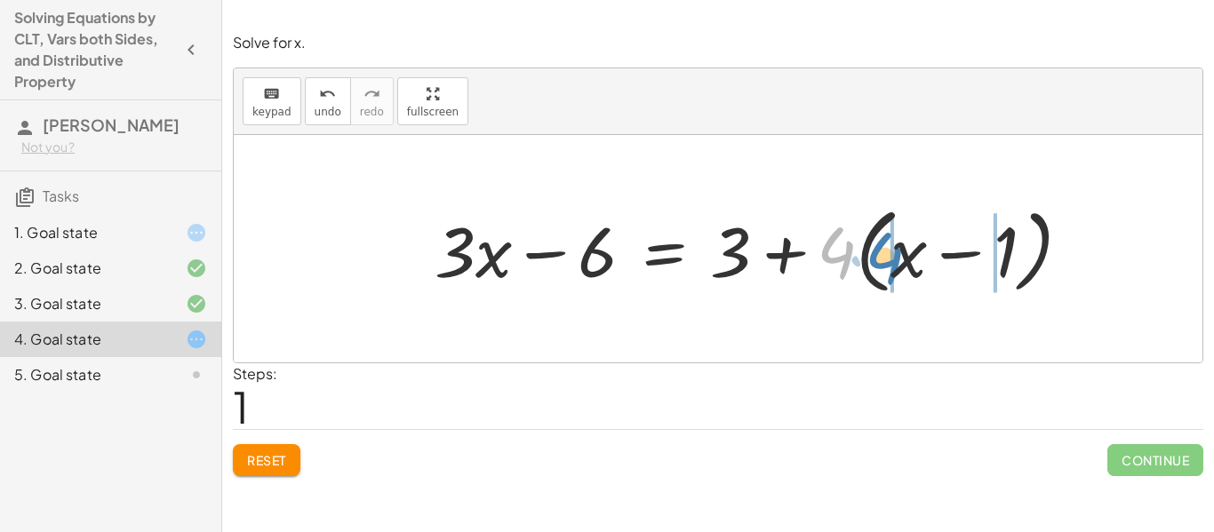
drag, startPoint x: 833, startPoint y: 251, endPoint x: 880, endPoint y: 253, distance: 47.2
click at [880, 253] on div at bounding box center [760, 249] width 668 height 102
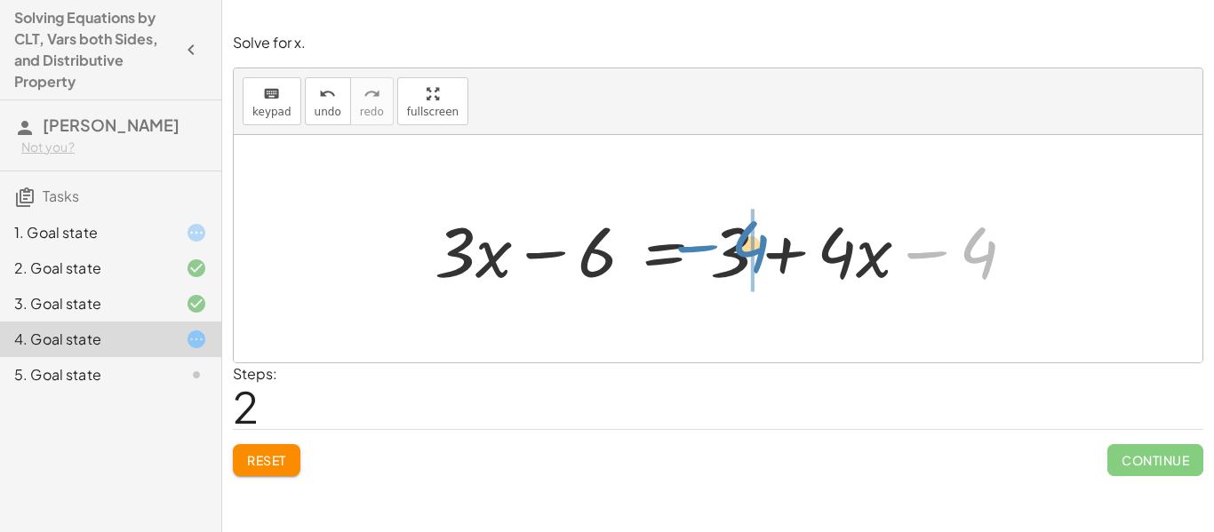
drag, startPoint x: 984, startPoint y: 252, endPoint x: 761, endPoint y: 245, distance: 223.1
click at [761, 245] on div at bounding box center [732, 249] width 612 height 92
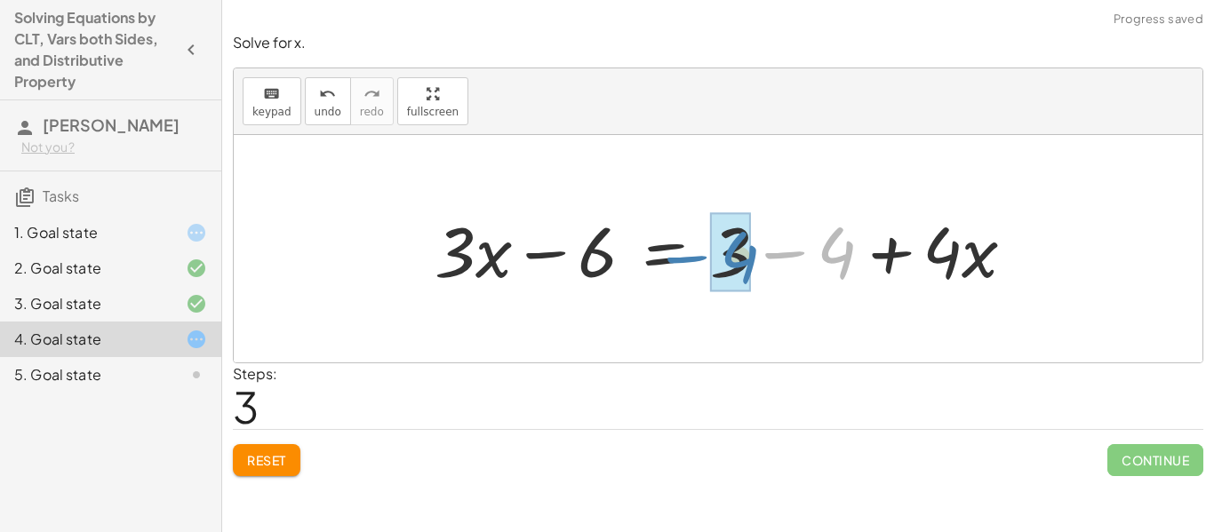
drag, startPoint x: 848, startPoint y: 258, endPoint x: 749, endPoint y: 262, distance: 98.7
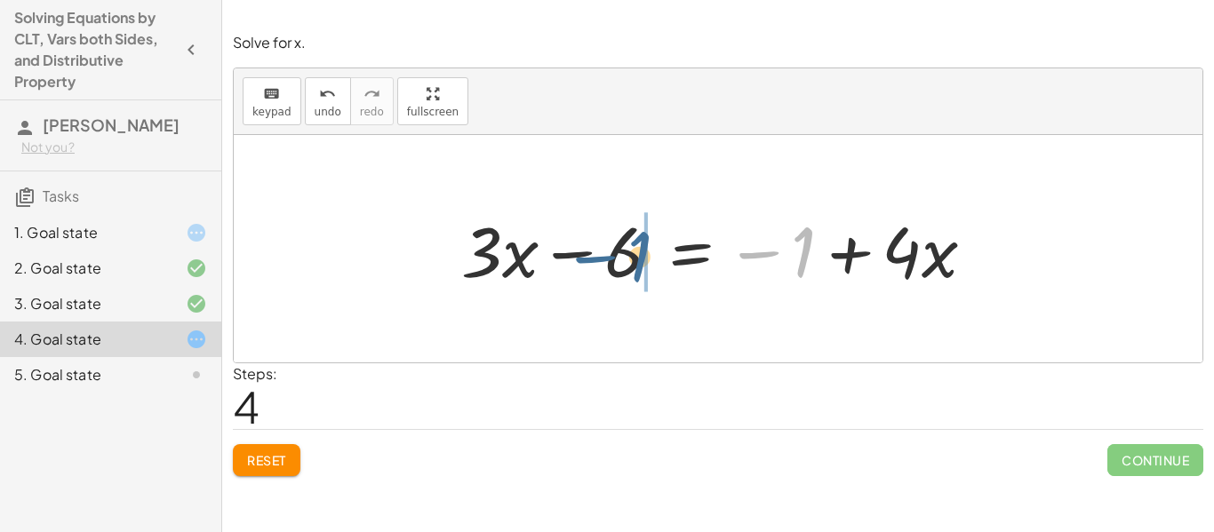
drag, startPoint x: 801, startPoint y: 254, endPoint x: 638, endPoint y: 259, distance: 163.5
click at [638, 259] on div at bounding box center [724, 249] width 545 height 92
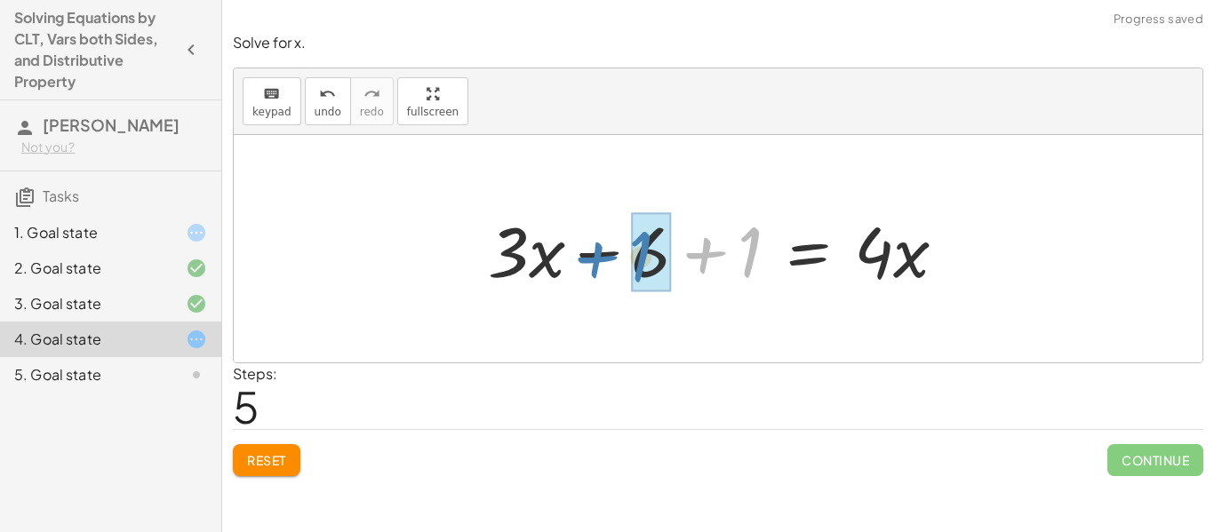
drag, startPoint x: 744, startPoint y: 271, endPoint x: 633, endPoint y: 275, distance: 112.0
click at [633, 275] on div at bounding box center [724, 249] width 490 height 92
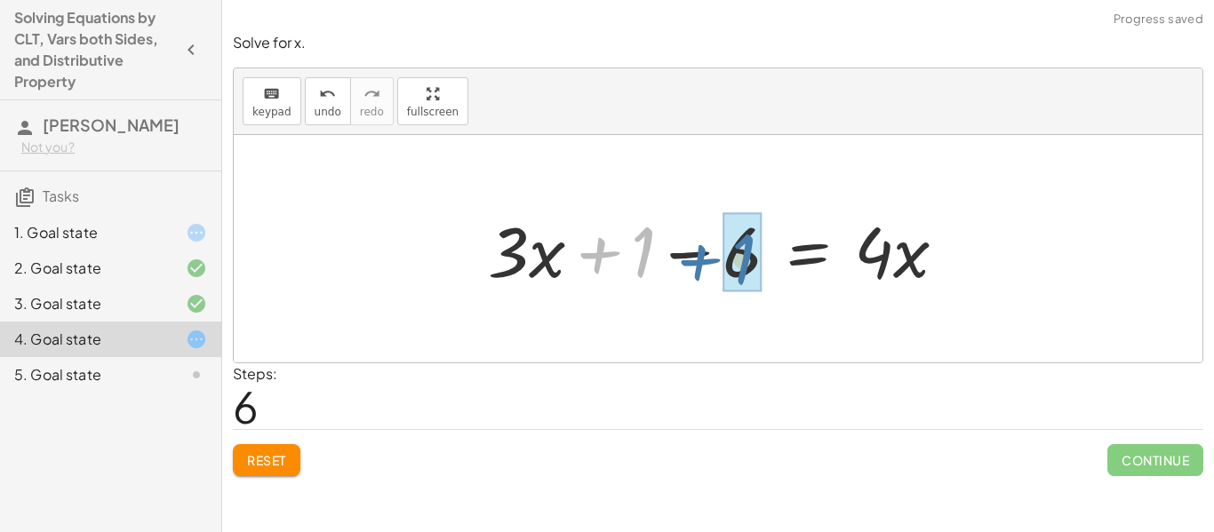
drag, startPoint x: 644, startPoint y: 265, endPoint x: 744, endPoint y: 270, distance: 100.5
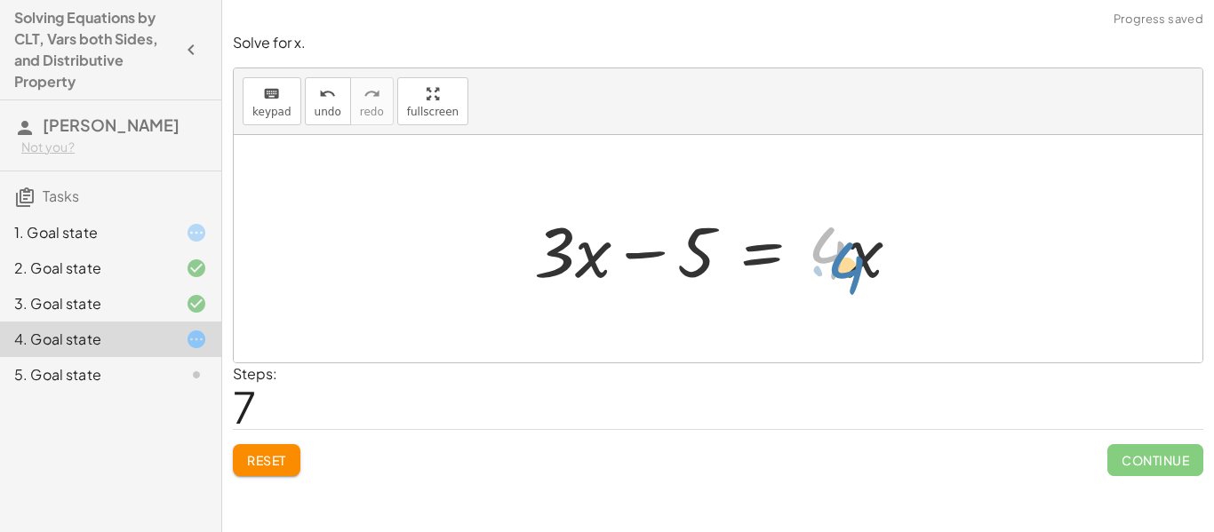
click at [825, 260] on div at bounding box center [724, 249] width 398 height 92
click at [552, 257] on div at bounding box center [724, 249] width 398 height 92
drag, startPoint x: 580, startPoint y: 259, endPoint x: 589, endPoint y: 255, distance: 9.9
click at [589, 255] on div at bounding box center [724, 249] width 398 height 92
click at [649, 256] on div at bounding box center [724, 249] width 398 height 92
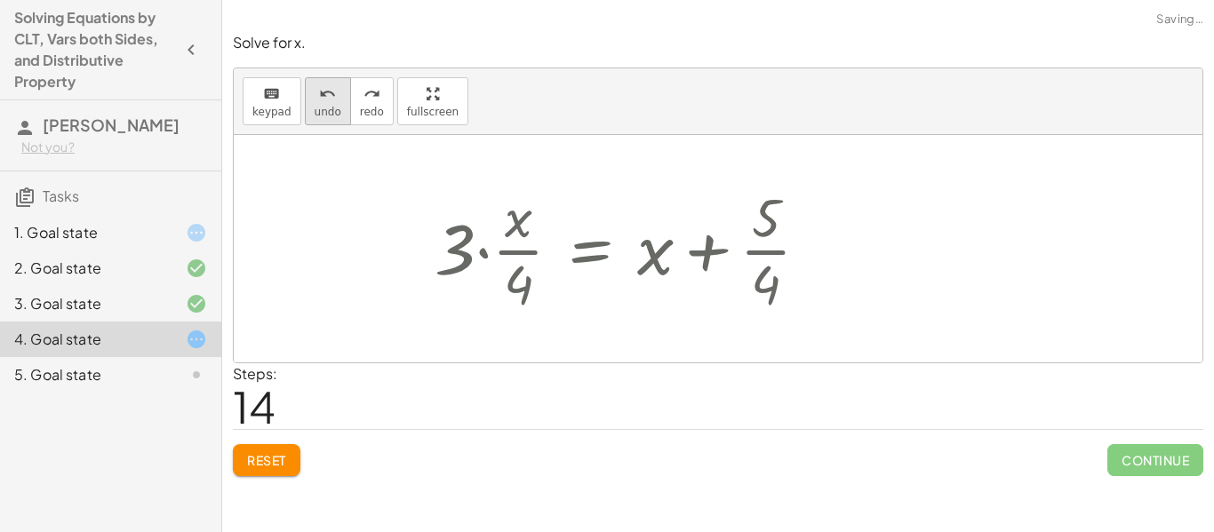
click at [312, 103] on button "undo undo" at bounding box center [328, 101] width 46 height 48
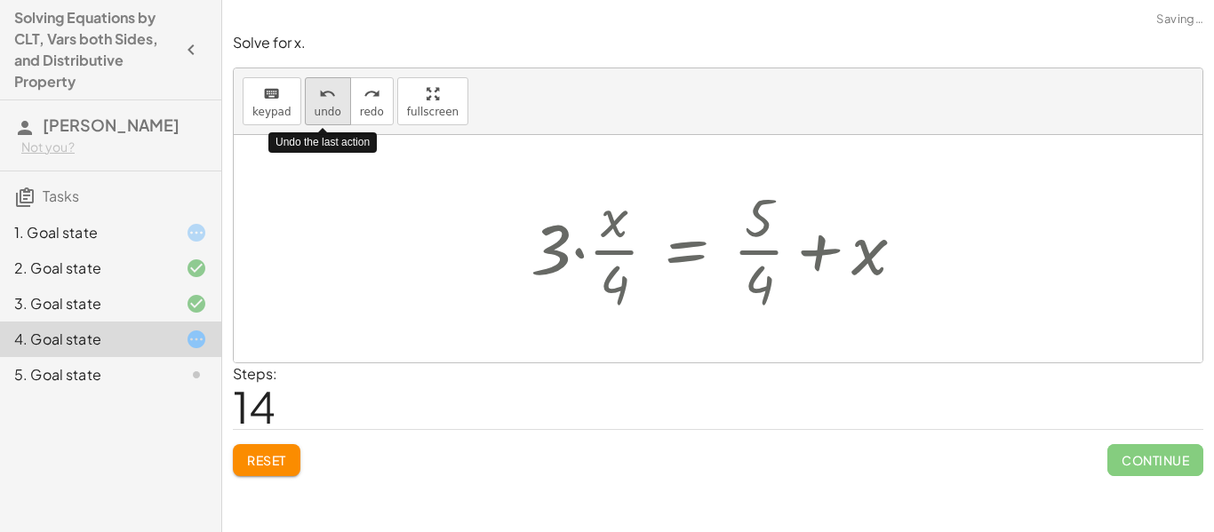
click at [312, 103] on button "undo undo" at bounding box center [328, 101] width 46 height 48
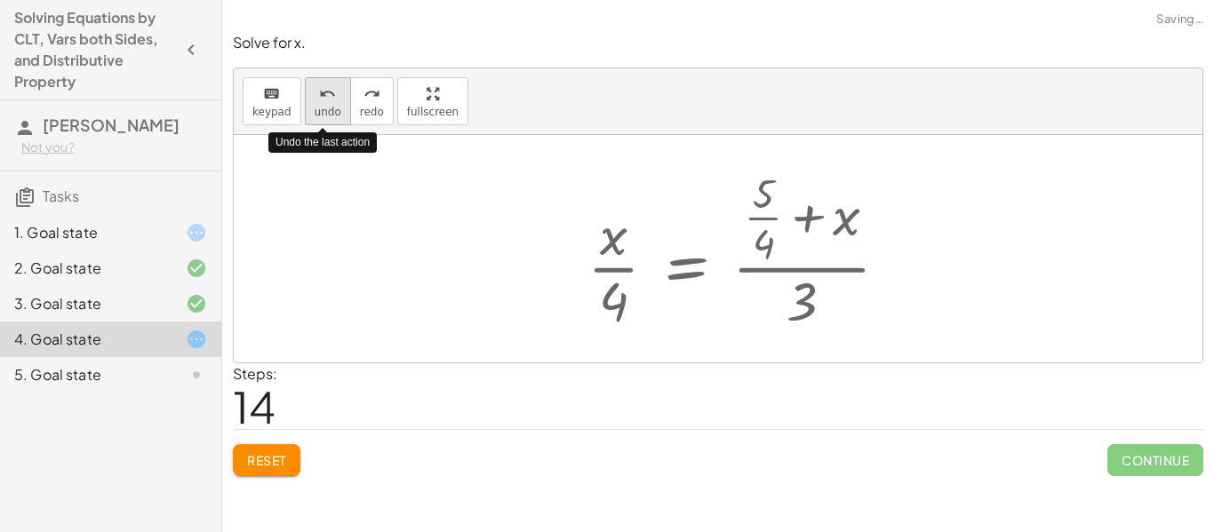
click at [312, 103] on button "undo undo" at bounding box center [328, 101] width 46 height 48
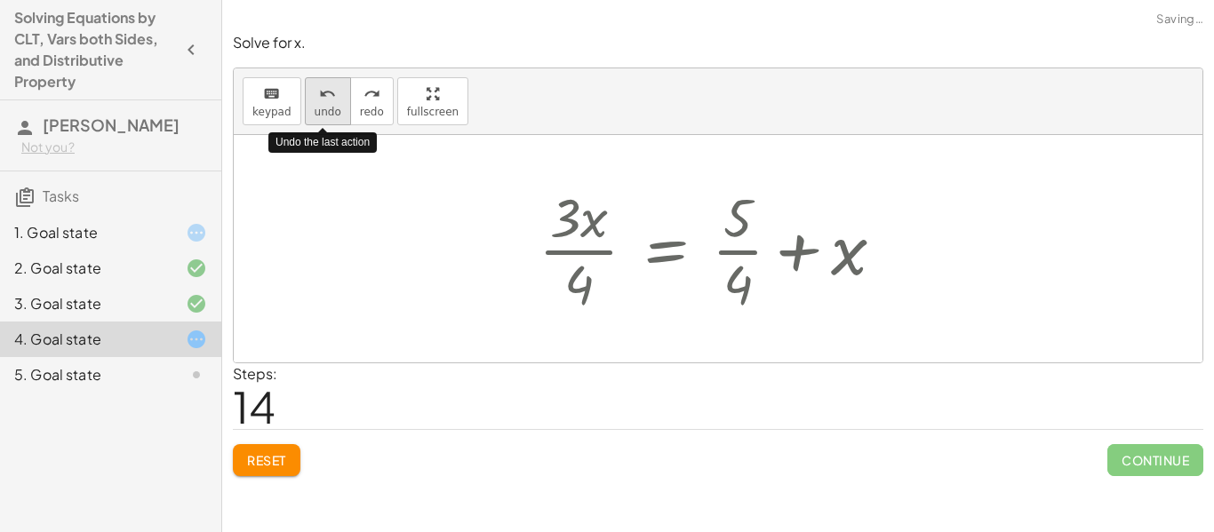
click at [312, 103] on button "undo undo" at bounding box center [328, 101] width 46 height 48
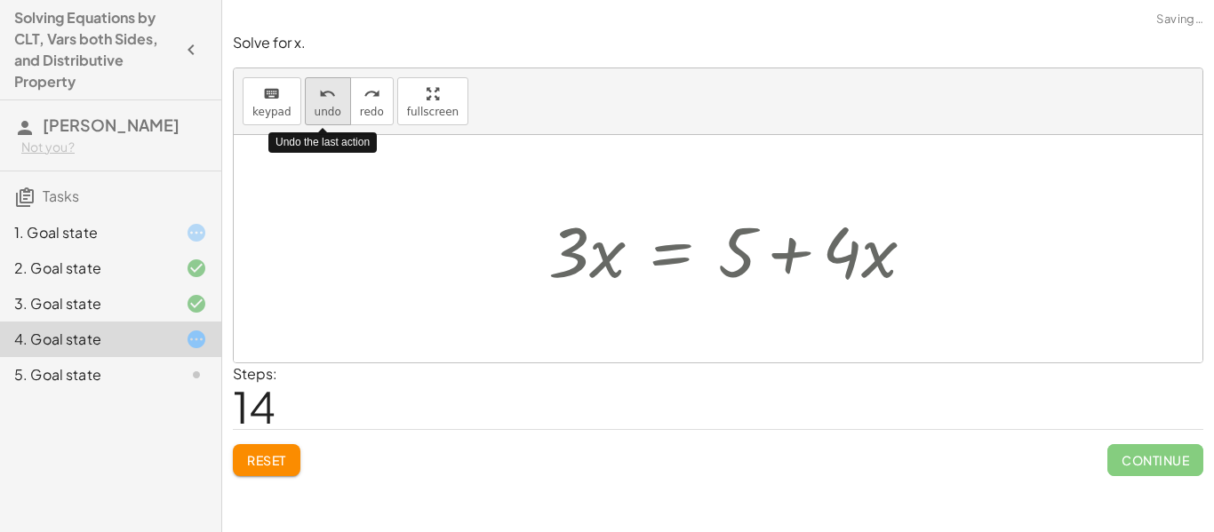
click at [312, 103] on button "undo undo" at bounding box center [328, 101] width 46 height 48
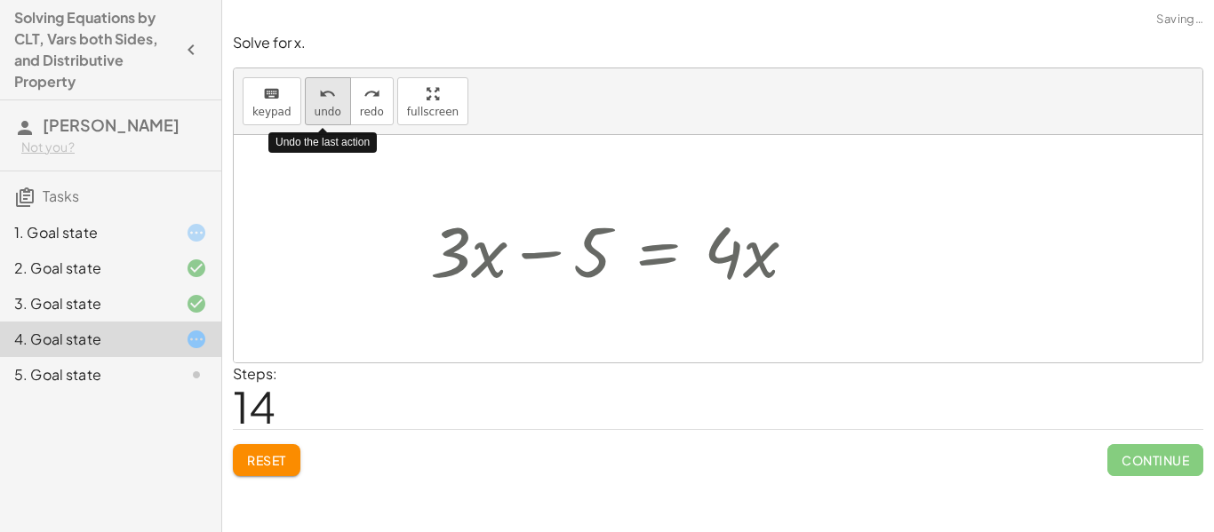
click at [312, 103] on button "undo undo" at bounding box center [328, 101] width 46 height 48
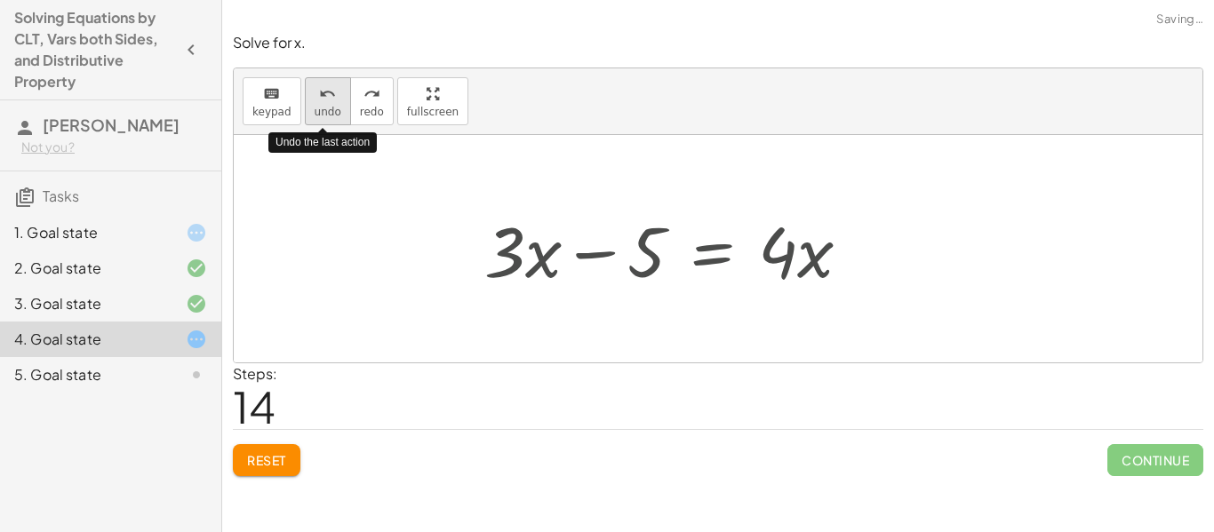
click at [312, 103] on button "undo undo" at bounding box center [328, 101] width 46 height 48
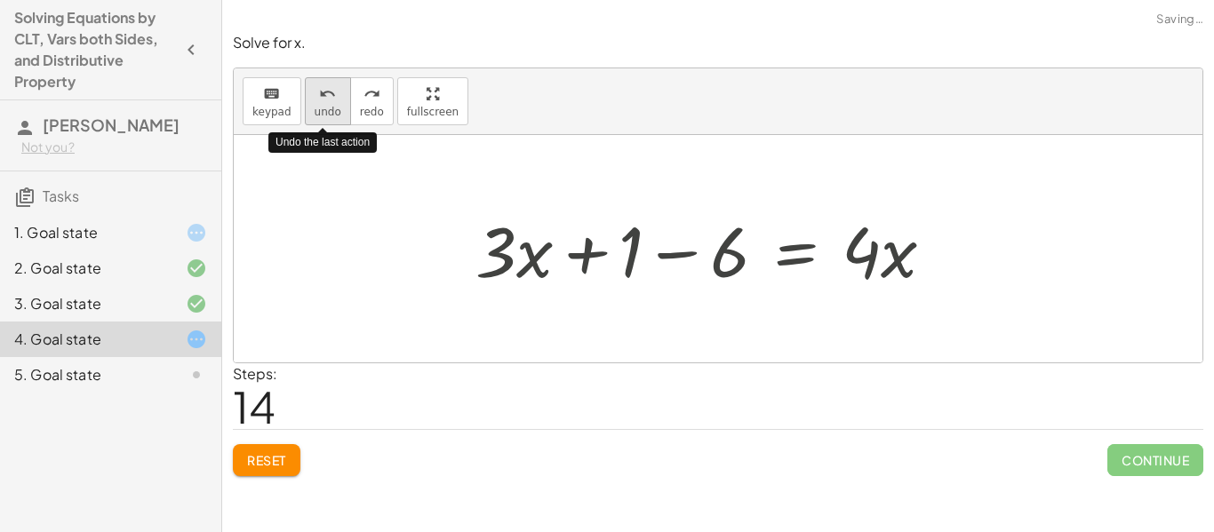
click at [312, 103] on button "undo undo" at bounding box center [328, 101] width 46 height 48
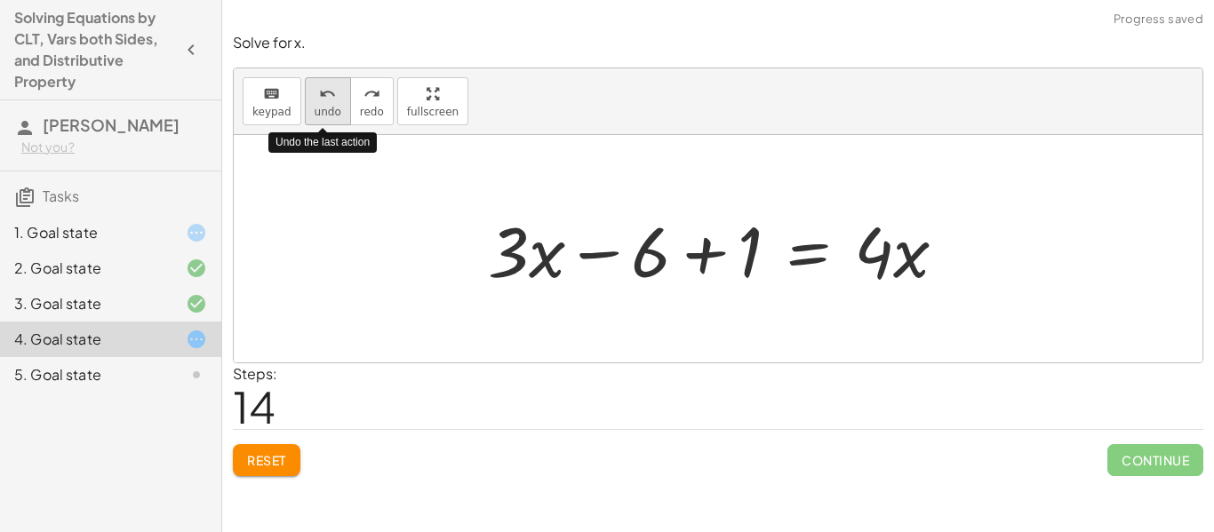
click at [319, 98] on icon "undo" at bounding box center [327, 94] width 17 height 21
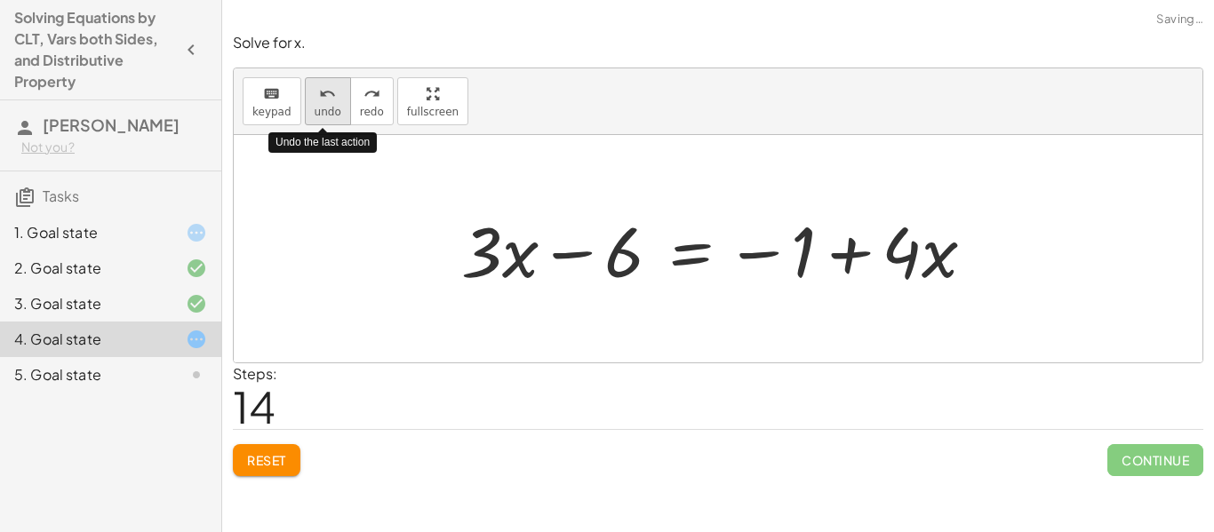
click at [319, 98] on icon "undo" at bounding box center [327, 94] width 17 height 21
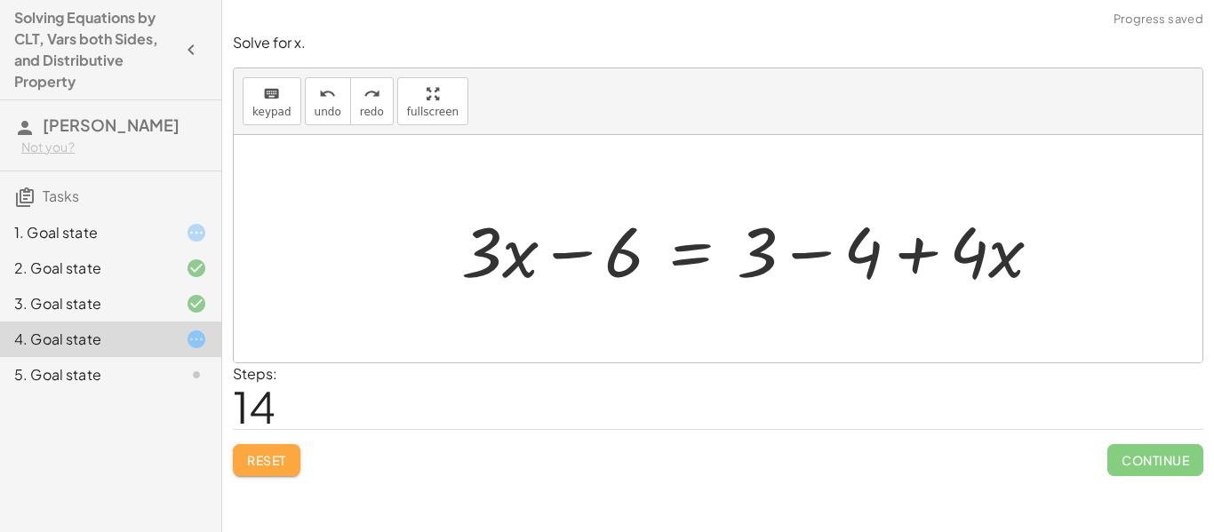
click at [252, 466] on span "Reset" at bounding box center [266, 460] width 39 height 16
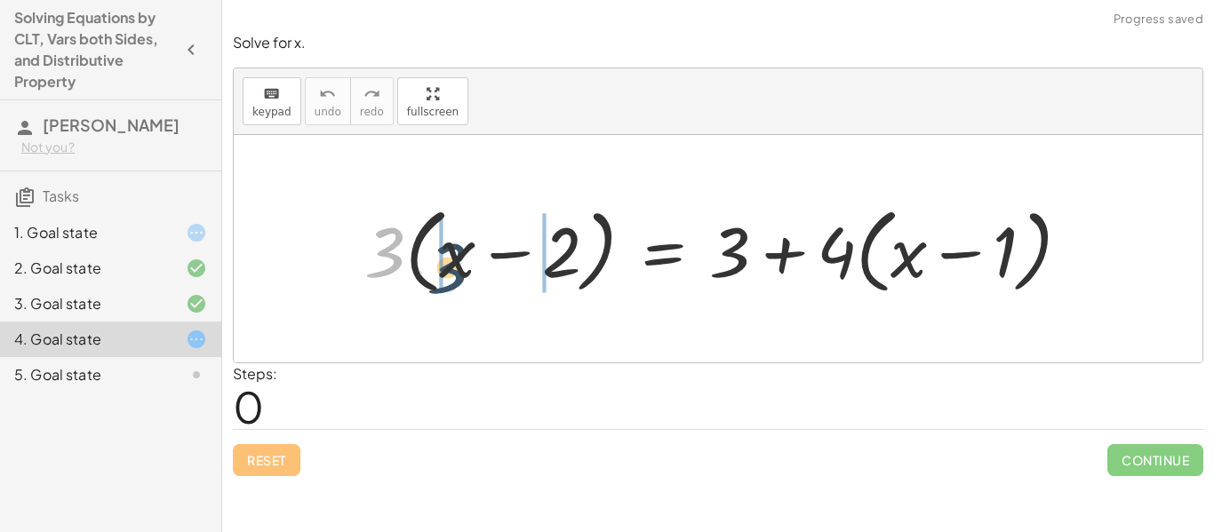
drag, startPoint x: 379, startPoint y: 256, endPoint x: 449, endPoint y: 270, distance: 70.7
click at [449, 270] on div at bounding box center [723, 249] width 737 height 102
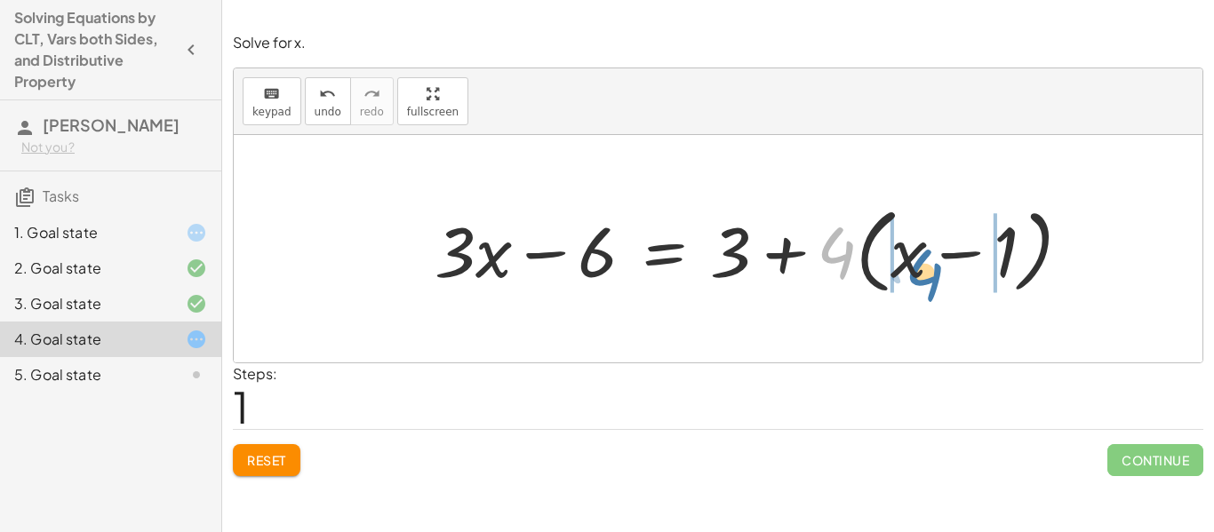
drag, startPoint x: 826, startPoint y: 251, endPoint x: 906, endPoint y: 269, distance: 81.9
click at [906, 269] on div at bounding box center [760, 249] width 668 height 102
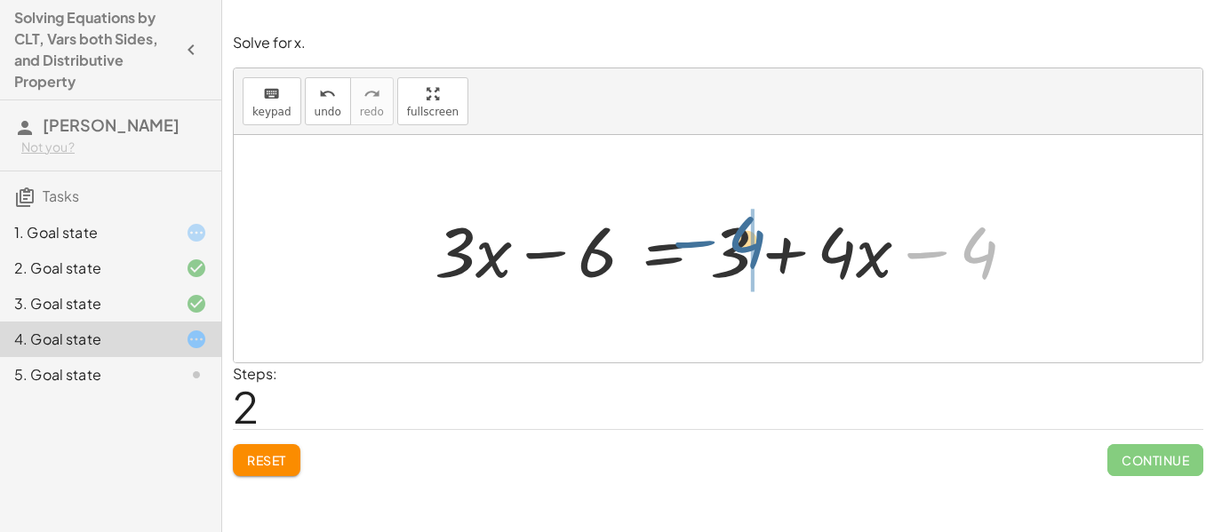
drag, startPoint x: 983, startPoint y: 270, endPoint x: 752, endPoint y: 261, distance: 232.0
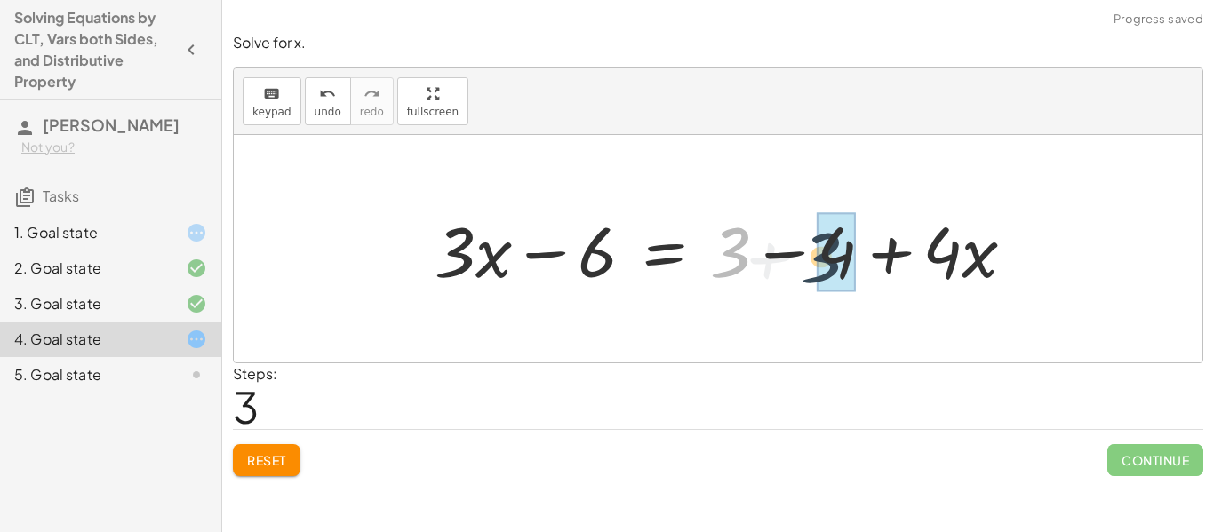
drag, startPoint x: 729, startPoint y: 247, endPoint x: 830, endPoint y: 254, distance: 100.6
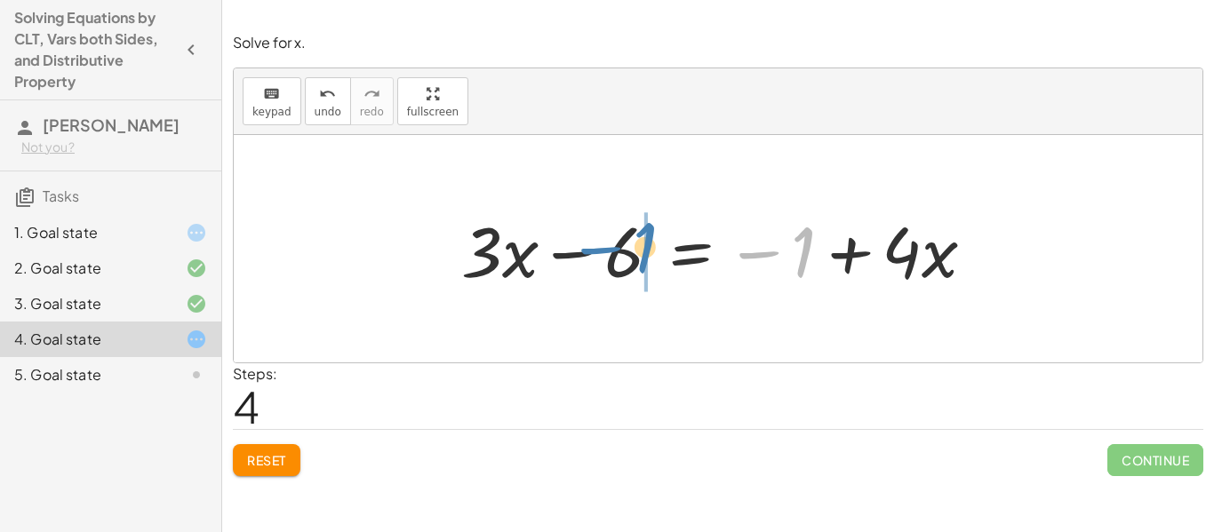
drag, startPoint x: 808, startPoint y: 256, endPoint x: 651, endPoint y: 254, distance: 157.3
click at [651, 254] on div at bounding box center [724, 249] width 545 height 92
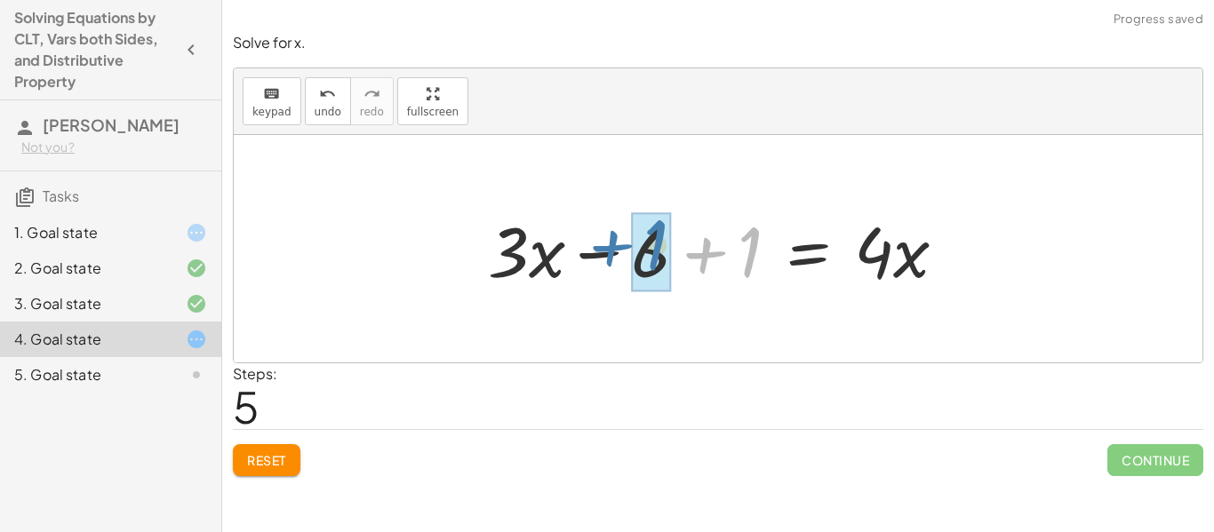
drag, startPoint x: 745, startPoint y: 265, endPoint x: 657, endPoint y: 262, distance: 88.0
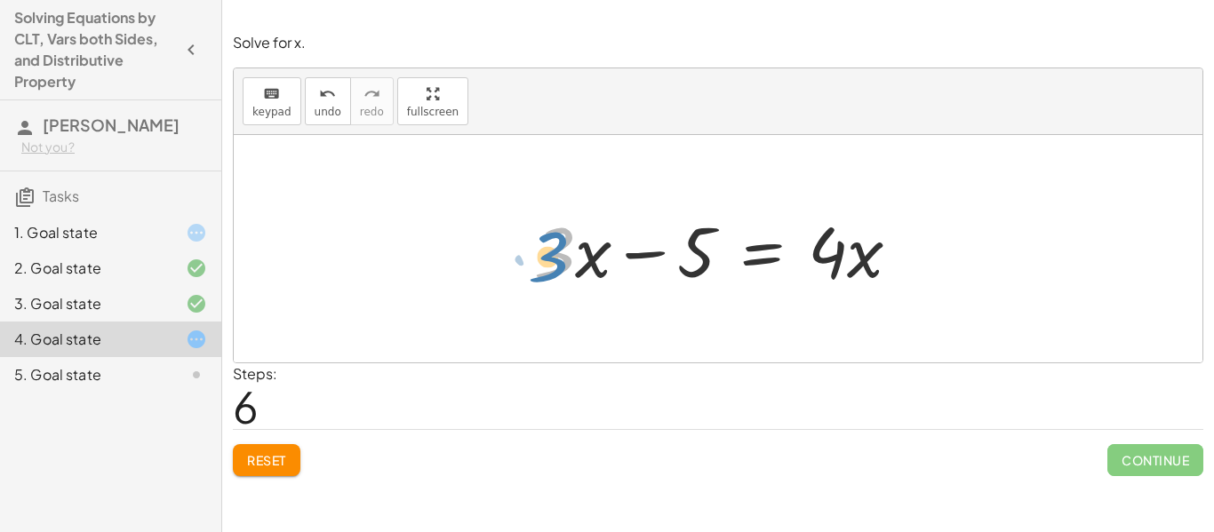
drag, startPoint x: 553, startPoint y: 262, endPoint x: 545, endPoint y: 265, distance: 9.3
click at [545, 265] on div at bounding box center [724, 249] width 398 height 92
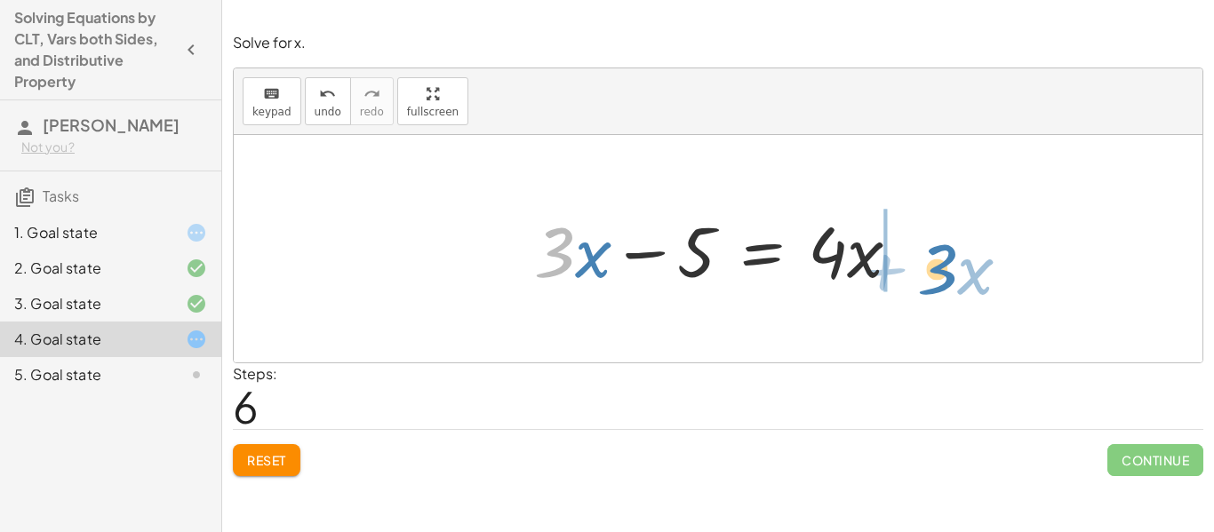
drag, startPoint x: 549, startPoint y: 258, endPoint x: 932, endPoint y: 275, distance: 383.3
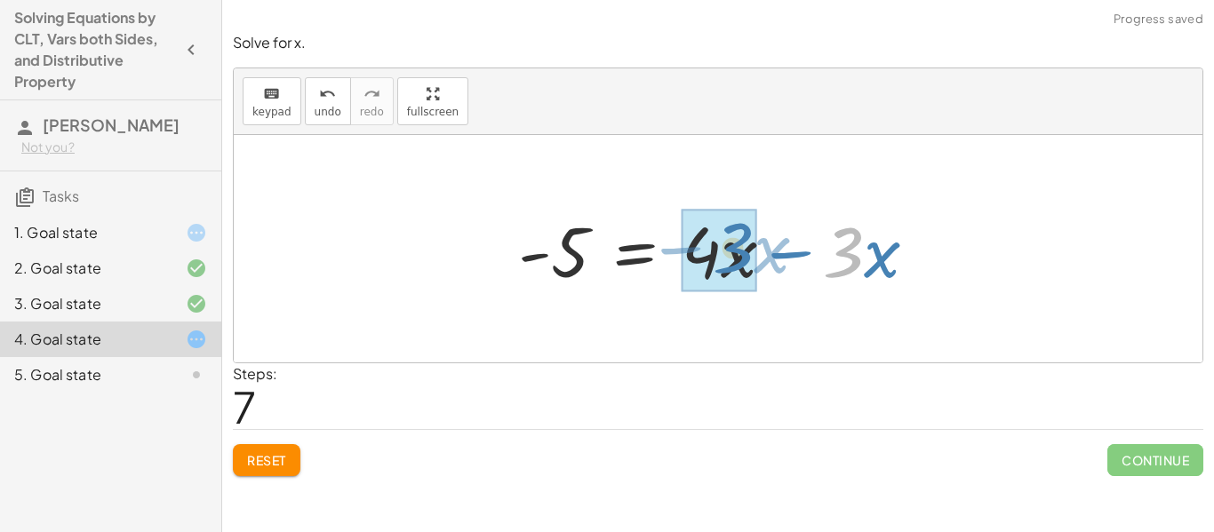
drag, startPoint x: 842, startPoint y: 268, endPoint x: 724, endPoint y: 263, distance: 118.3
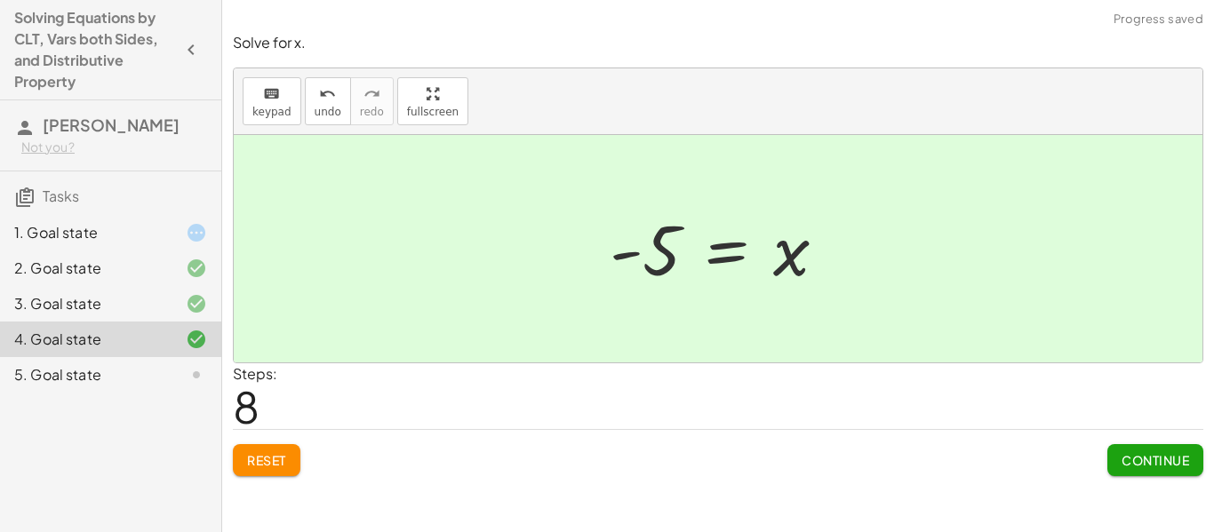
click at [157, 372] on div at bounding box center [182, 374] width 50 height 21
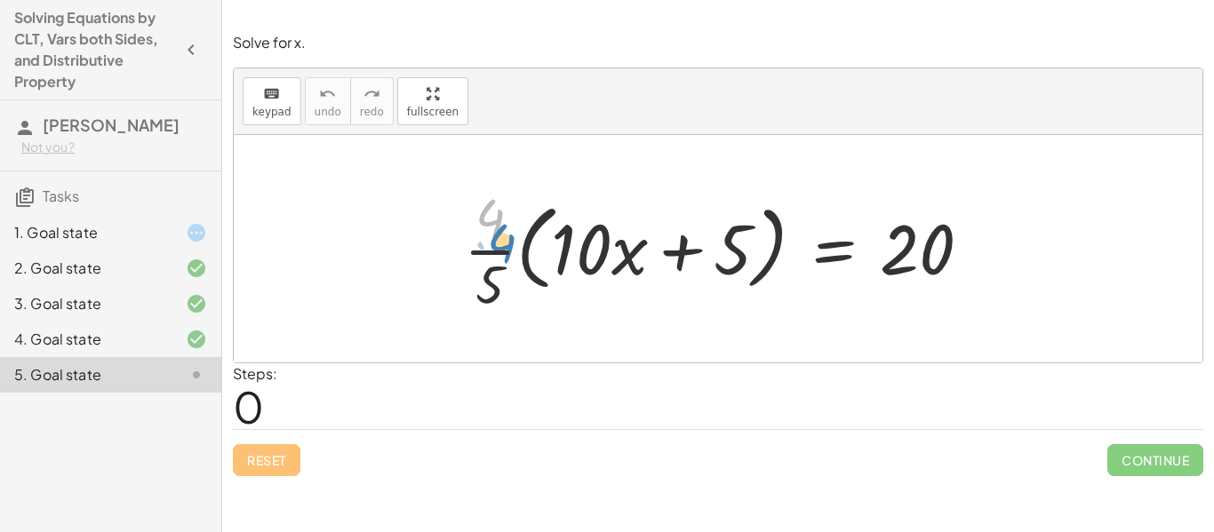
drag, startPoint x: 483, startPoint y: 224, endPoint x: 491, endPoint y: 244, distance: 21.9
click at [491, 244] on div at bounding box center [724, 248] width 539 height 137
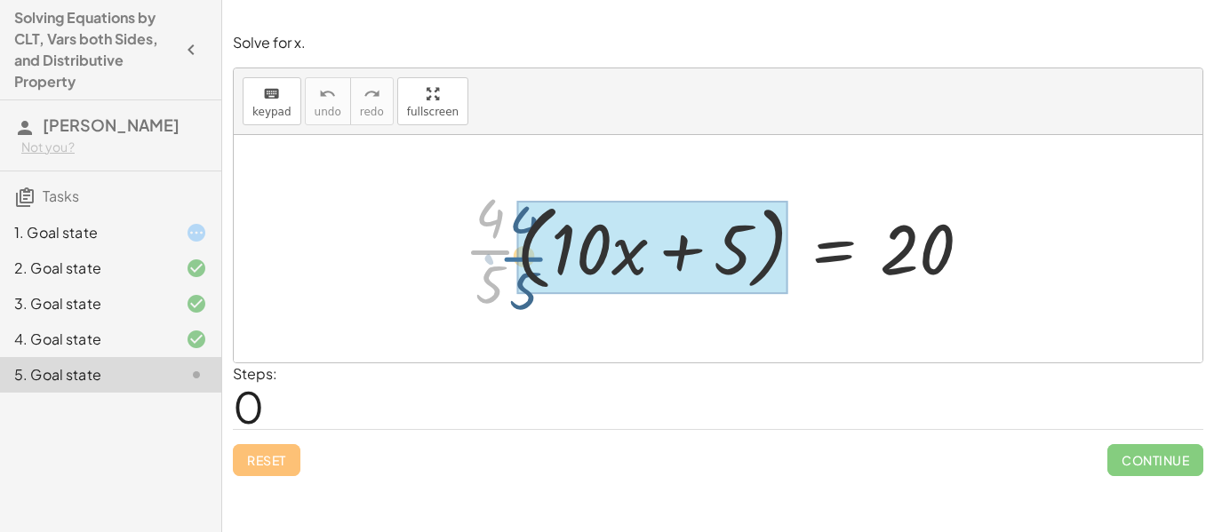
drag, startPoint x: 488, startPoint y: 251, endPoint x: 526, endPoint y: 258, distance: 38.9
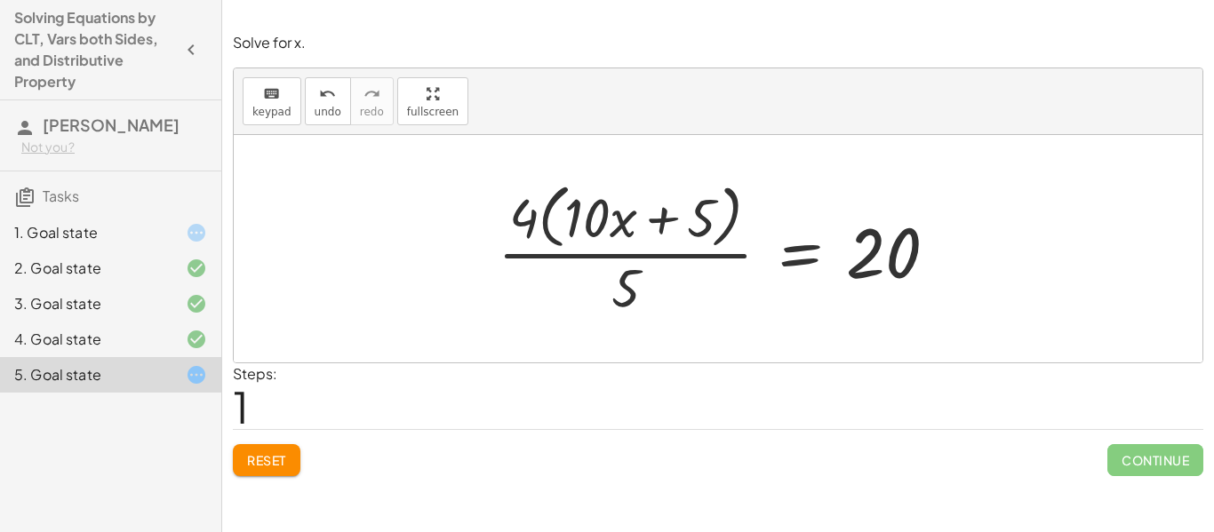
click at [263, 466] on span "Reset" at bounding box center [266, 460] width 39 height 16
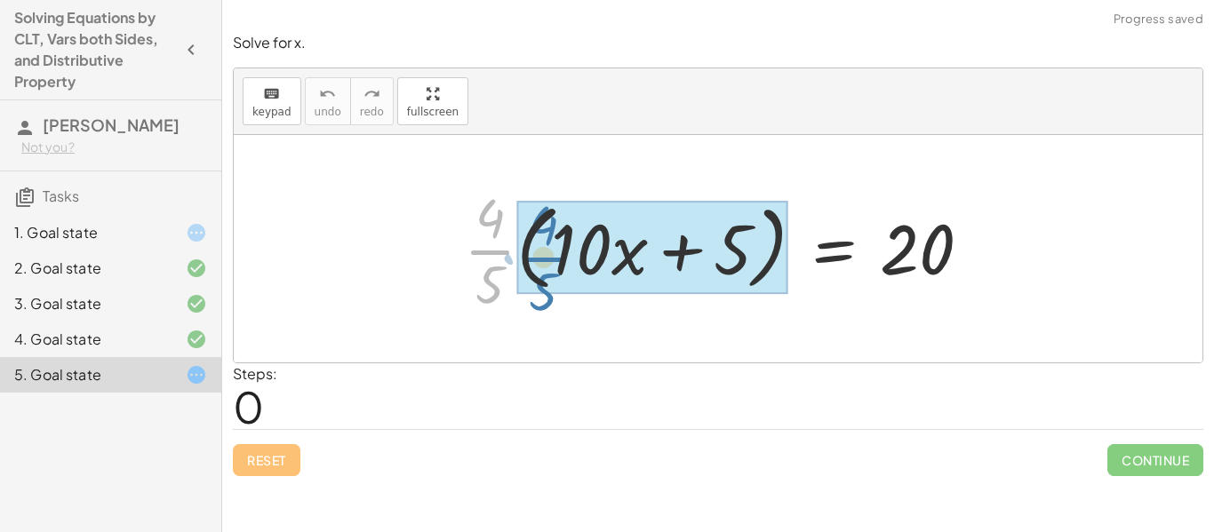
drag, startPoint x: 476, startPoint y: 254, endPoint x: 530, endPoint y: 260, distance: 54.5
click at [530, 260] on div at bounding box center [724, 248] width 539 height 137
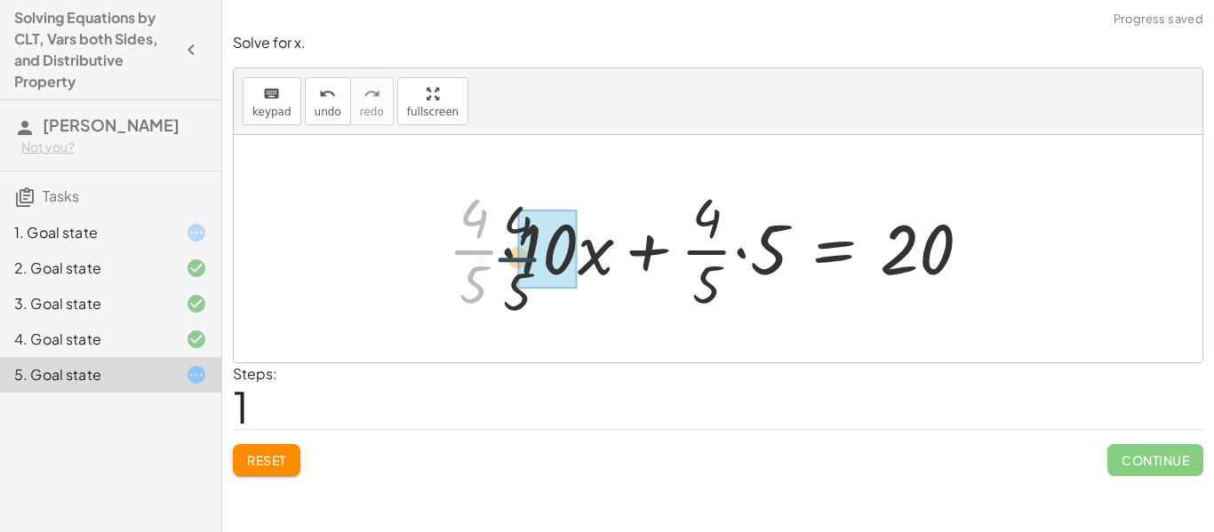
drag, startPoint x: 477, startPoint y: 250, endPoint x: 530, endPoint y: 258, distance: 53.9
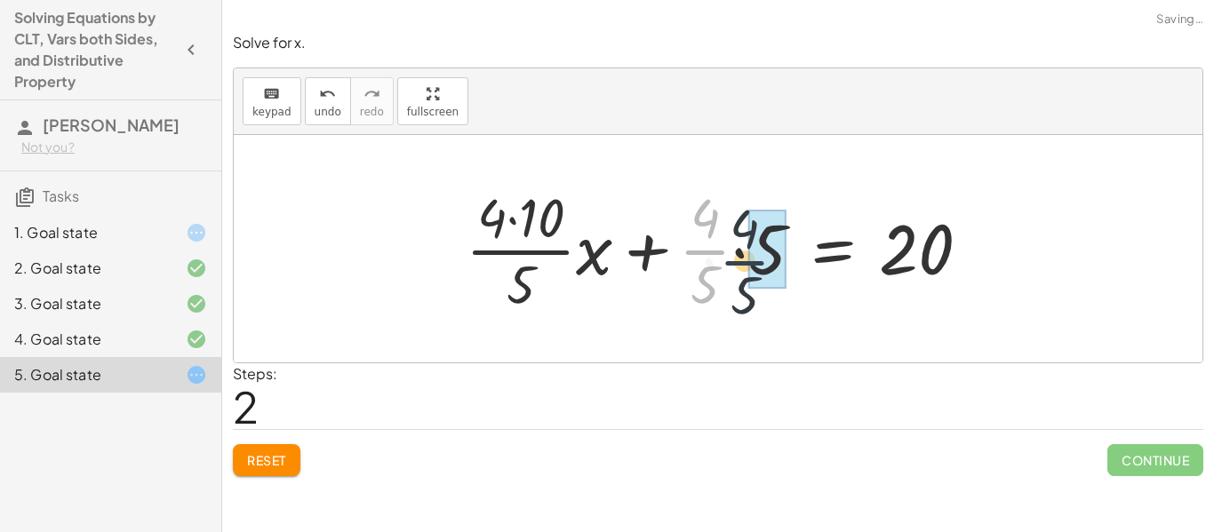
drag, startPoint x: 694, startPoint y: 248, endPoint x: 743, endPoint y: 261, distance: 50.6
click at [743, 261] on div at bounding box center [725, 248] width 537 height 137
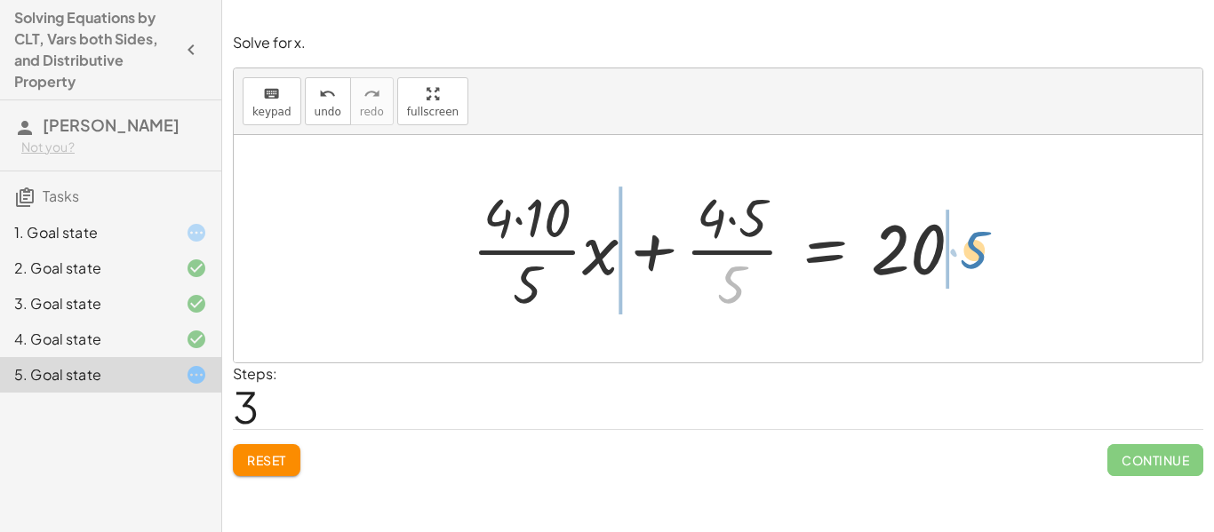
drag, startPoint x: 721, startPoint y: 283, endPoint x: 968, endPoint y: 248, distance: 249.4
click at [968, 248] on div at bounding box center [724, 248] width 522 height 137
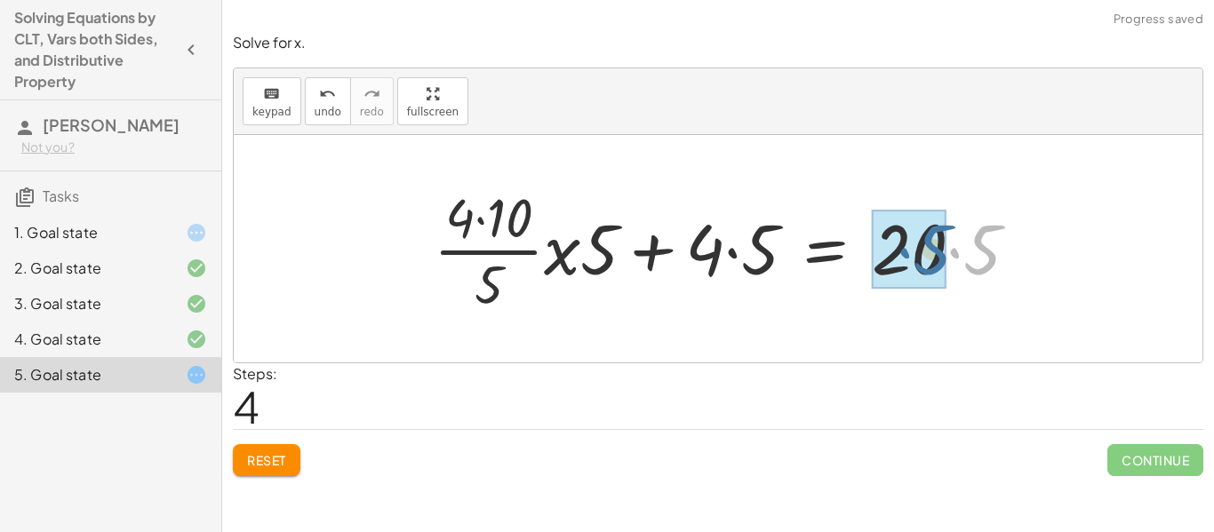
drag, startPoint x: 979, startPoint y: 251, endPoint x: 925, endPoint y: 249, distance: 54.3
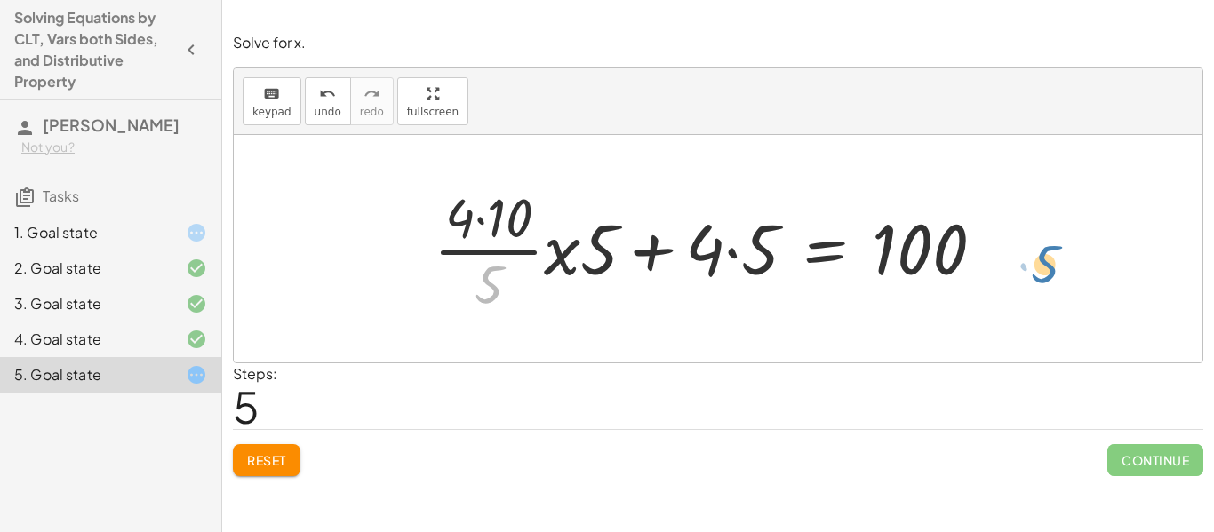
drag, startPoint x: 487, startPoint y: 282, endPoint x: 1043, endPoint y: 261, distance: 556.5
click at [234, 474] on div "Reset Continue" at bounding box center [718, 452] width 970 height 47
click at [243, 468] on button "Reset" at bounding box center [267, 460] width 68 height 32
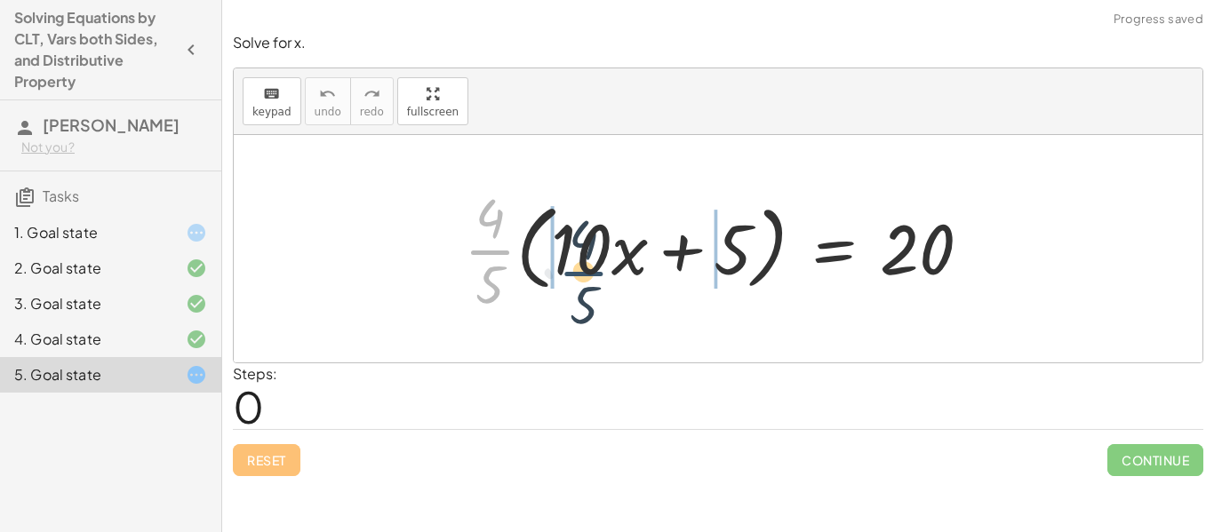
drag, startPoint x: 484, startPoint y: 251, endPoint x: 553, endPoint y: 265, distance: 70.6
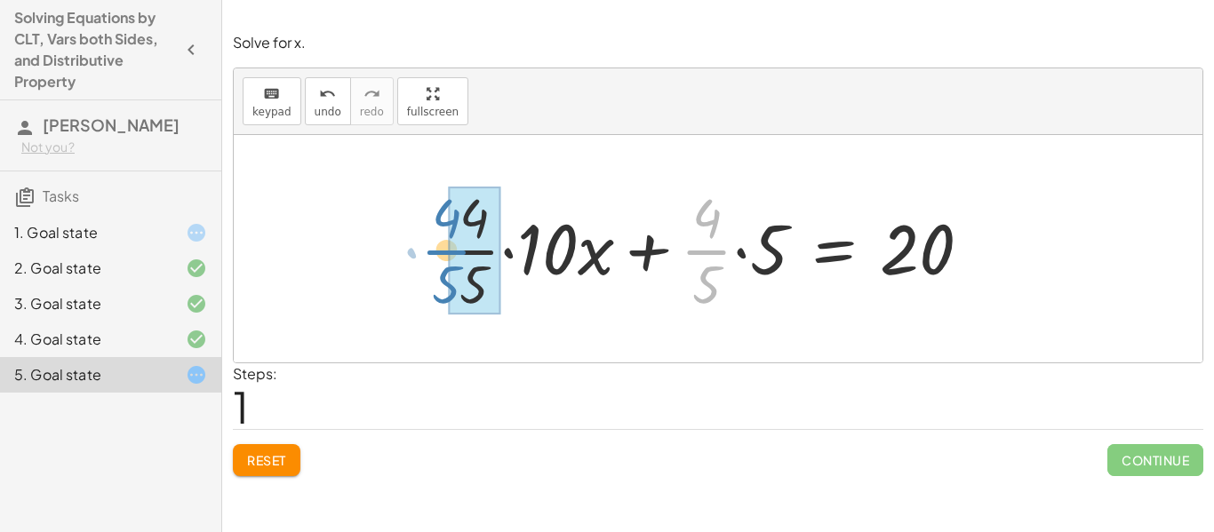
drag, startPoint x: 704, startPoint y: 249, endPoint x: 458, endPoint y: 250, distance: 246.1
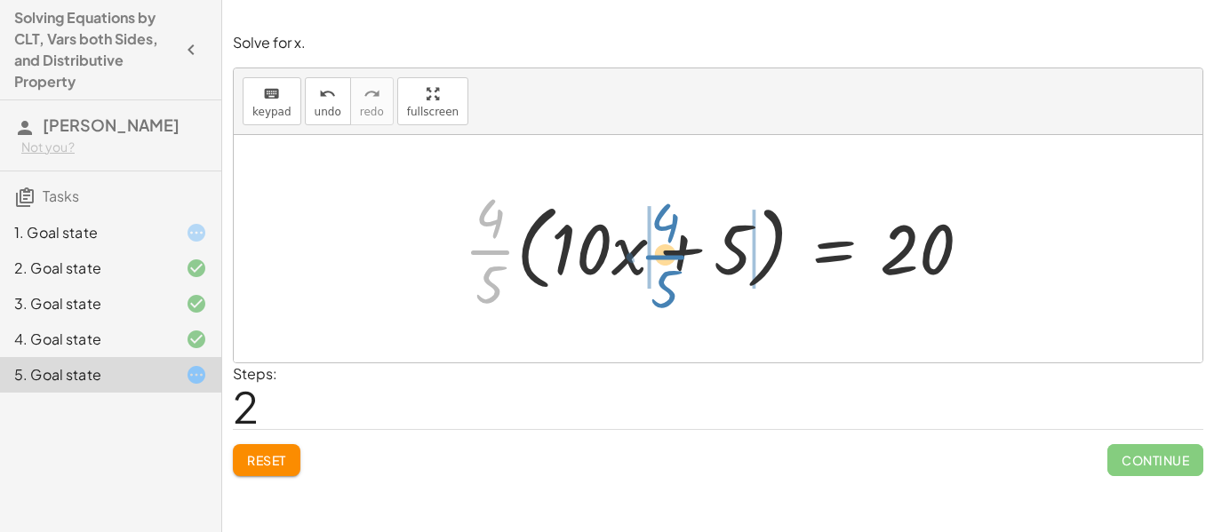
drag, startPoint x: 489, startPoint y: 251, endPoint x: 665, endPoint y: 255, distance: 175.0
click at [665, 255] on div at bounding box center [724, 248] width 539 height 137
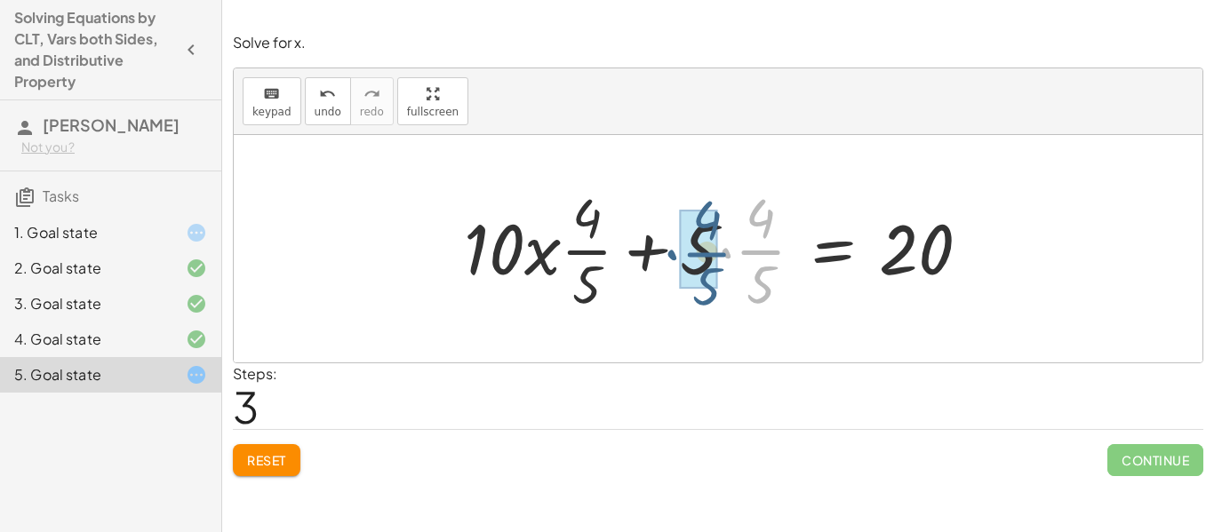
drag, startPoint x: 770, startPoint y: 246, endPoint x: 710, endPoint y: 249, distance: 60.5
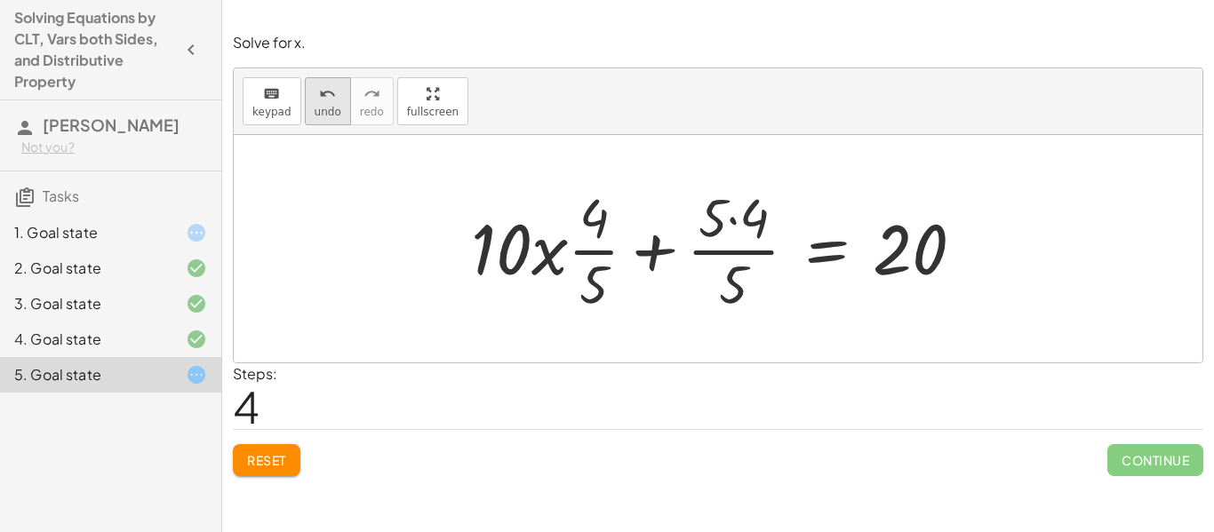
click at [320, 106] on span "undo" at bounding box center [327, 112] width 27 height 12
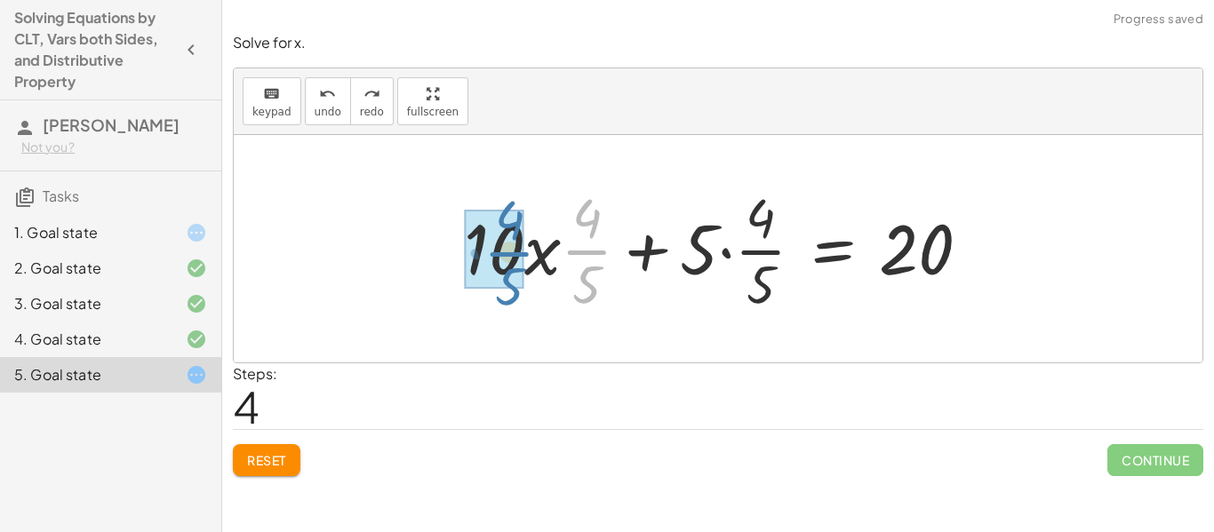
drag, startPoint x: 593, startPoint y: 254, endPoint x: 506, endPoint y: 252, distance: 86.2
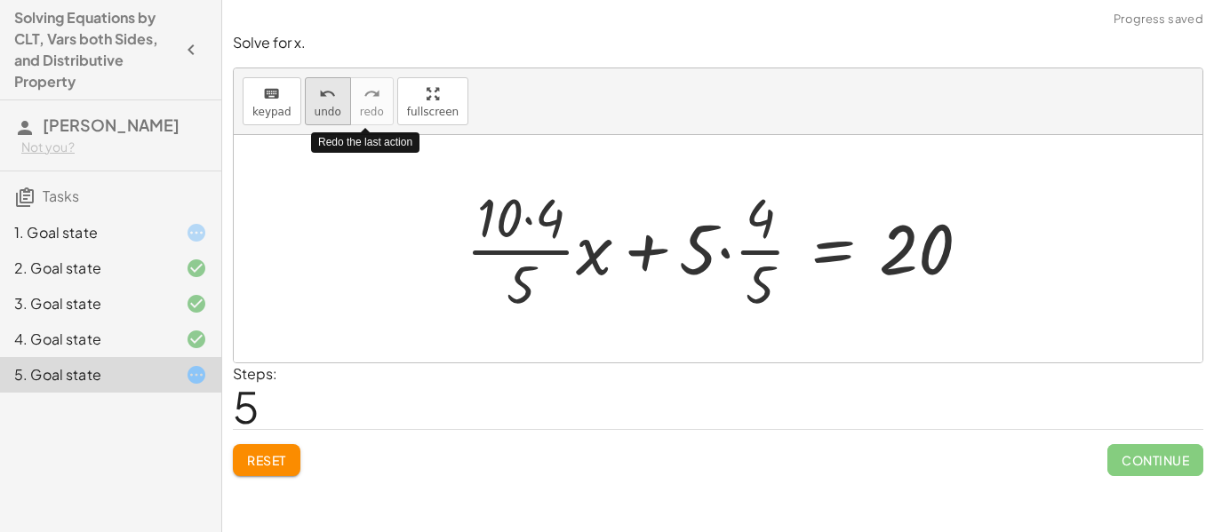
click at [338, 108] on button "undo undo" at bounding box center [328, 101] width 46 height 48
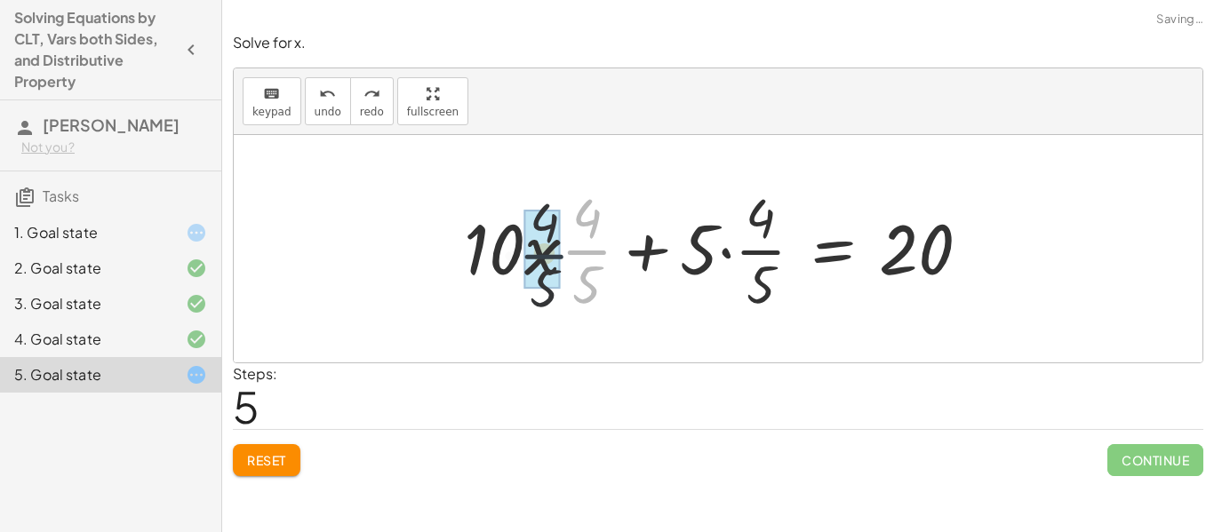
drag, startPoint x: 585, startPoint y: 250, endPoint x: 537, endPoint y: 251, distance: 48.0
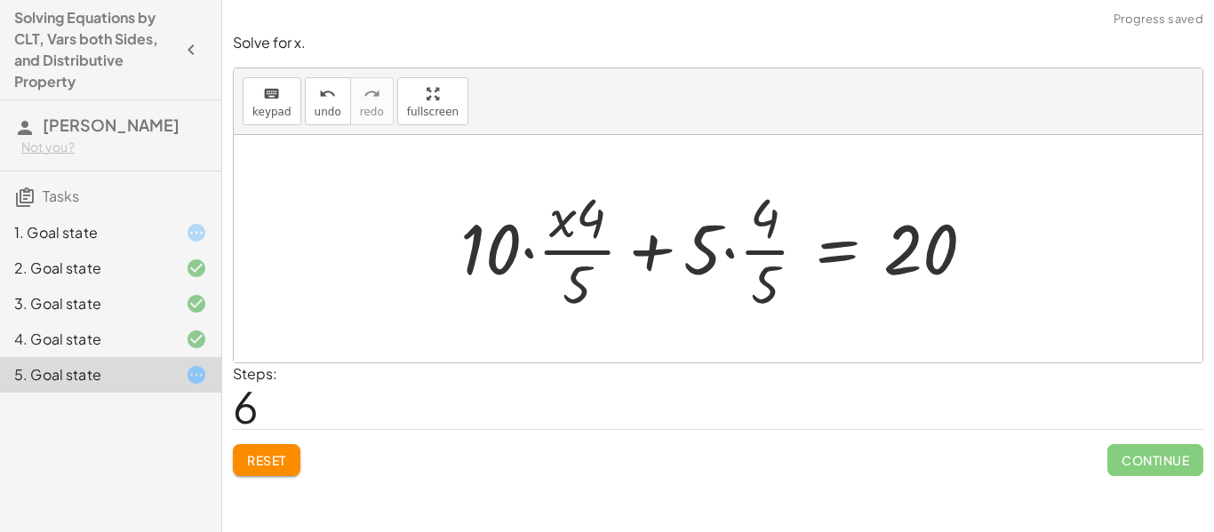
click at [266, 453] on span "Reset" at bounding box center [266, 460] width 39 height 16
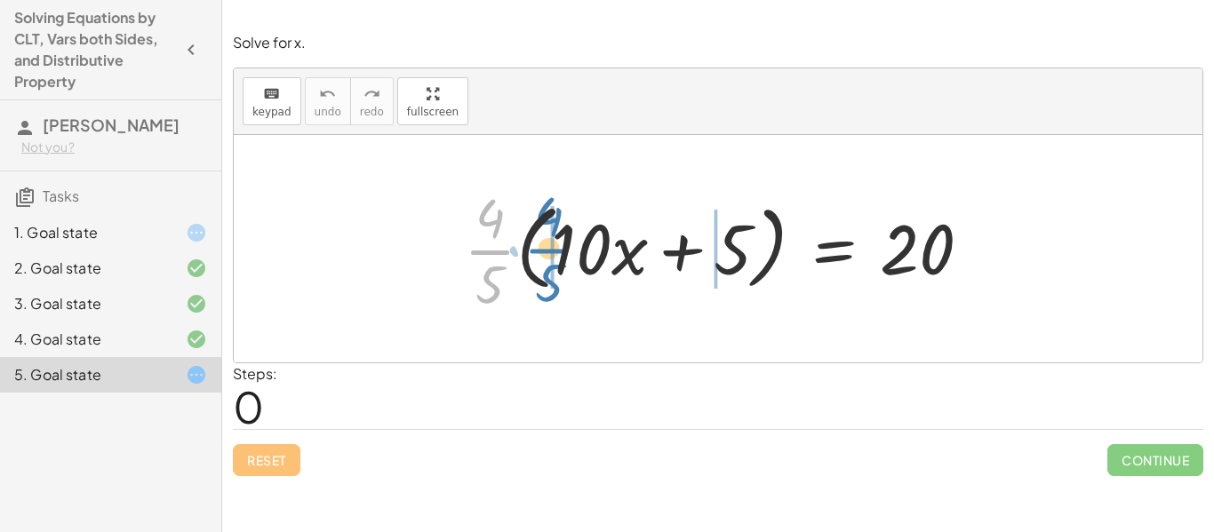
drag, startPoint x: 483, startPoint y: 255, endPoint x: 542, endPoint y: 253, distance: 58.7
click at [542, 253] on div at bounding box center [724, 248] width 539 height 137
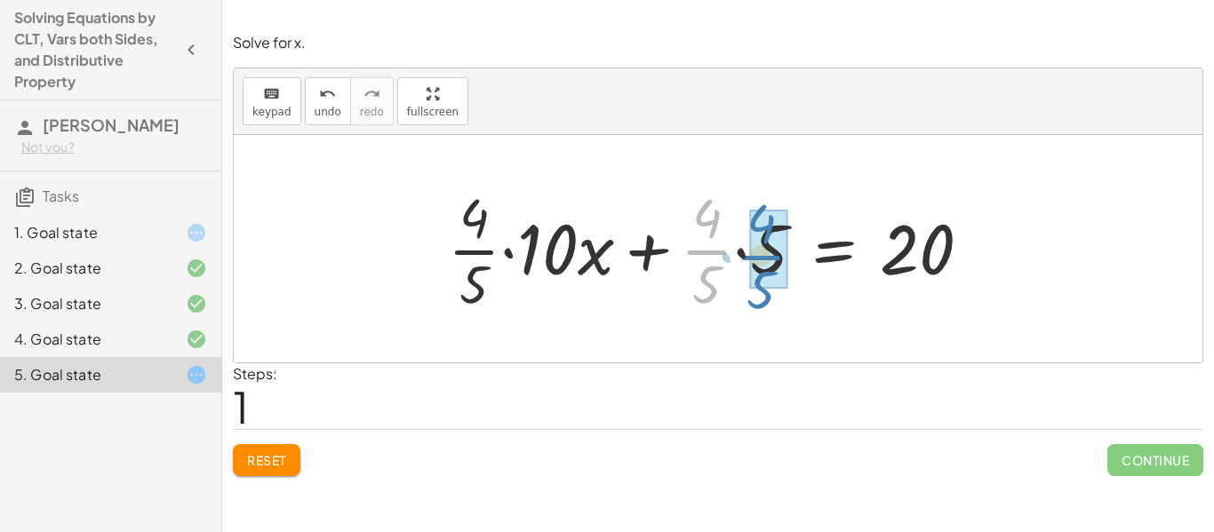
drag, startPoint x: 701, startPoint y: 252, endPoint x: 757, endPoint y: 258, distance: 56.2
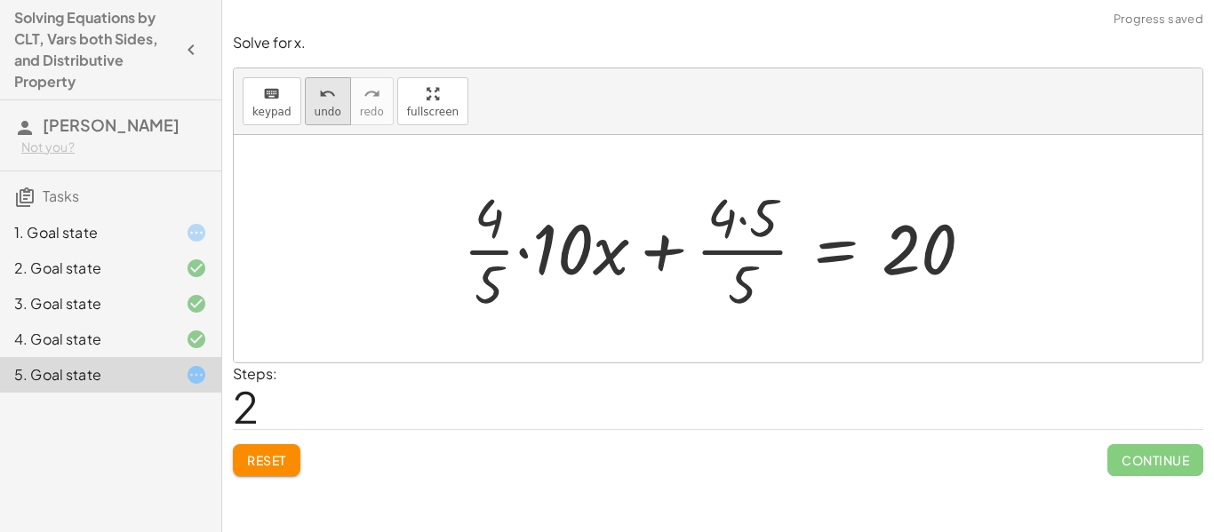
click at [328, 114] on span "undo" at bounding box center [327, 112] width 27 height 12
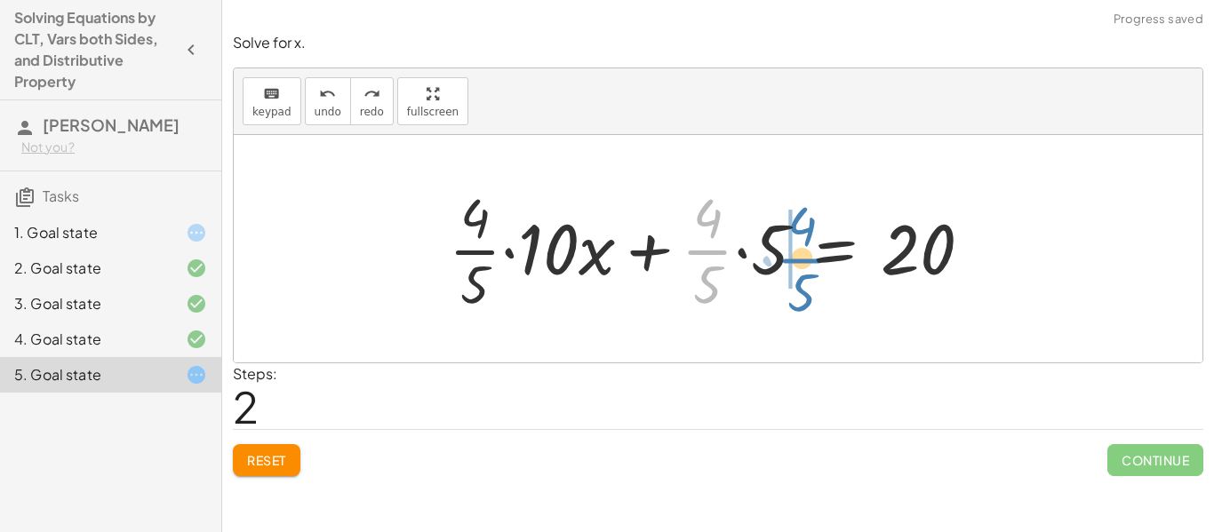
drag, startPoint x: 699, startPoint y: 247, endPoint x: 793, endPoint y: 254, distance: 94.4
click at [793, 254] on div at bounding box center [717, 248] width 555 height 137
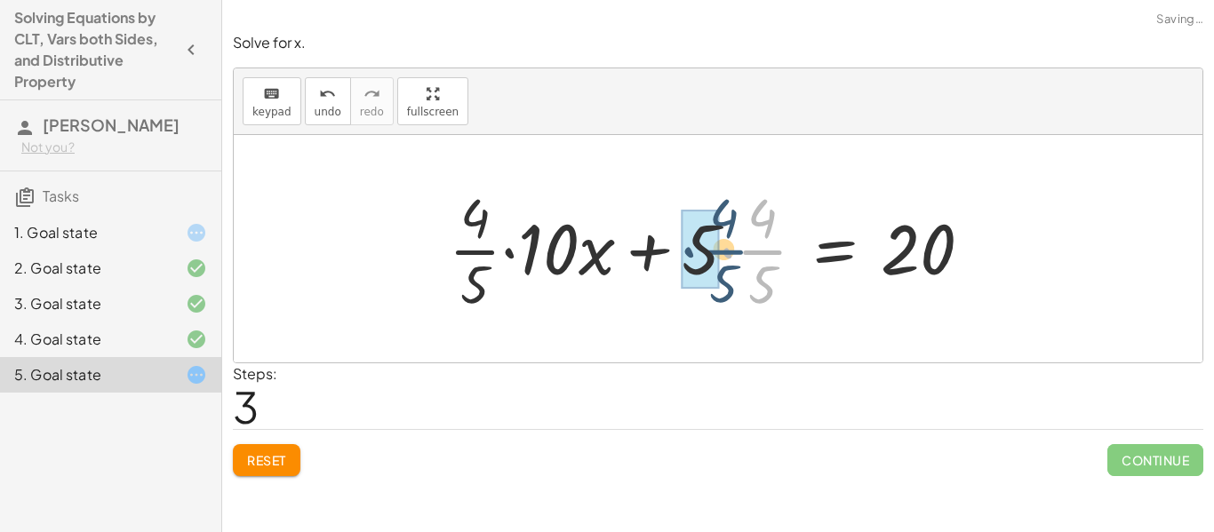
drag, startPoint x: 768, startPoint y: 253, endPoint x: 711, endPoint y: 253, distance: 56.9
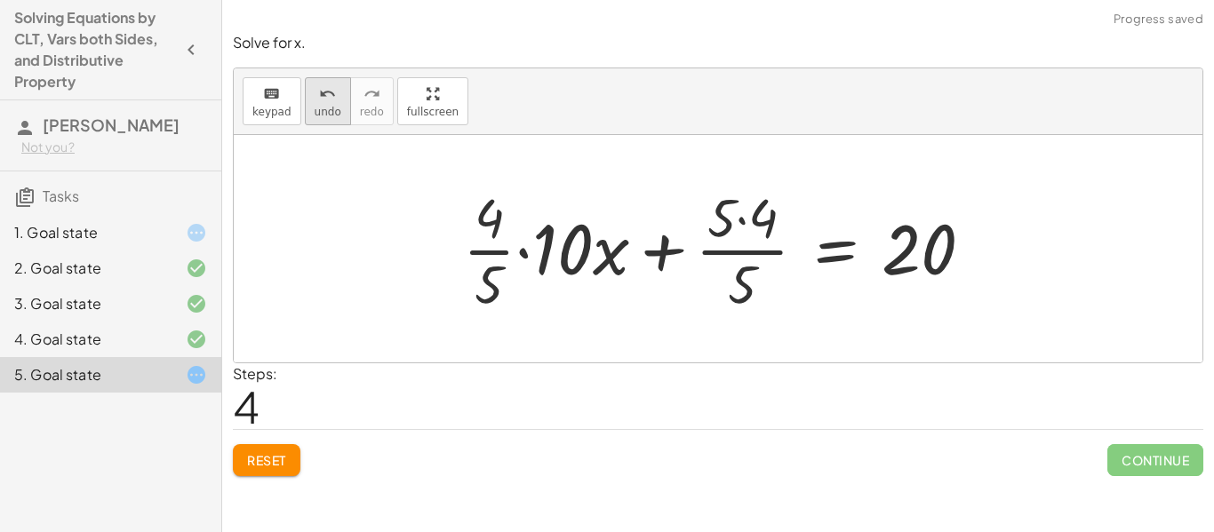
click at [305, 121] on button "undo undo" at bounding box center [328, 101] width 46 height 48
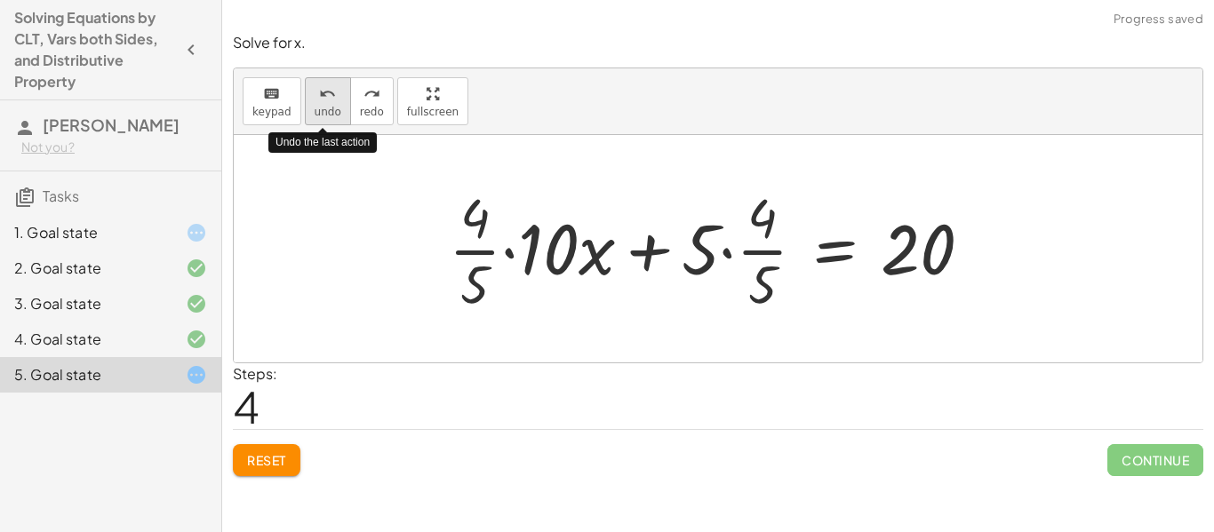
click at [305, 122] on button "undo undo" at bounding box center [328, 101] width 46 height 48
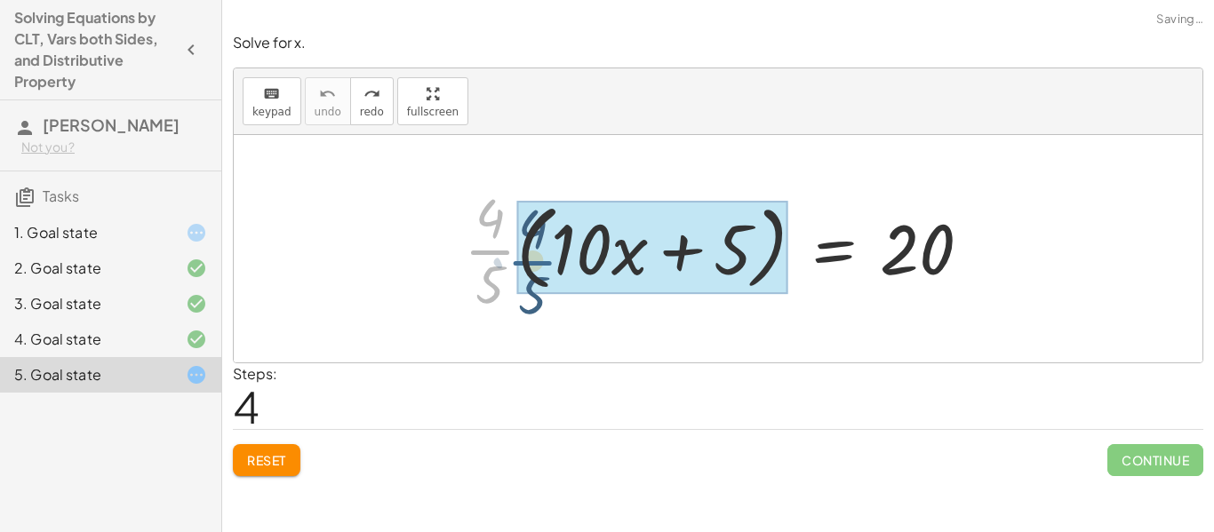
drag, startPoint x: 487, startPoint y: 244, endPoint x: 531, endPoint y: 254, distance: 45.5
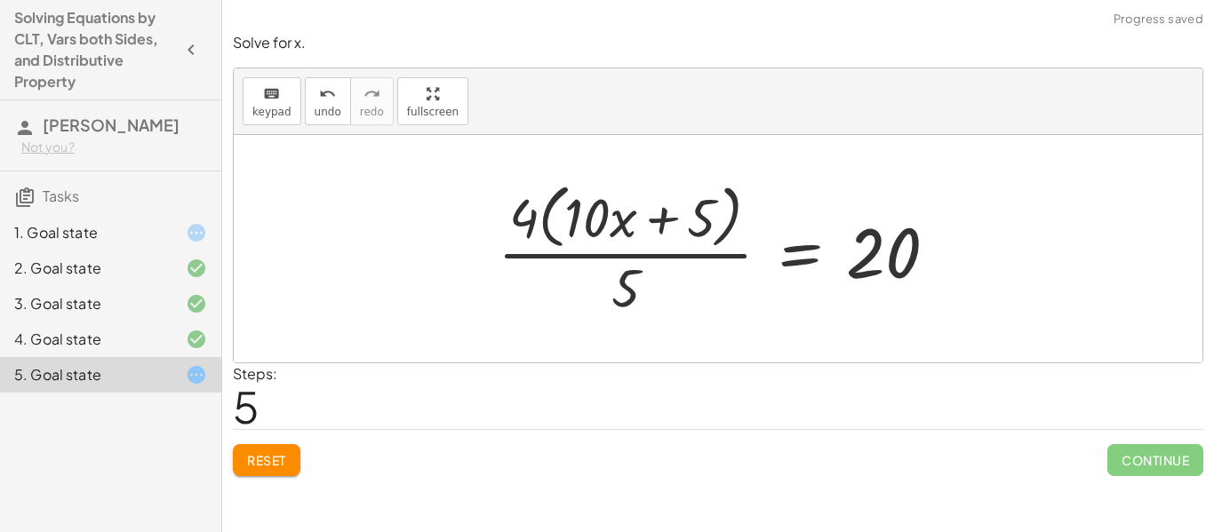
click at [280, 473] on button "Reset" at bounding box center [267, 460] width 68 height 32
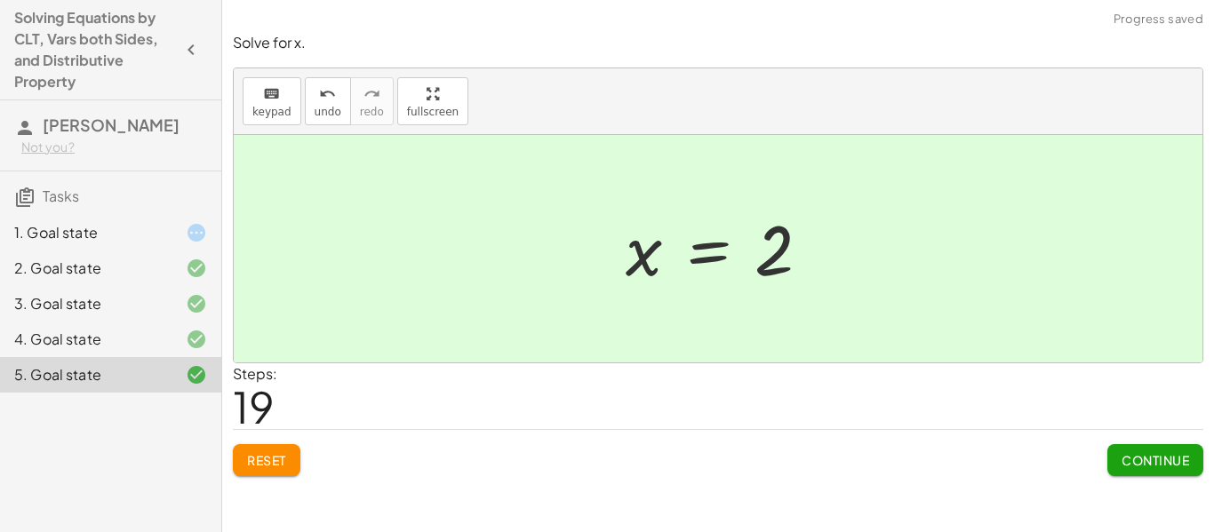
click at [267, 461] on span "Reset" at bounding box center [266, 460] width 39 height 16
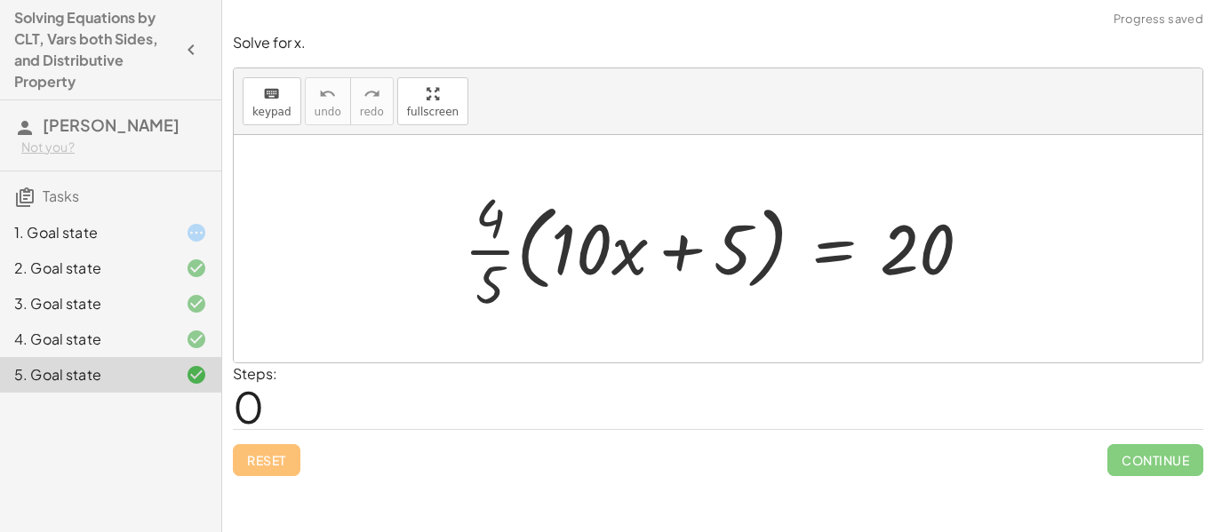
click at [175, 341] on div at bounding box center [182, 339] width 50 height 21
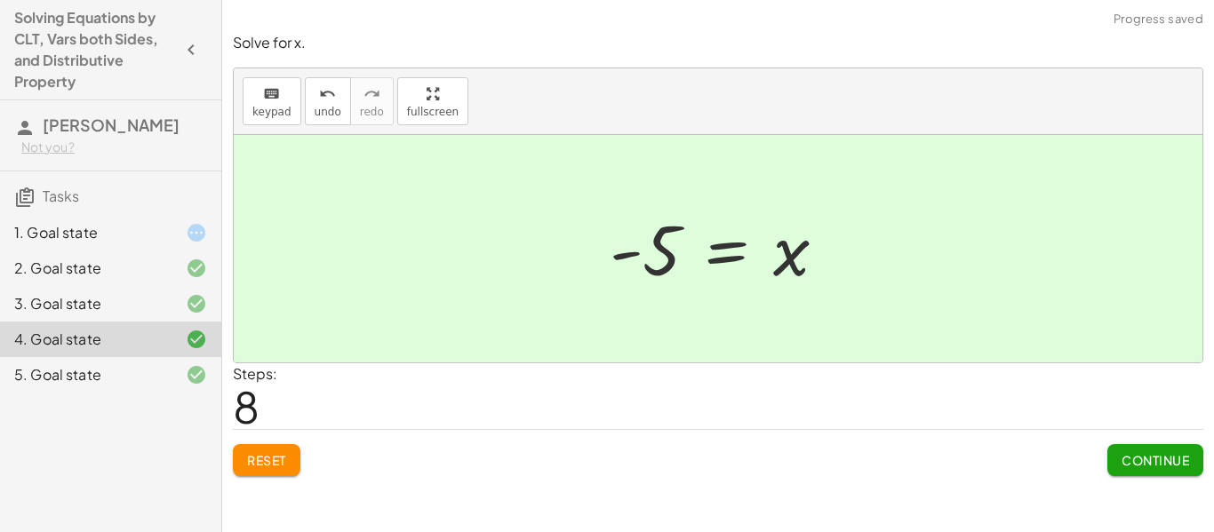
click at [200, 370] on icon at bounding box center [196, 374] width 21 height 21
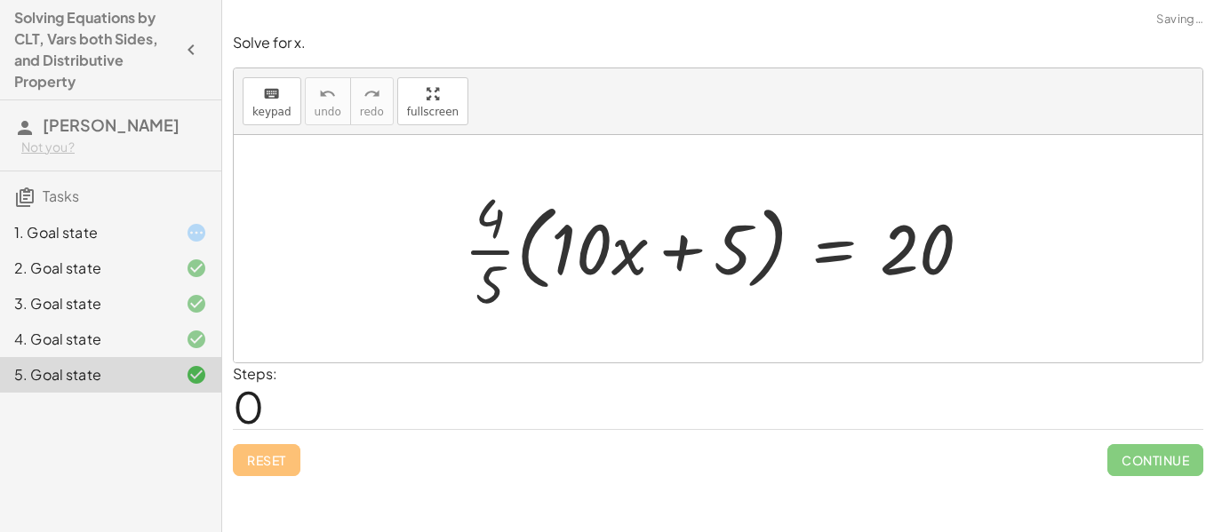
click at [190, 228] on icon at bounding box center [196, 232] width 21 height 21
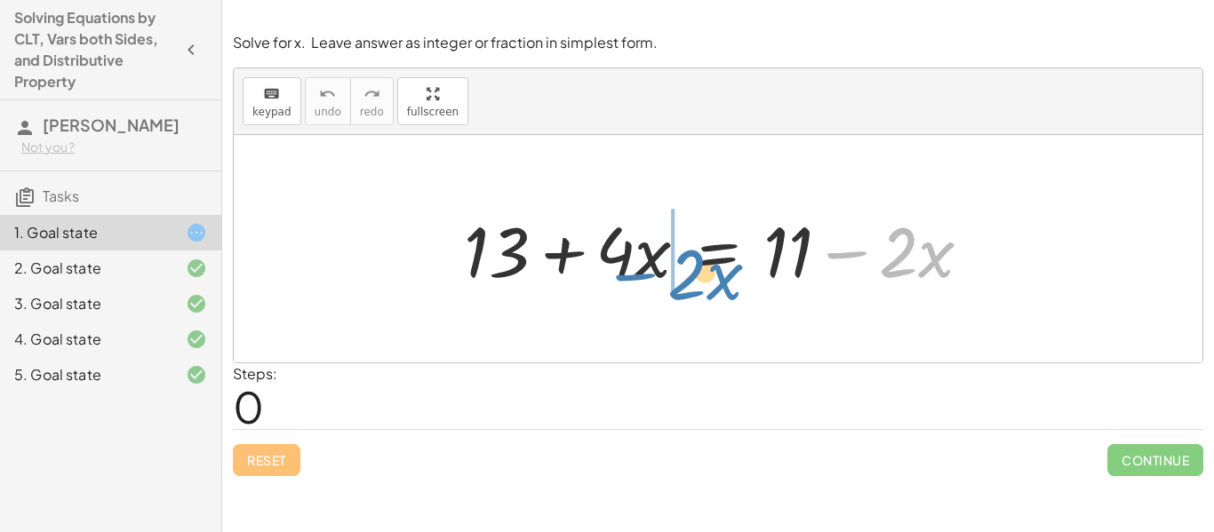
drag, startPoint x: 844, startPoint y: 252, endPoint x: 632, endPoint y: 273, distance: 213.3
click at [632, 273] on div at bounding box center [724, 249] width 539 height 92
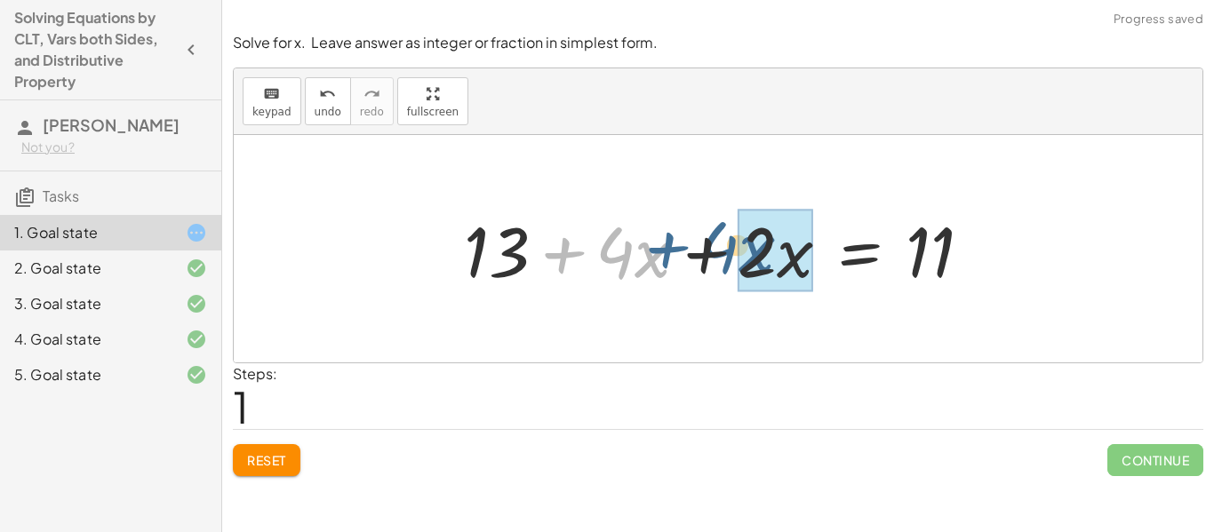
drag, startPoint x: 562, startPoint y: 250, endPoint x: 684, endPoint y: 257, distance: 121.9
click at [684, 257] on div at bounding box center [724, 249] width 539 height 92
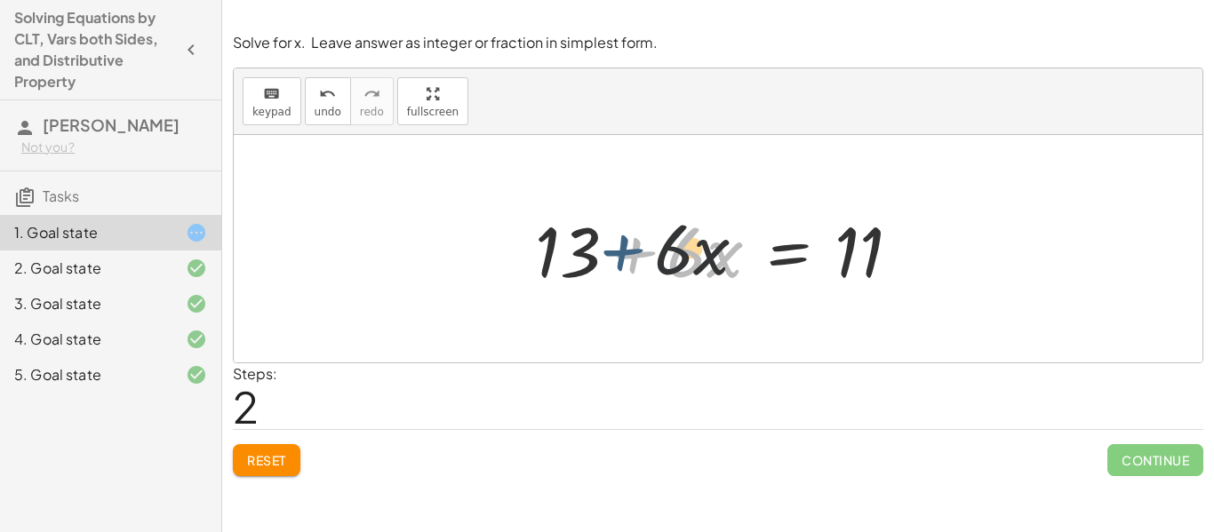
drag, startPoint x: 604, startPoint y: 258, endPoint x: 585, endPoint y: 254, distance: 19.0
click at [585, 254] on div at bounding box center [725, 249] width 398 height 92
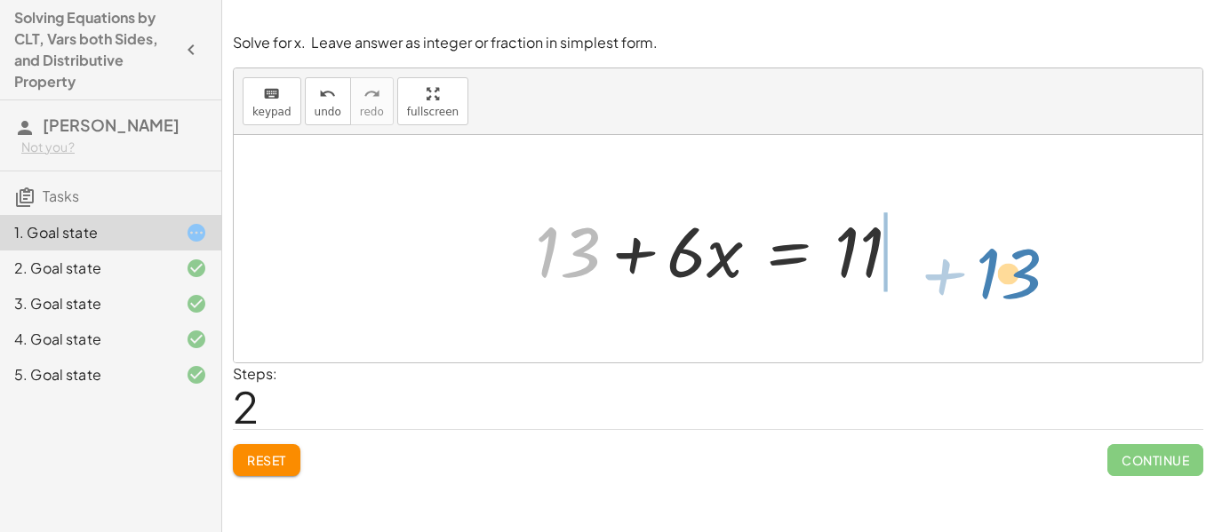
drag, startPoint x: 584, startPoint y: 254, endPoint x: 1014, endPoint y: 267, distance: 430.2
click at [1014, 267] on div "+ 13 + · 4 · x = + 11 − · 2 · x + 13 + · 4 · x + · 2 · x = 11 + 13 + 13 + · x =…" at bounding box center [718, 248] width 968 height 227
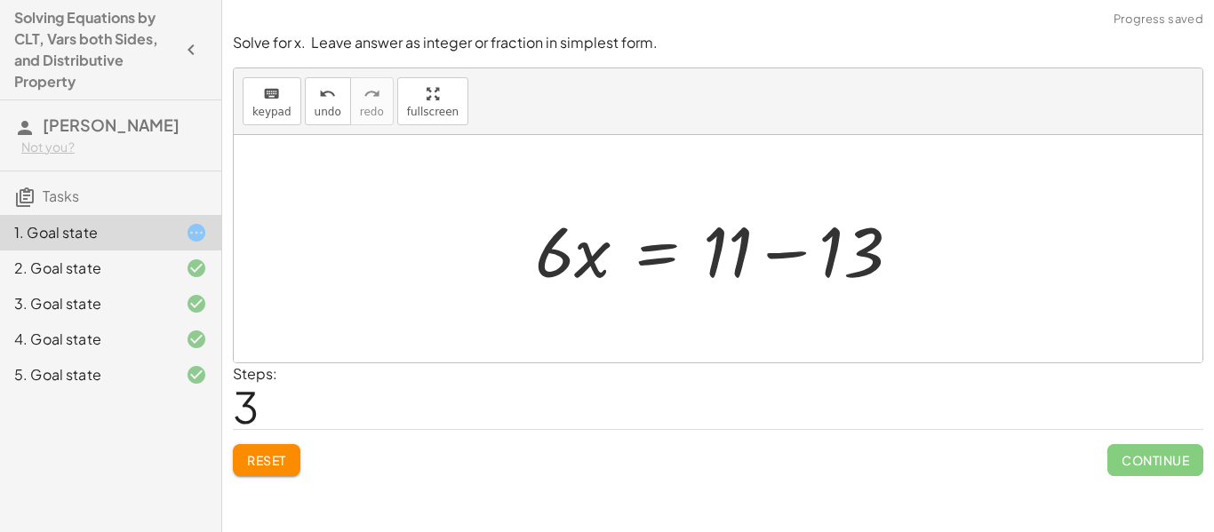
click at [804, 257] on div at bounding box center [725, 249] width 398 height 92
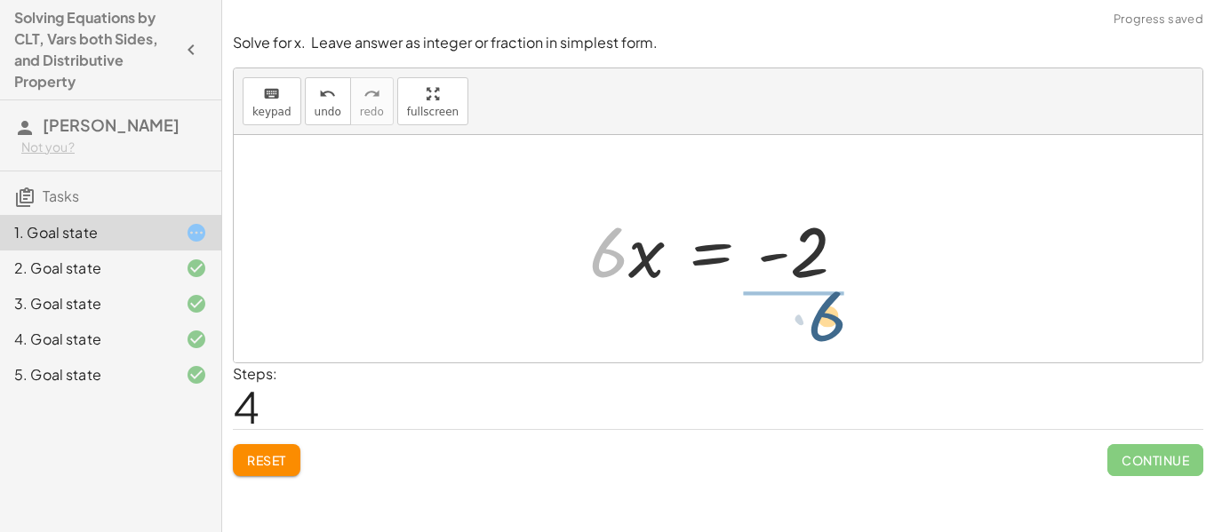
drag, startPoint x: 611, startPoint y: 257, endPoint x: 833, endPoint y: 321, distance: 231.1
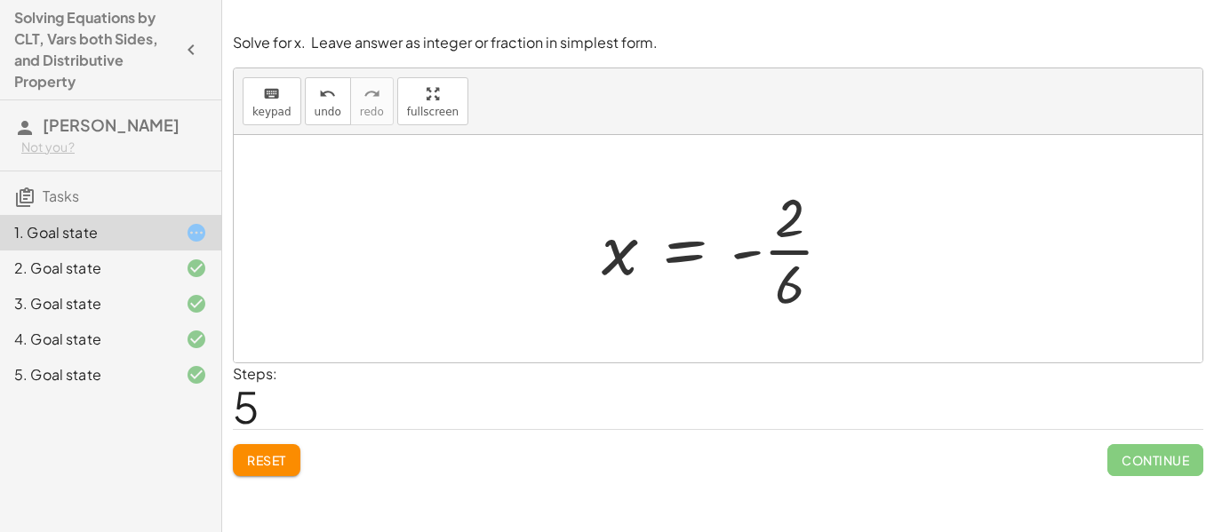
click at [617, 257] on div at bounding box center [724, 248] width 263 height 137
drag, startPoint x: 788, startPoint y: 251, endPoint x: 729, endPoint y: 249, distance: 58.7
click at [729, 249] on div at bounding box center [724, 248] width 263 height 137
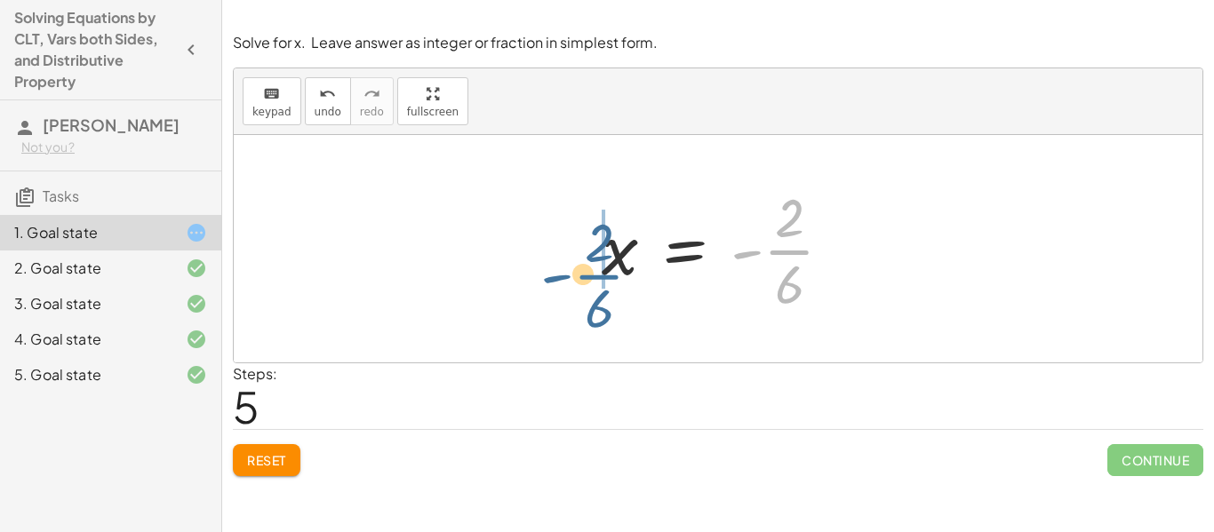
drag, startPoint x: 773, startPoint y: 244, endPoint x: 557, endPoint y: 265, distance: 216.8
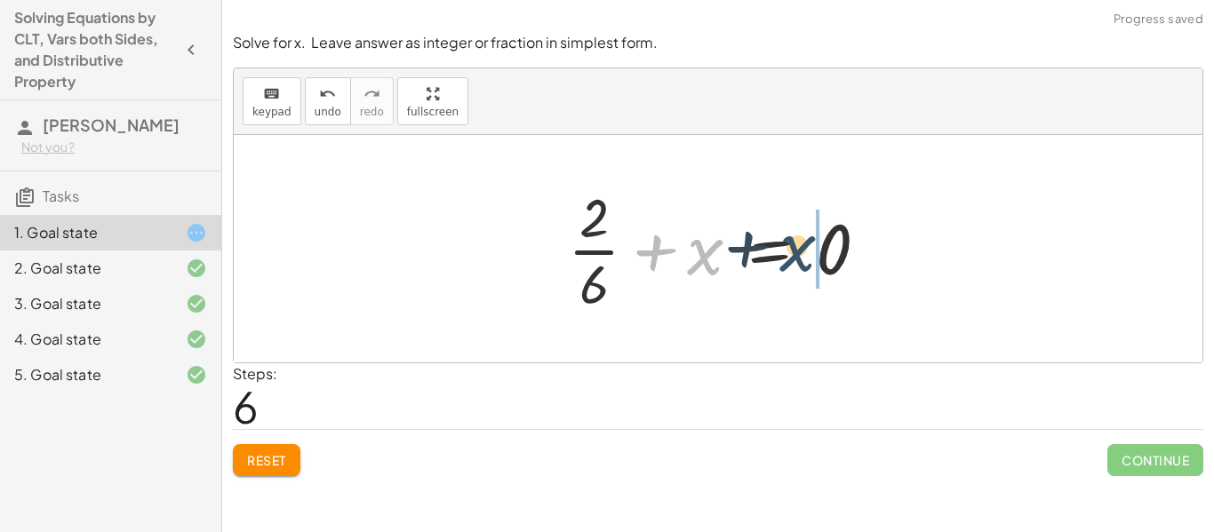
drag, startPoint x: 708, startPoint y: 249, endPoint x: 850, endPoint y: 243, distance: 142.3
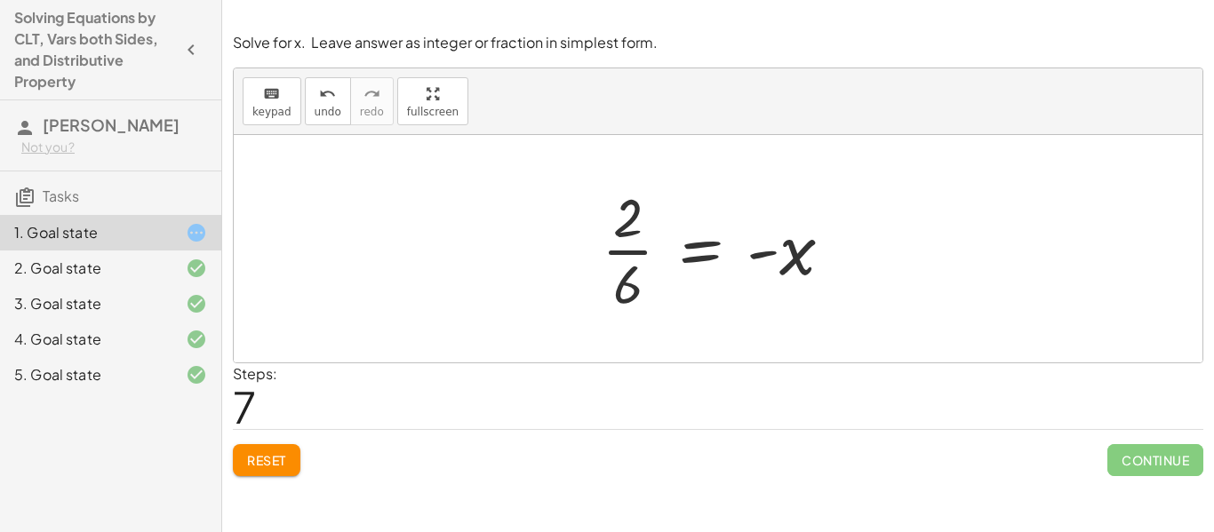
click at [765, 257] on div at bounding box center [724, 248] width 263 height 137
drag, startPoint x: 765, startPoint y: 257, endPoint x: 549, endPoint y: 248, distance: 216.1
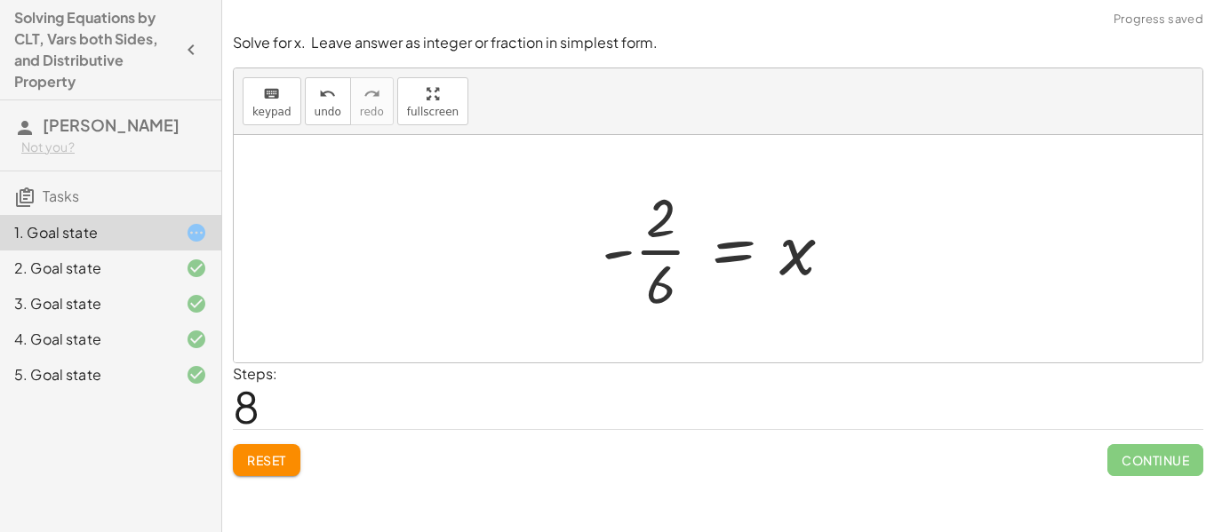
click at [285, 452] on span "Reset" at bounding box center [266, 460] width 39 height 16
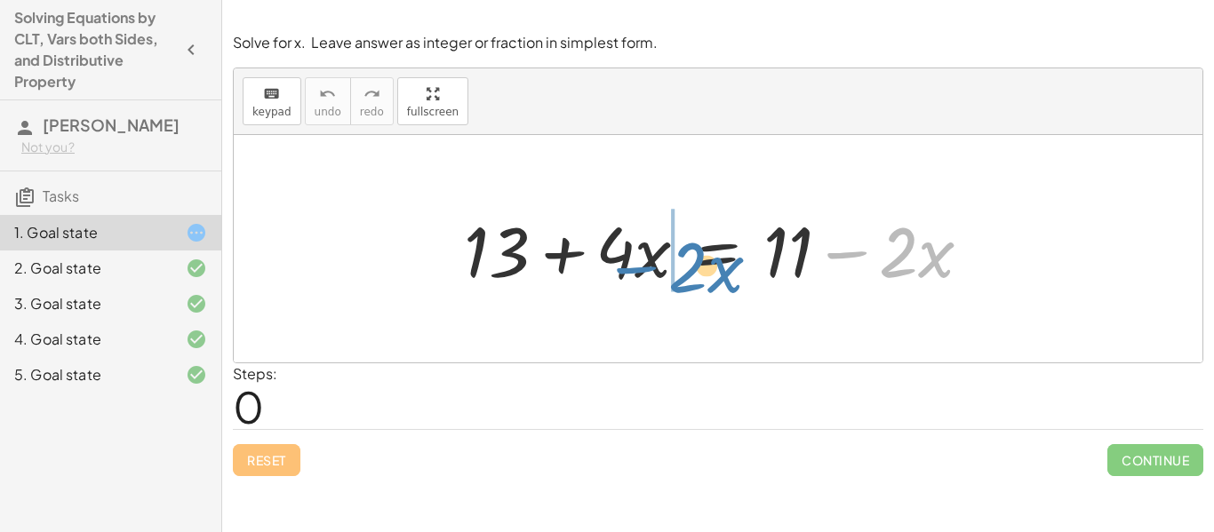
drag, startPoint x: 850, startPoint y: 252, endPoint x: 638, endPoint y: 267, distance: 212.9
click at [638, 267] on div at bounding box center [724, 249] width 539 height 92
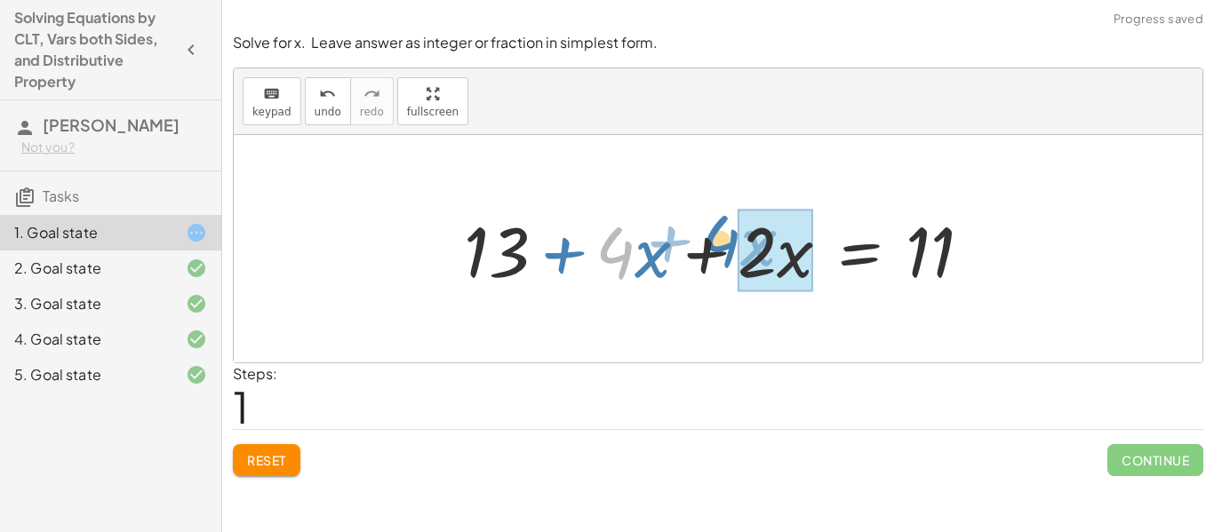
drag, startPoint x: 619, startPoint y: 258, endPoint x: 740, endPoint y: 251, distance: 121.0
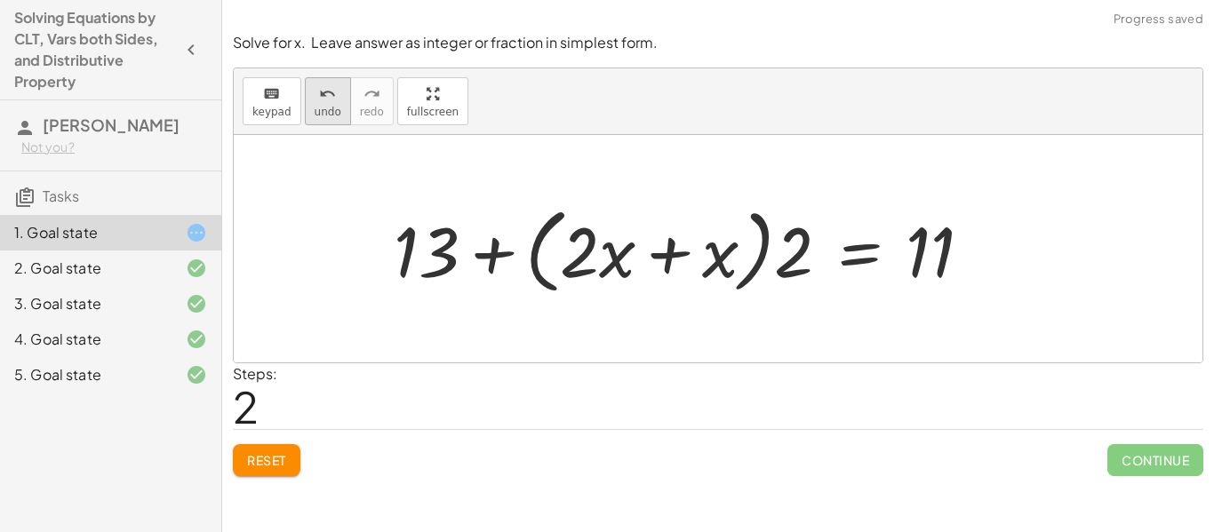
click at [333, 111] on span "undo" at bounding box center [327, 112] width 27 height 12
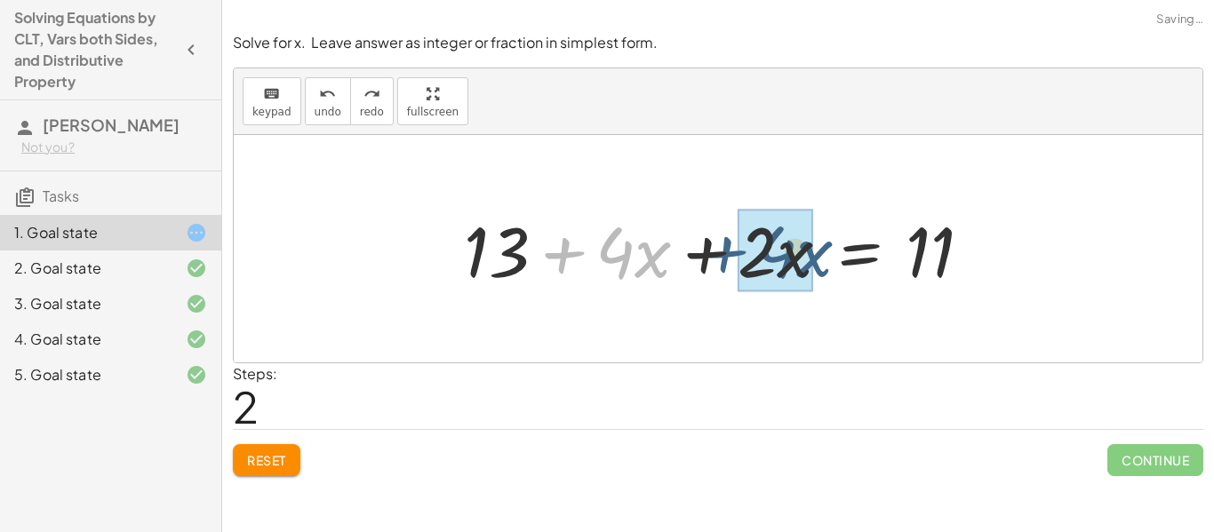
drag, startPoint x: 564, startPoint y: 253, endPoint x: 727, endPoint y: 252, distance: 162.6
click at [727, 252] on div at bounding box center [724, 249] width 539 height 92
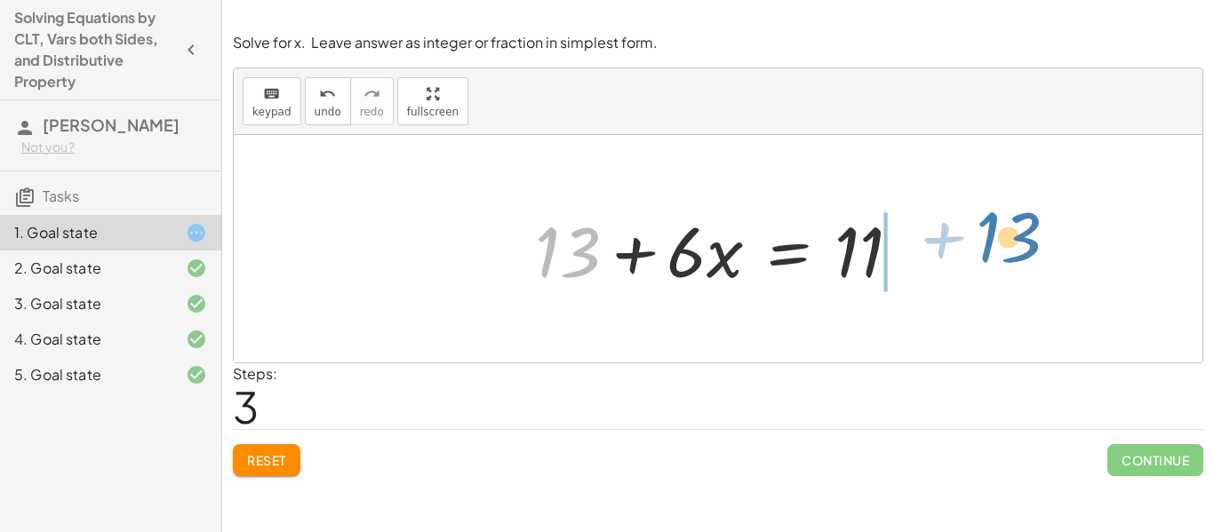
drag, startPoint x: 545, startPoint y: 243, endPoint x: 983, endPoint y: 228, distance: 438.2
click at [983, 228] on div "+ 13 + · 4 · x = + 11 − · 2 · x + 13 + · 4 · x + · 2 · x = 11 + 13 + 13 + · x =…" at bounding box center [718, 248] width 968 height 227
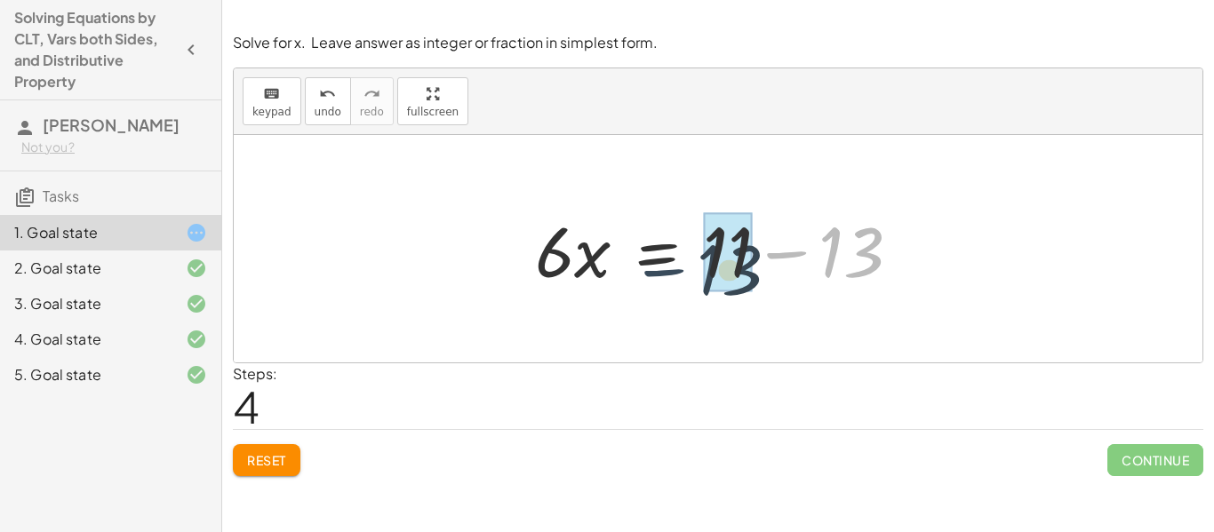
drag, startPoint x: 805, startPoint y: 252, endPoint x: 686, endPoint y: 269, distance: 120.2
click at [686, 269] on div at bounding box center [725, 249] width 398 height 92
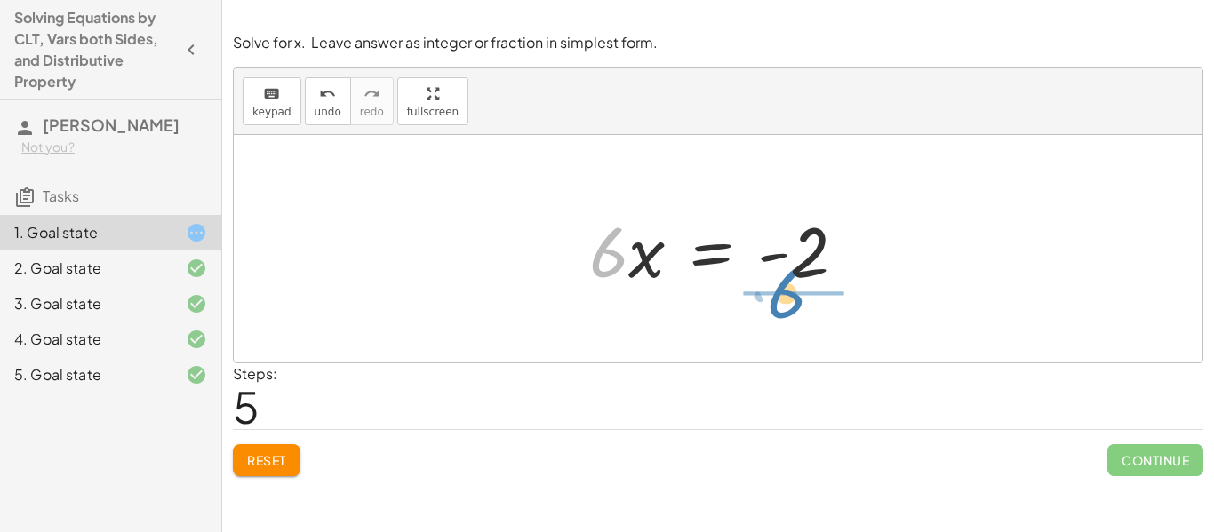
drag, startPoint x: 608, startPoint y: 253, endPoint x: 783, endPoint y: 295, distance: 179.9
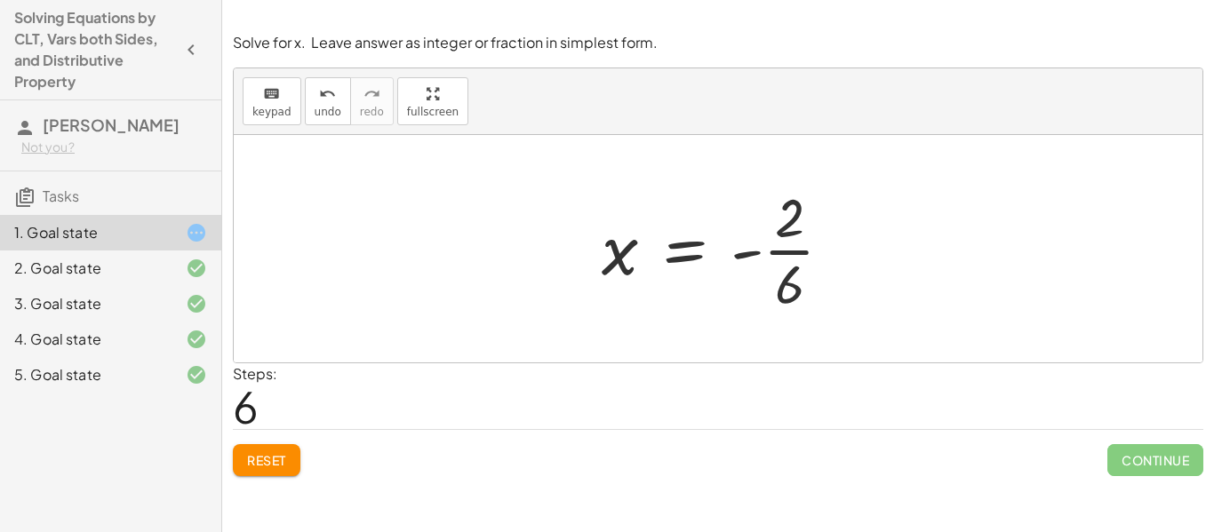
click at [789, 228] on div at bounding box center [724, 248] width 263 height 137
click at [789, 231] on div at bounding box center [724, 248] width 263 height 137
click at [788, 231] on div at bounding box center [724, 248] width 263 height 137
drag, startPoint x: 801, startPoint y: 291, endPoint x: 824, endPoint y: 313, distance: 31.4
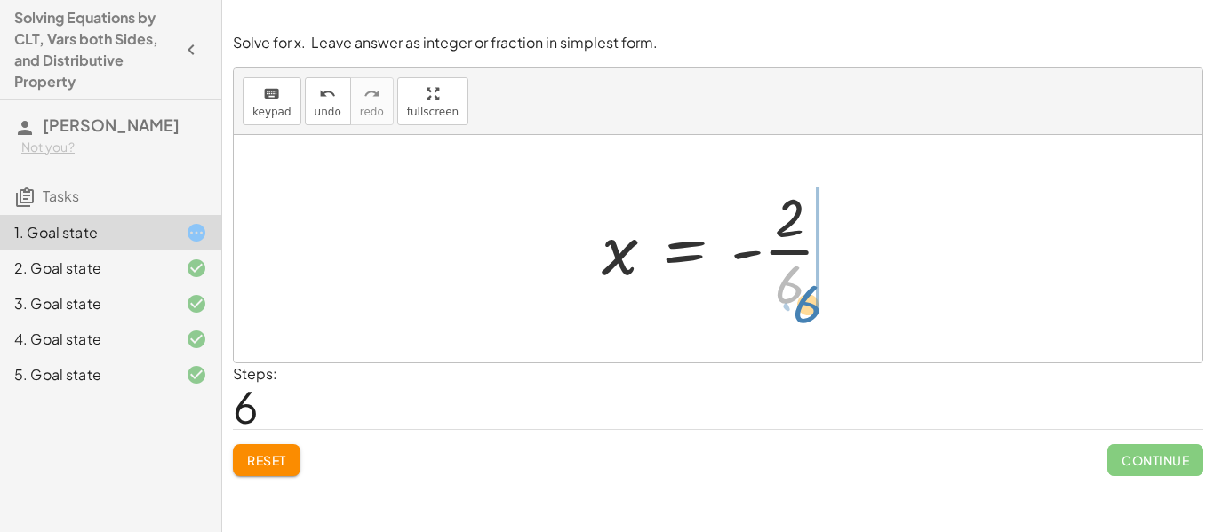
click at [824, 313] on div at bounding box center [724, 248] width 263 height 137
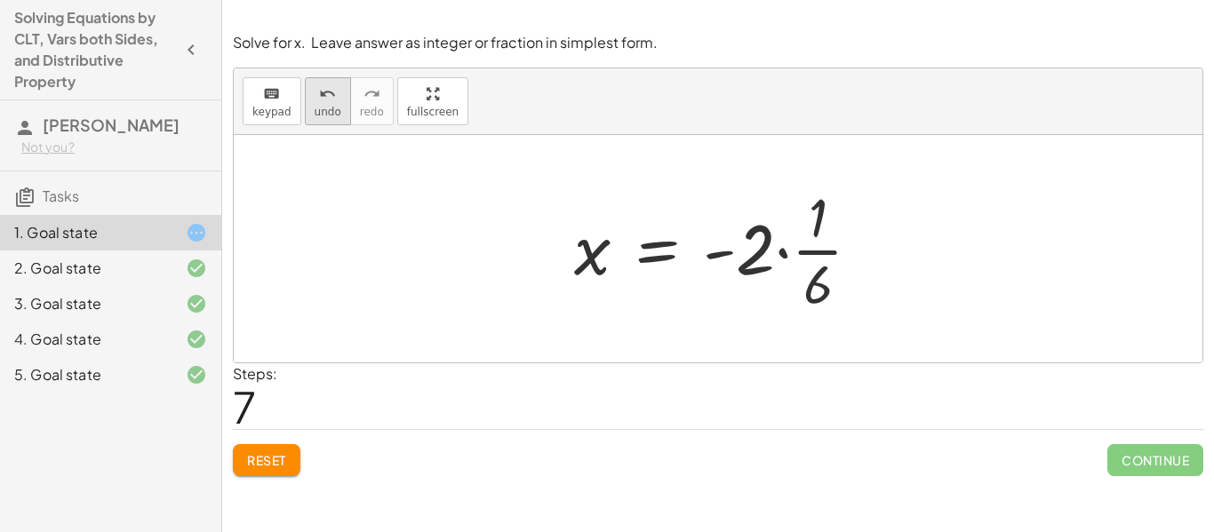
click at [314, 99] on div "undo" at bounding box center [327, 93] width 27 height 21
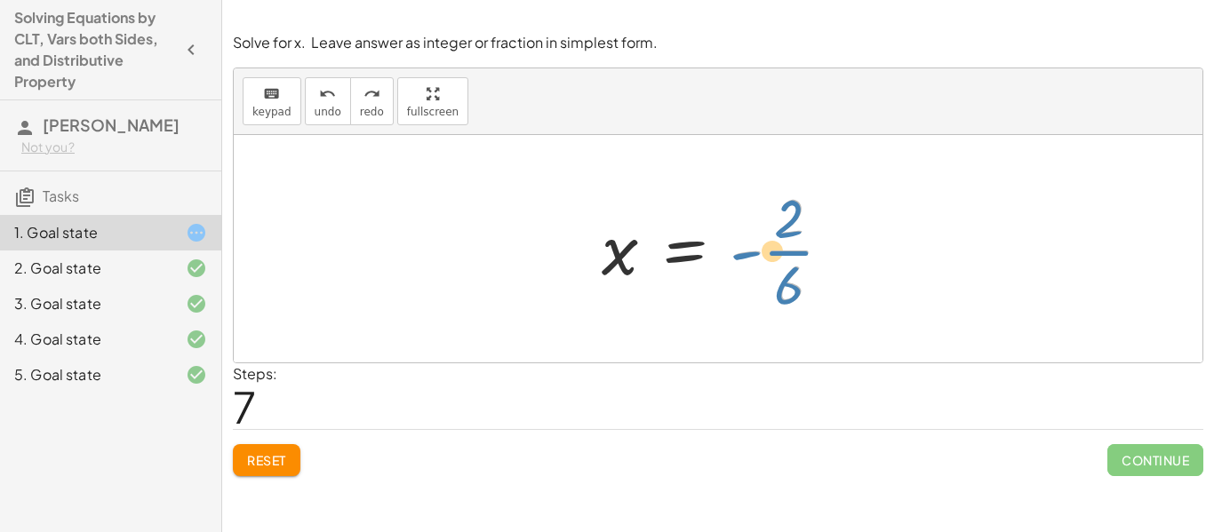
click at [779, 242] on div at bounding box center [724, 248] width 263 height 137
drag, startPoint x: 798, startPoint y: 210, endPoint x: 796, endPoint y: 298, distance: 88.0
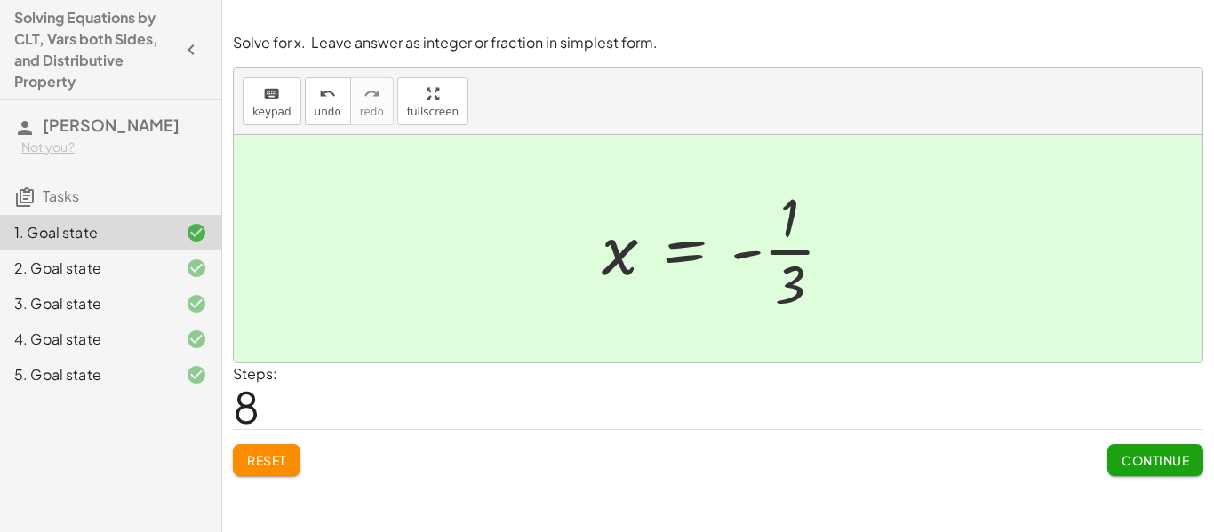
click at [1151, 469] on button "Continue" at bounding box center [1155, 460] width 96 height 32
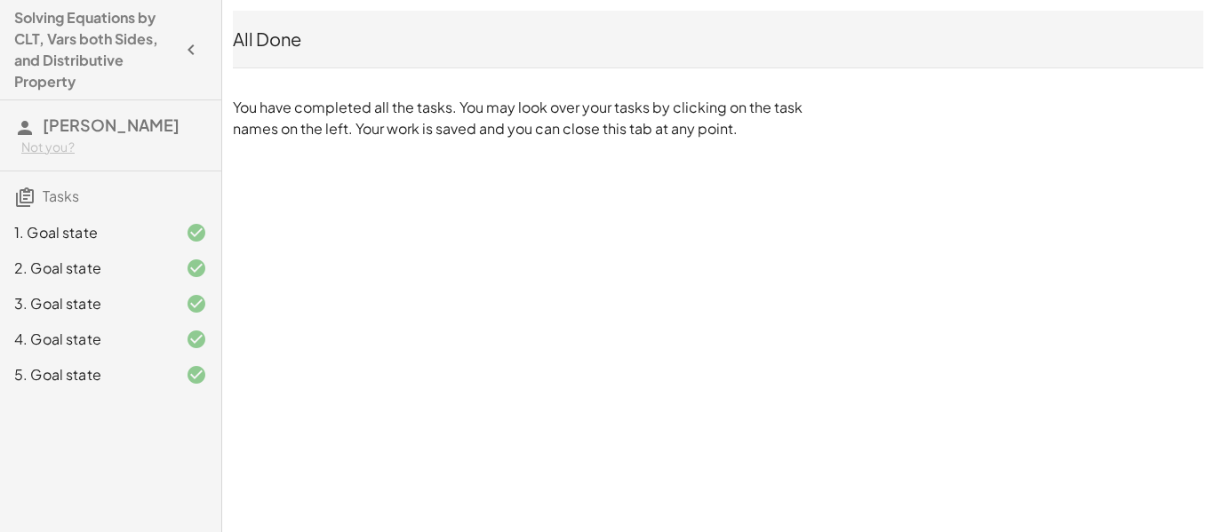
click at [0, 0] on div "Solving Equations by CLT, Vars both Sides, and Distributive Property [PERSON_NA…" at bounding box center [0, 0] width 0 height 0
click at [192, 44] on icon "button" at bounding box center [190, 49] width 21 height 21
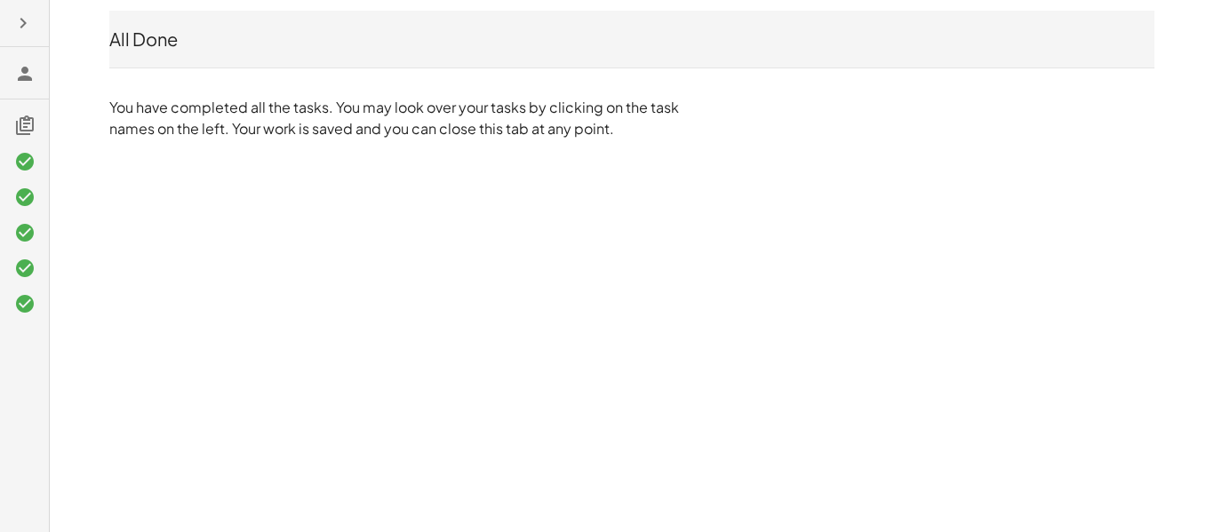
click at [26, 16] on icon "button" at bounding box center [22, 22] width 21 height 21
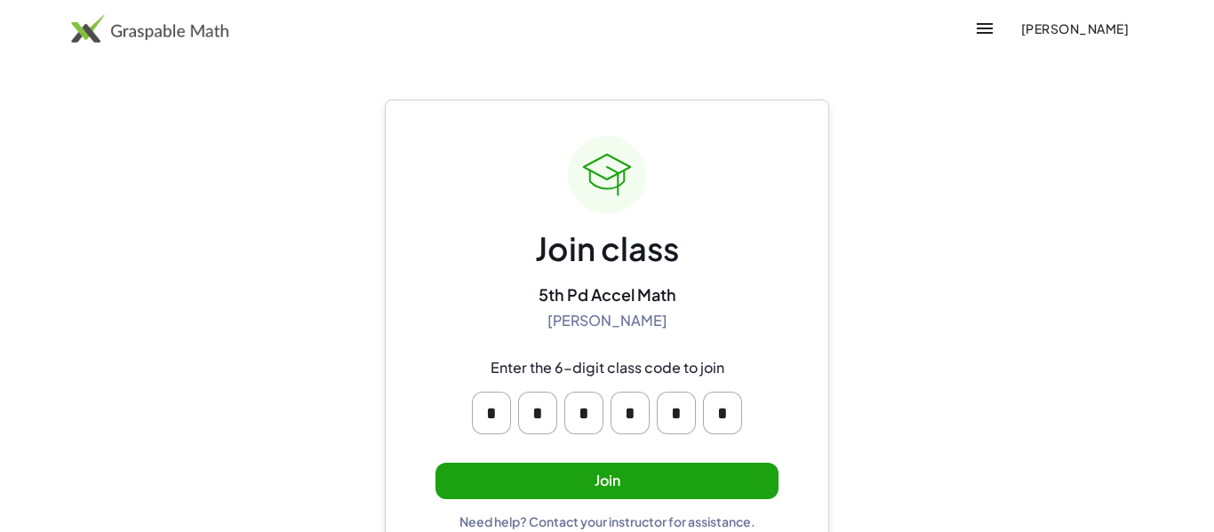
click at [703, 482] on button "Join" at bounding box center [606, 481] width 343 height 36
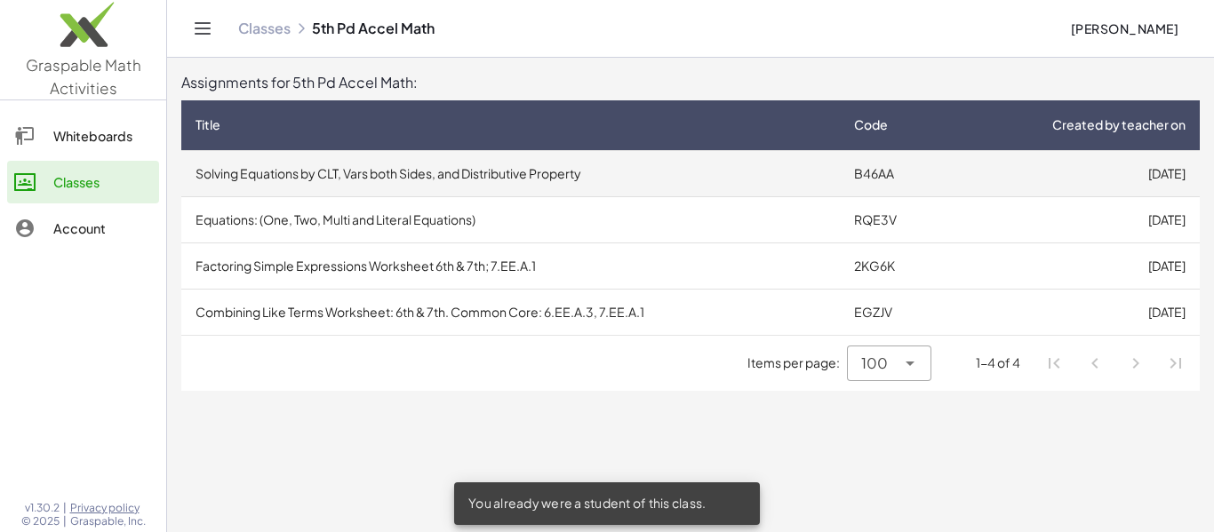
click at [533, 176] on td "Solving Equations by CLT, Vars both Sides, and Distributive Property" at bounding box center [510, 173] width 658 height 46
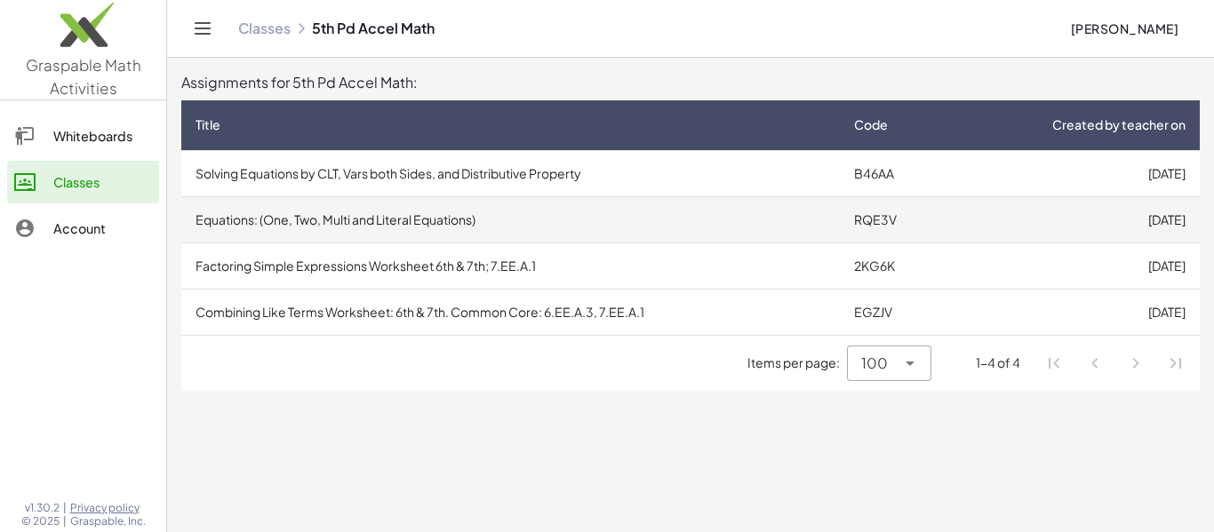
click at [752, 223] on td "Equations: (One, Two, Multi and Literal Equations)" at bounding box center [510, 219] width 658 height 46
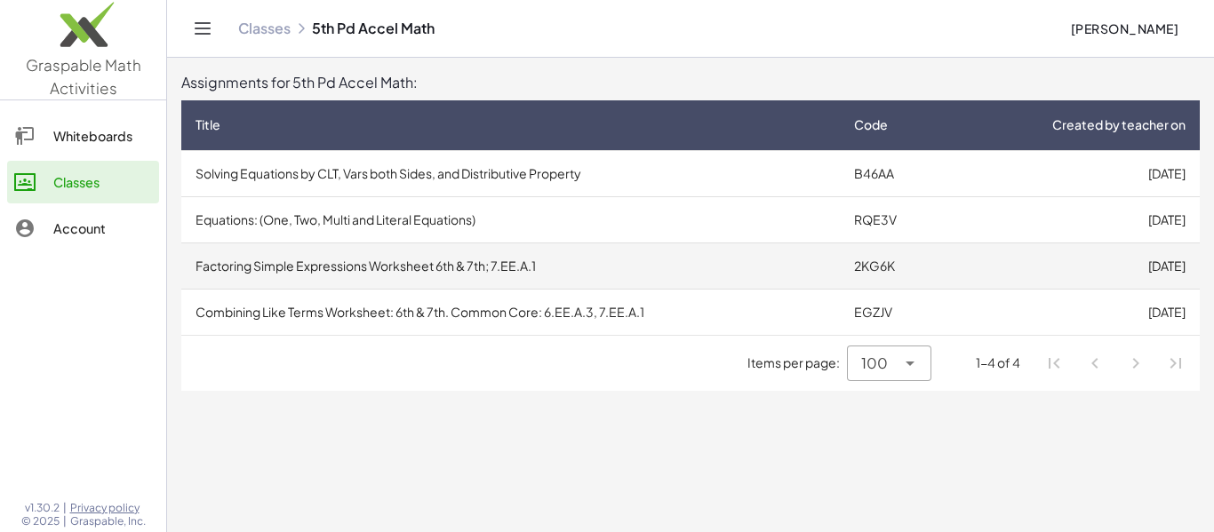
click at [896, 268] on td "2KG6K" at bounding box center [895, 266] width 111 height 46
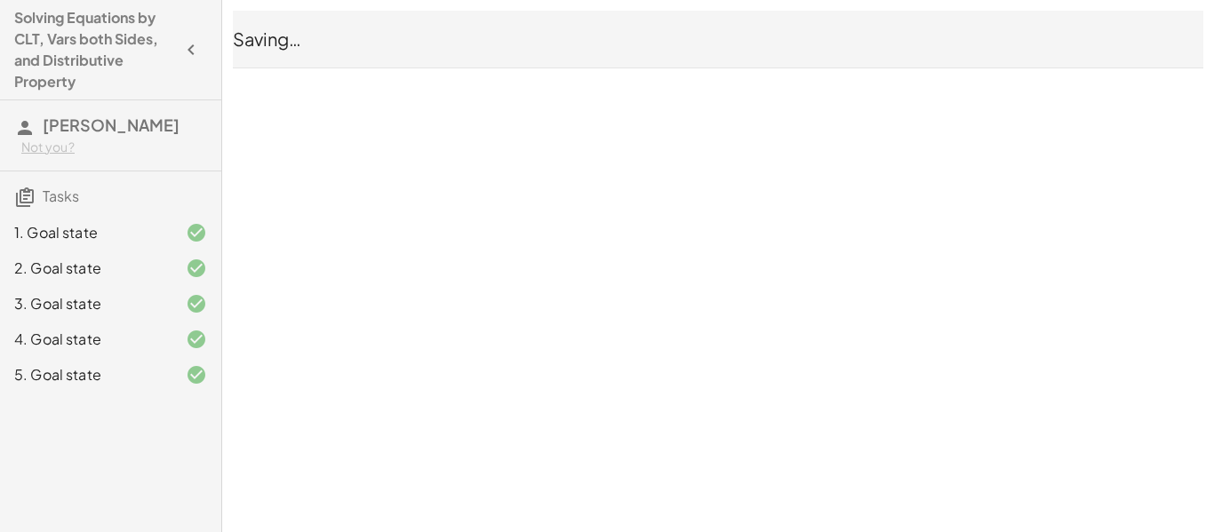
click at [200, 52] on icon "button" at bounding box center [190, 49] width 21 height 21
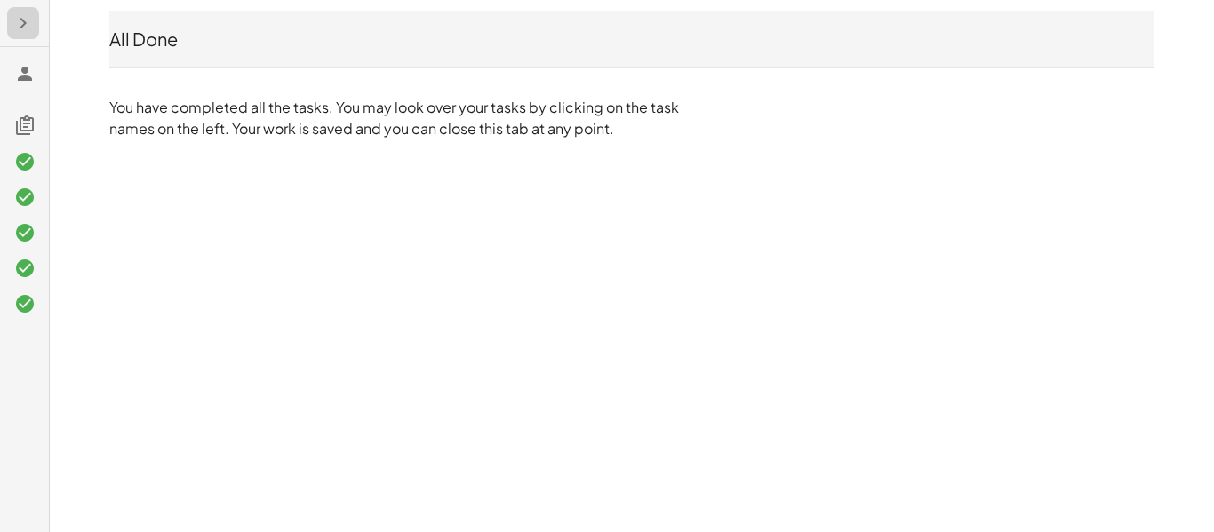
click at [28, 17] on icon "button" at bounding box center [22, 22] width 21 height 21
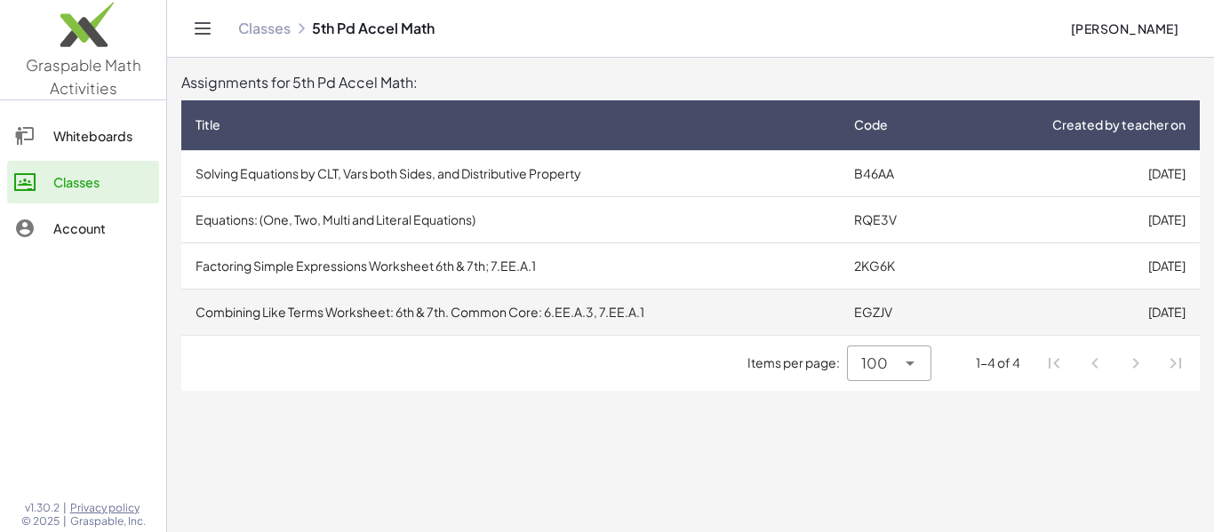
click at [545, 321] on td "Combining Like Terms Worksheet: 6th & 7th. Common Core: 6.EE.A.3, 7.EE.A.1" at bounding box center [510, 312] width 658 height 46
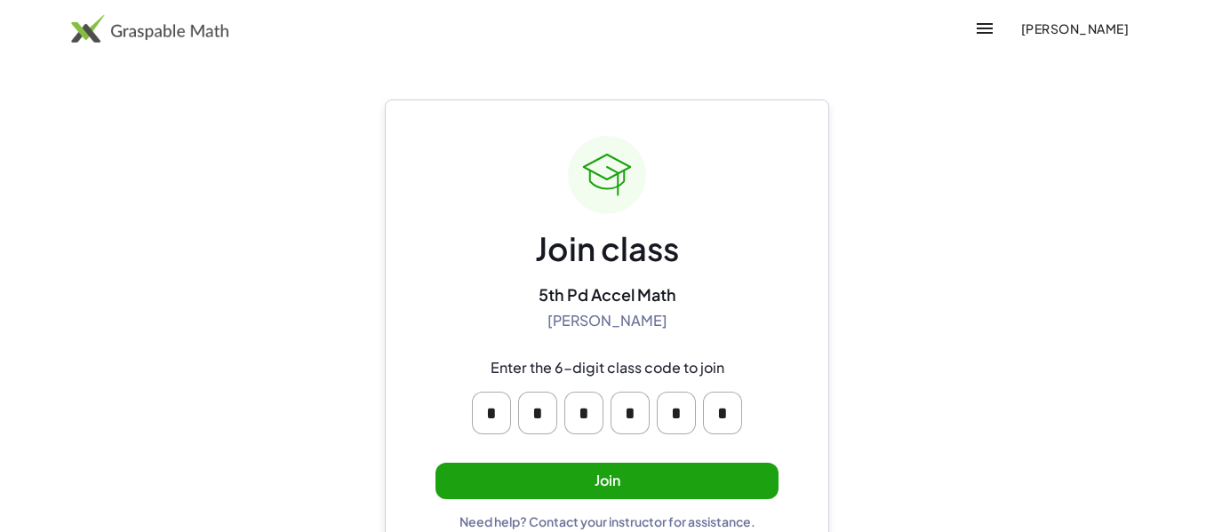
scroll to position [34, 0]
